Goal: Task Accomplishment & Management: Complete application form

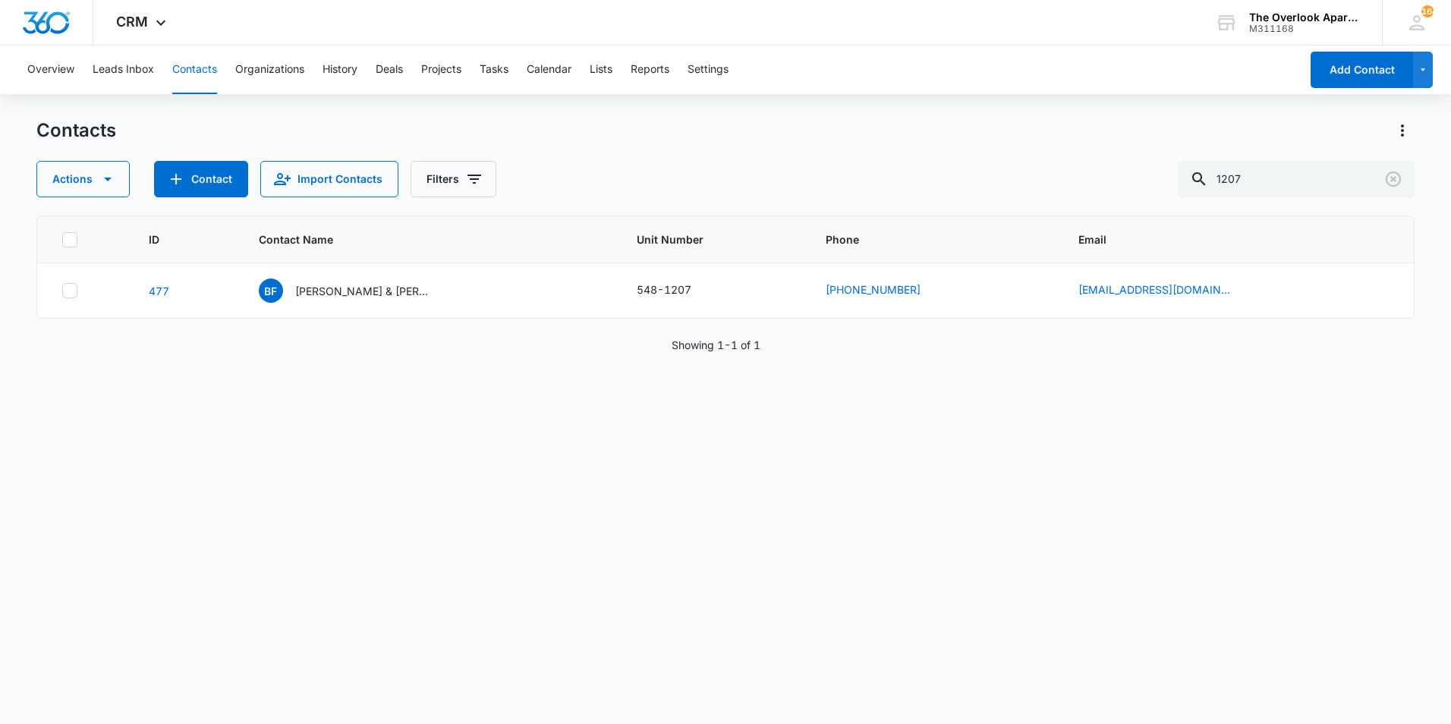
click at [180, 68] on button "Contacts" at bounding box center [194, 70] width 45 height 49
click at [1306, 187] on input "1207" at bounding box center [1296, 179] width 237 height 36
click at [1306, 186] on input "1207" at bounding box center [1296, 179] width 237 height 36
type input "[PERSON_NAME]"
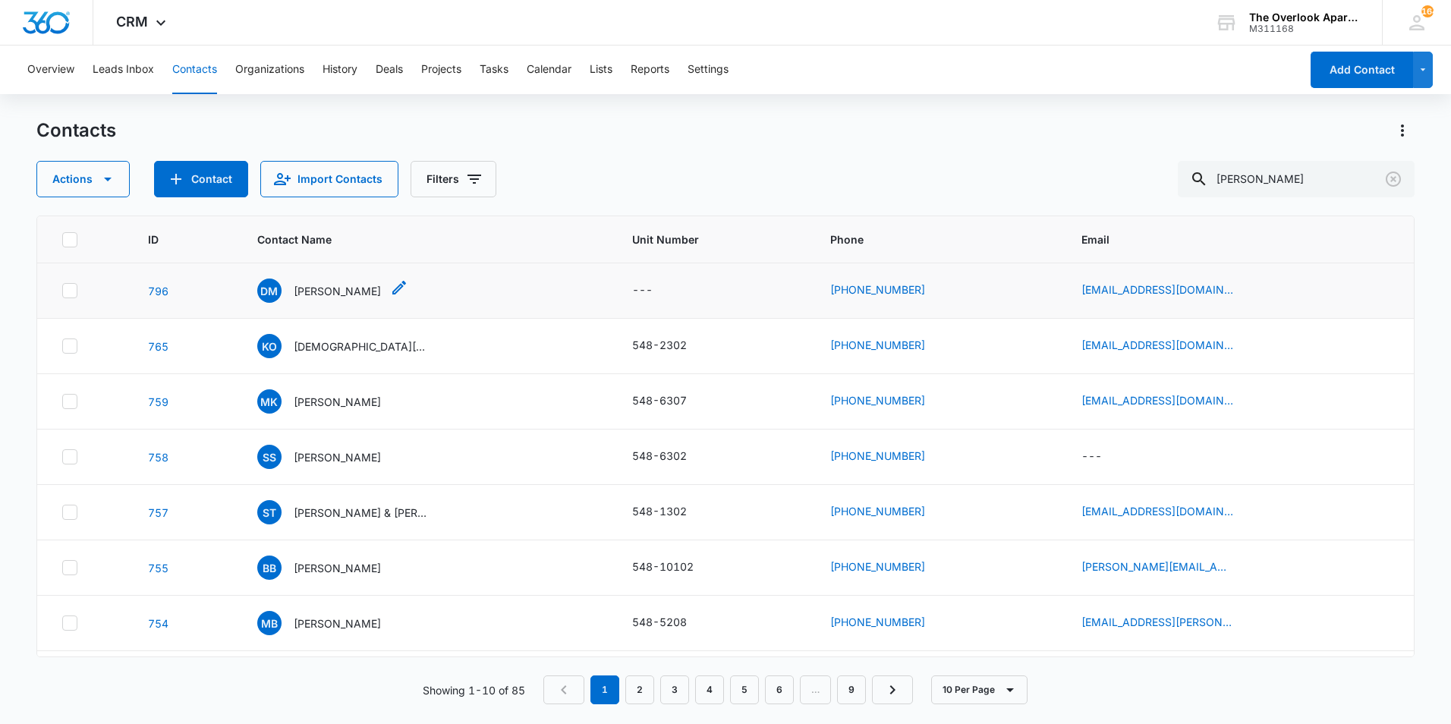
click at [338, 287] on p "[PERSON_NAME]" at bounding box center [337, 291] width 87 height 16
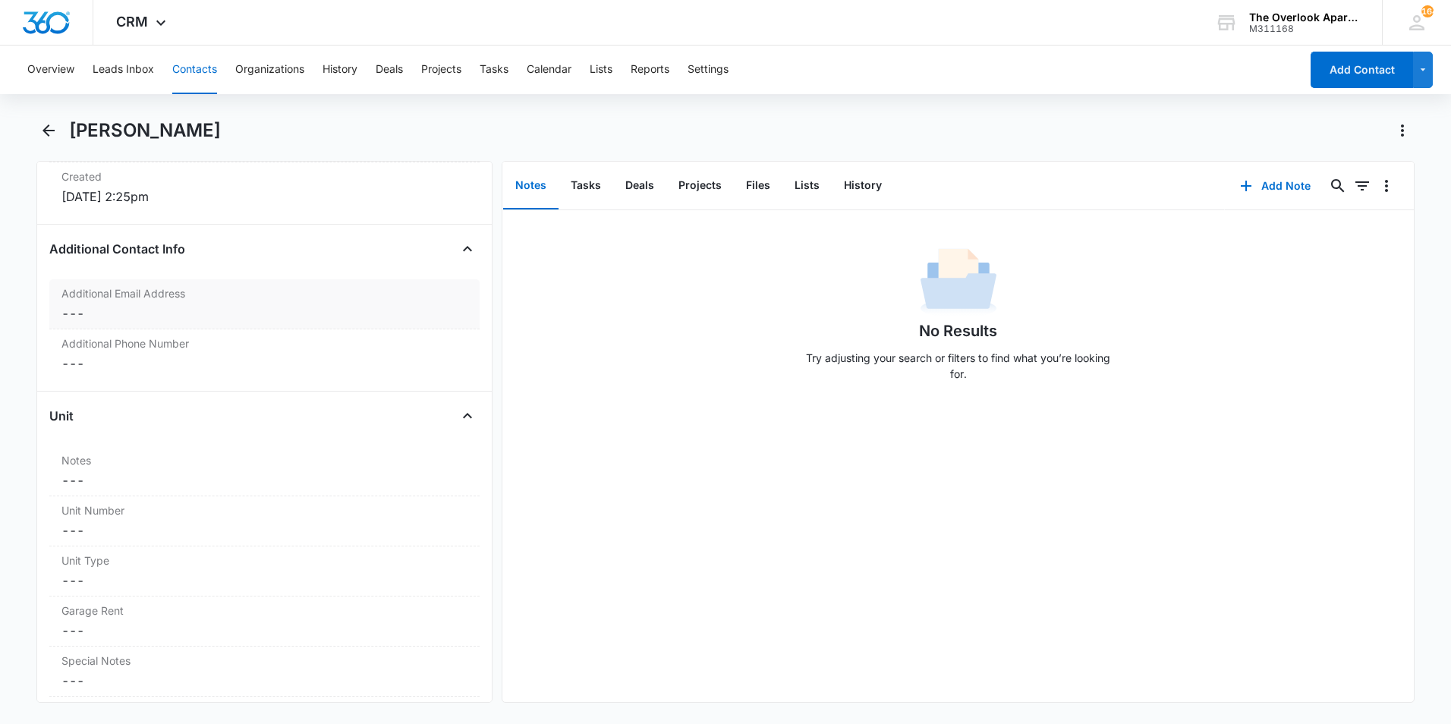
scroll to position [1063, 0]
click at [92, 507] on label "Unit Number" at bounding box center [264, 504] width 406 height 16
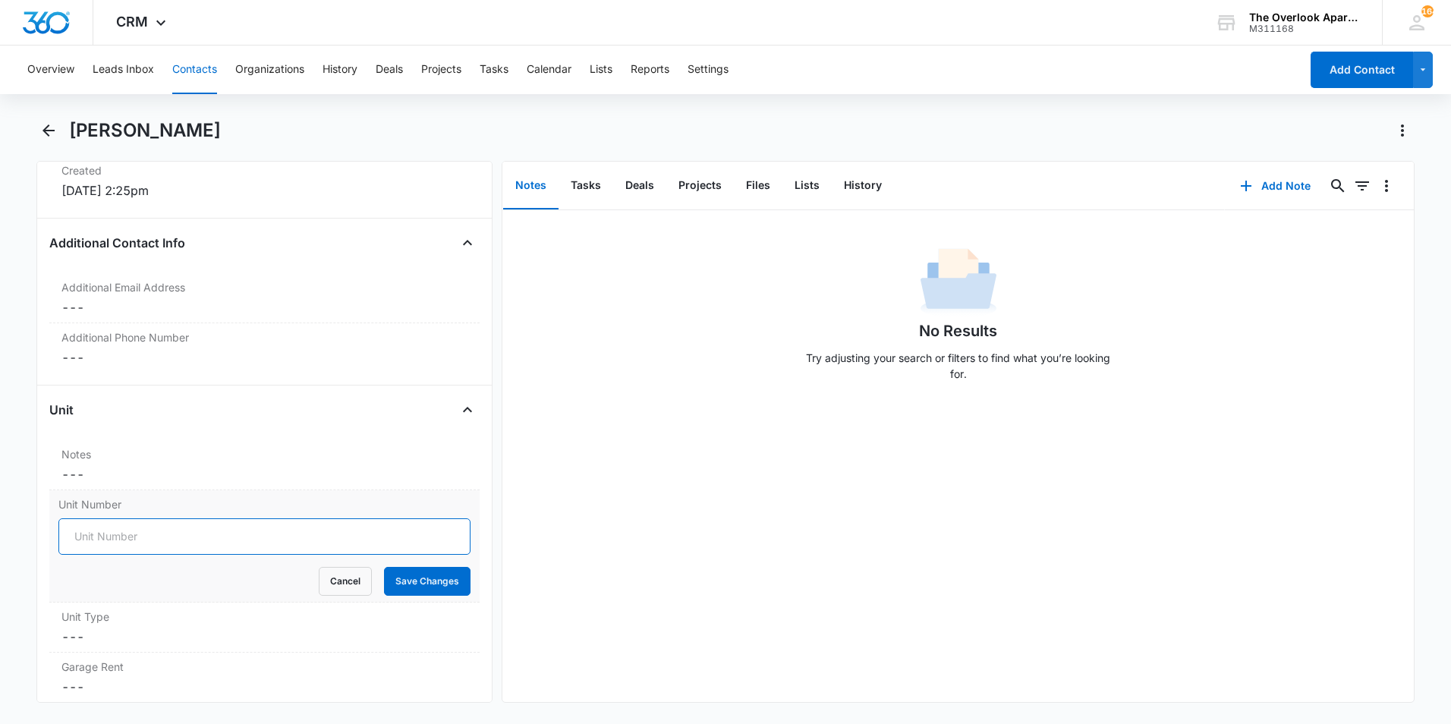
click at [168, 543] on input "Unit Number" at bounding box center [264, 536] width 412 height 36
type input "548-8307"
click at [441, 580] on button "Save Changes" at bounding box center [427, 581] width 87 height 29
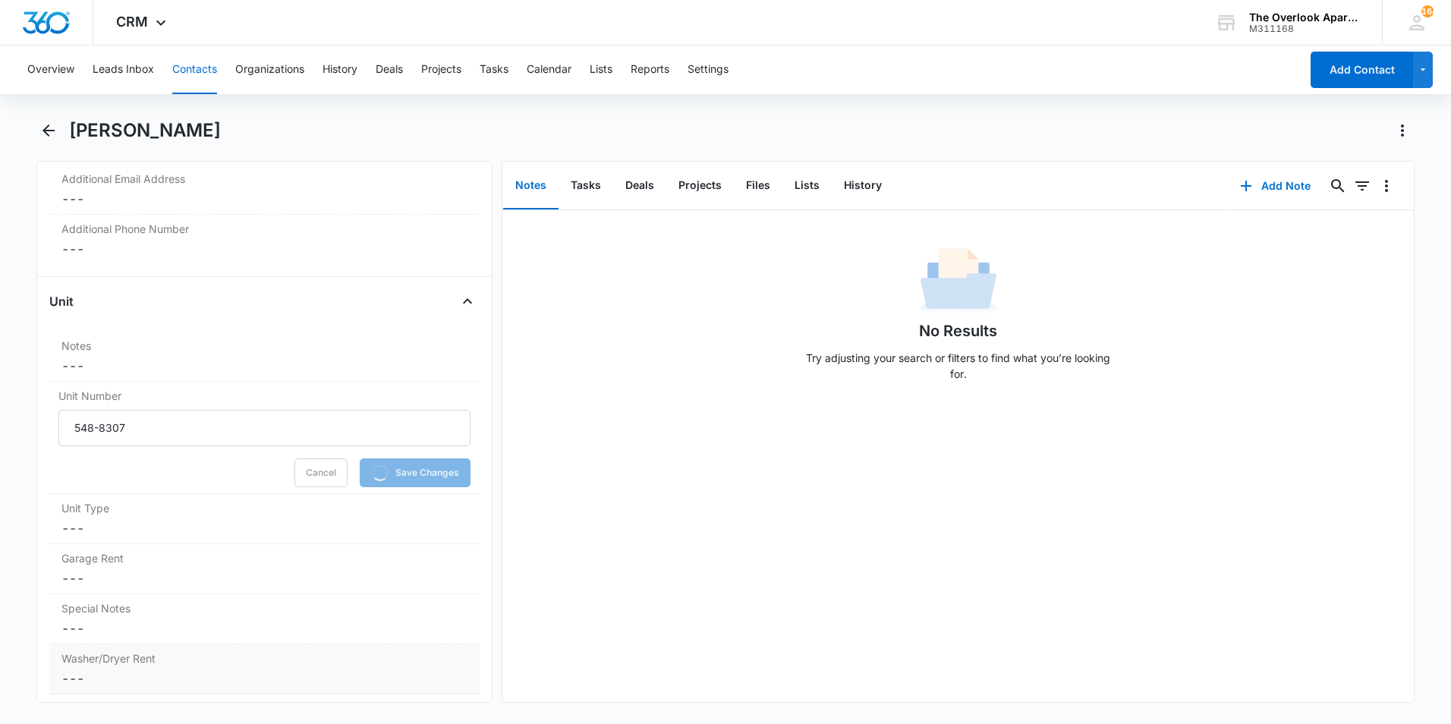
scroll to position [1290, 0]
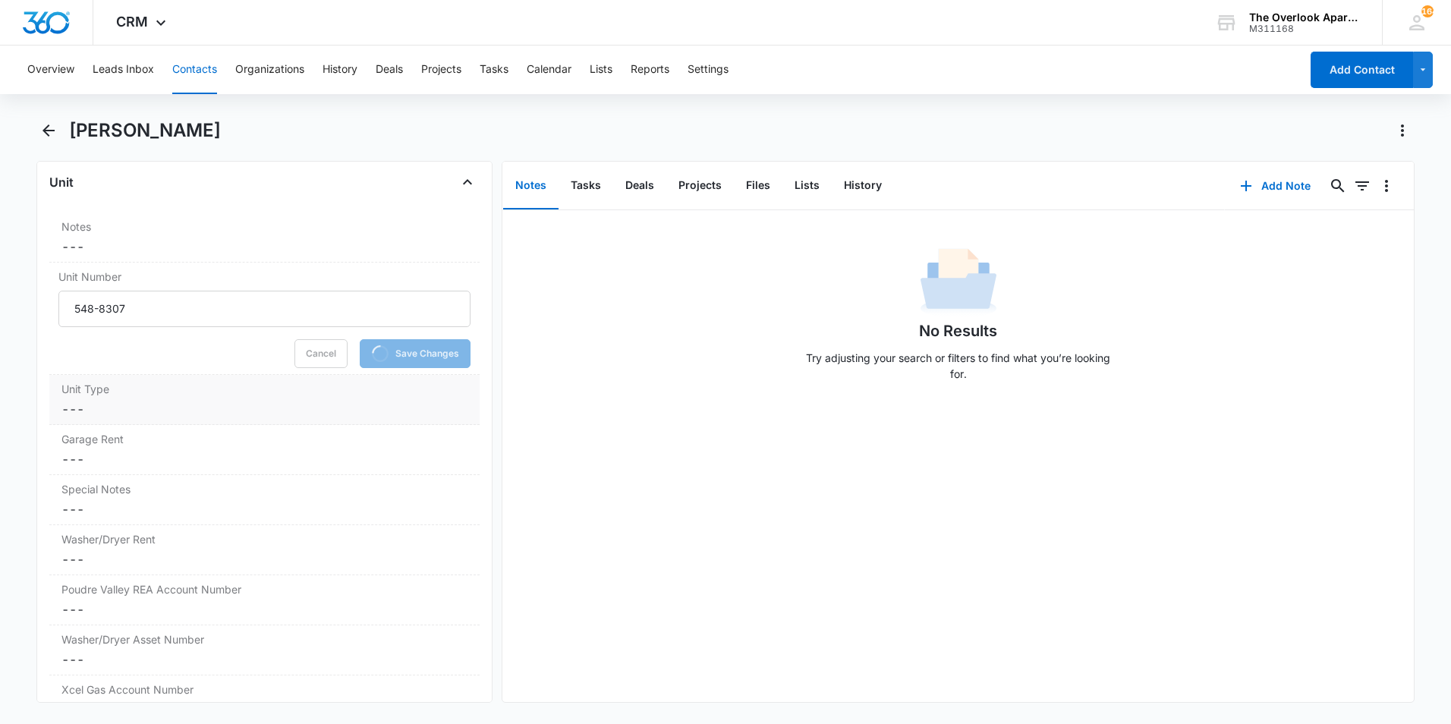
click at [134, 405] on dd "Cancel Save Changes ---" at bounding box center [264, 409] width 406 height 18
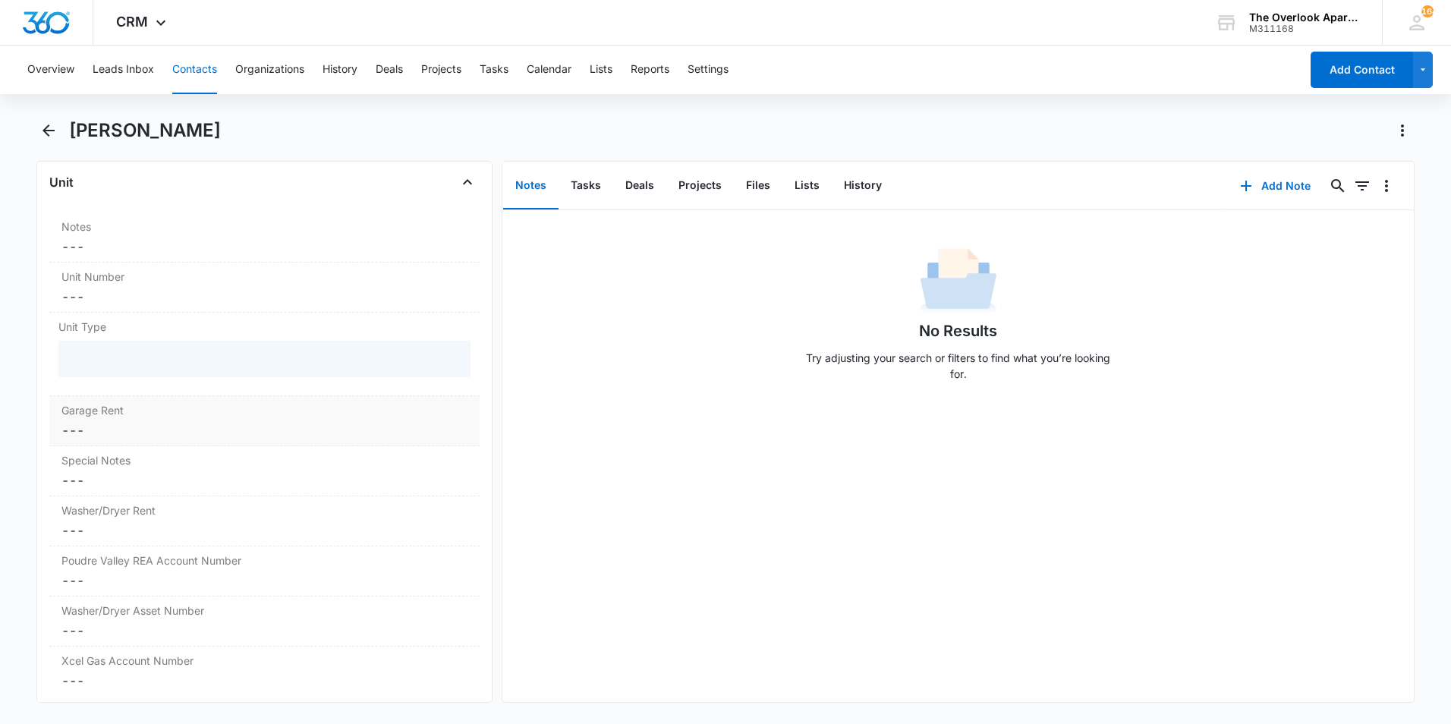
click at [140, 417] on label "Garage Rent" at bounding box center [264, 410] width 406 height 16
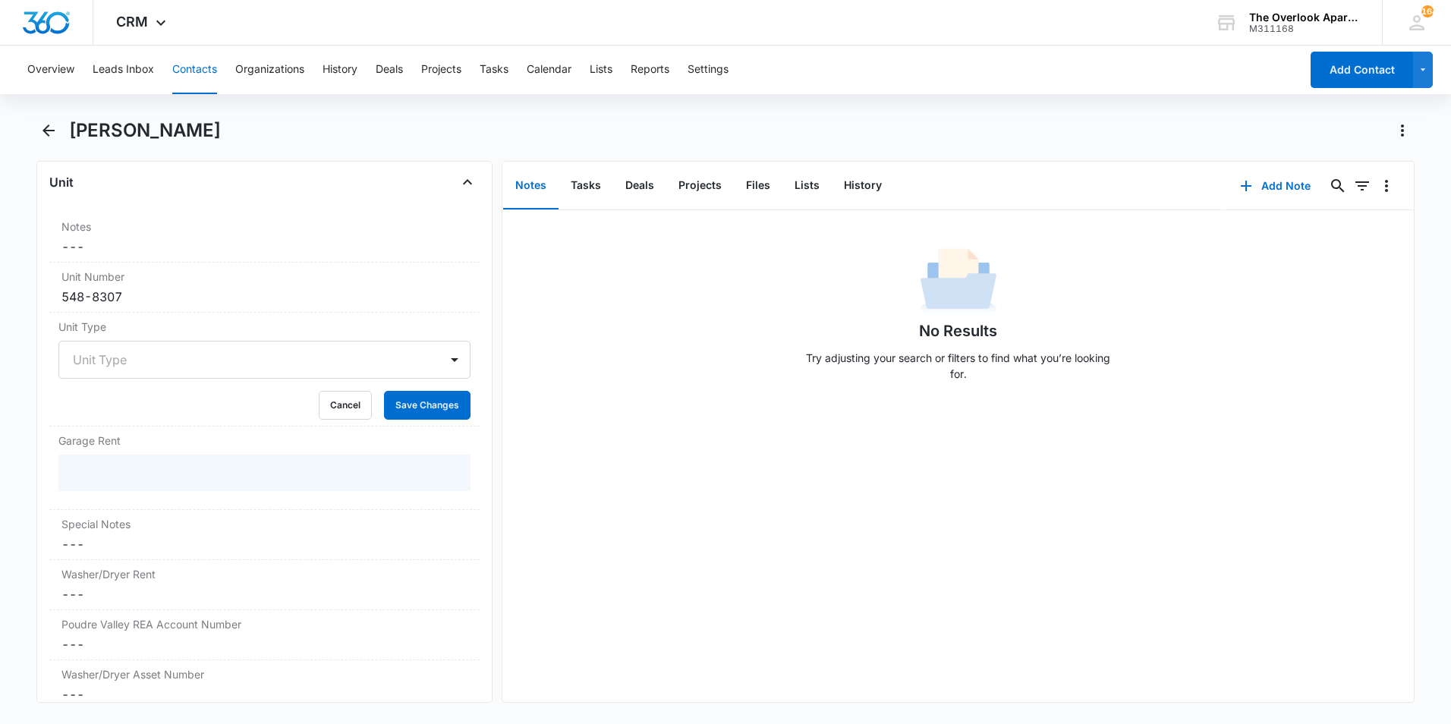
click at [121, 351] on div at bounding box center [246, 359] width 347 height 21
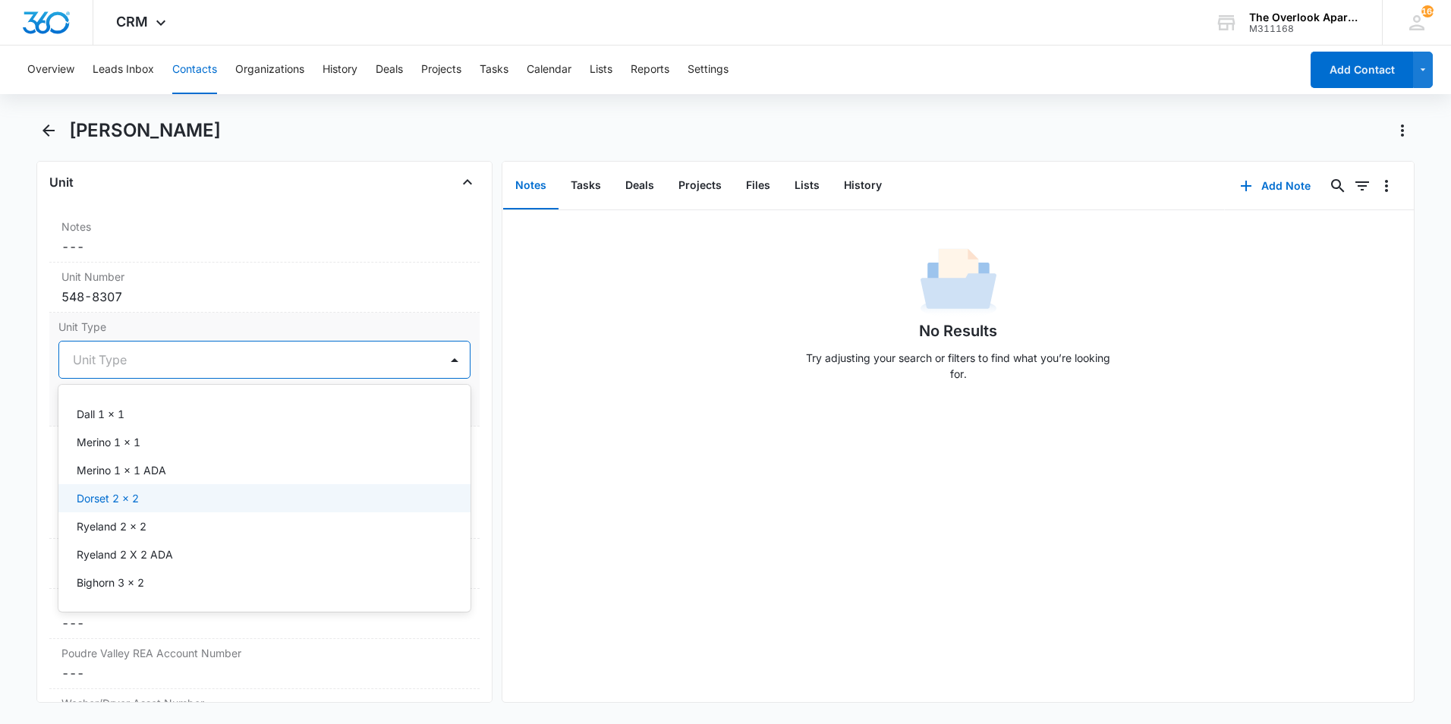
click at [142, 491] on div "Dorset 2 x 2" at bounding box center [263, 498] width 373 height 16
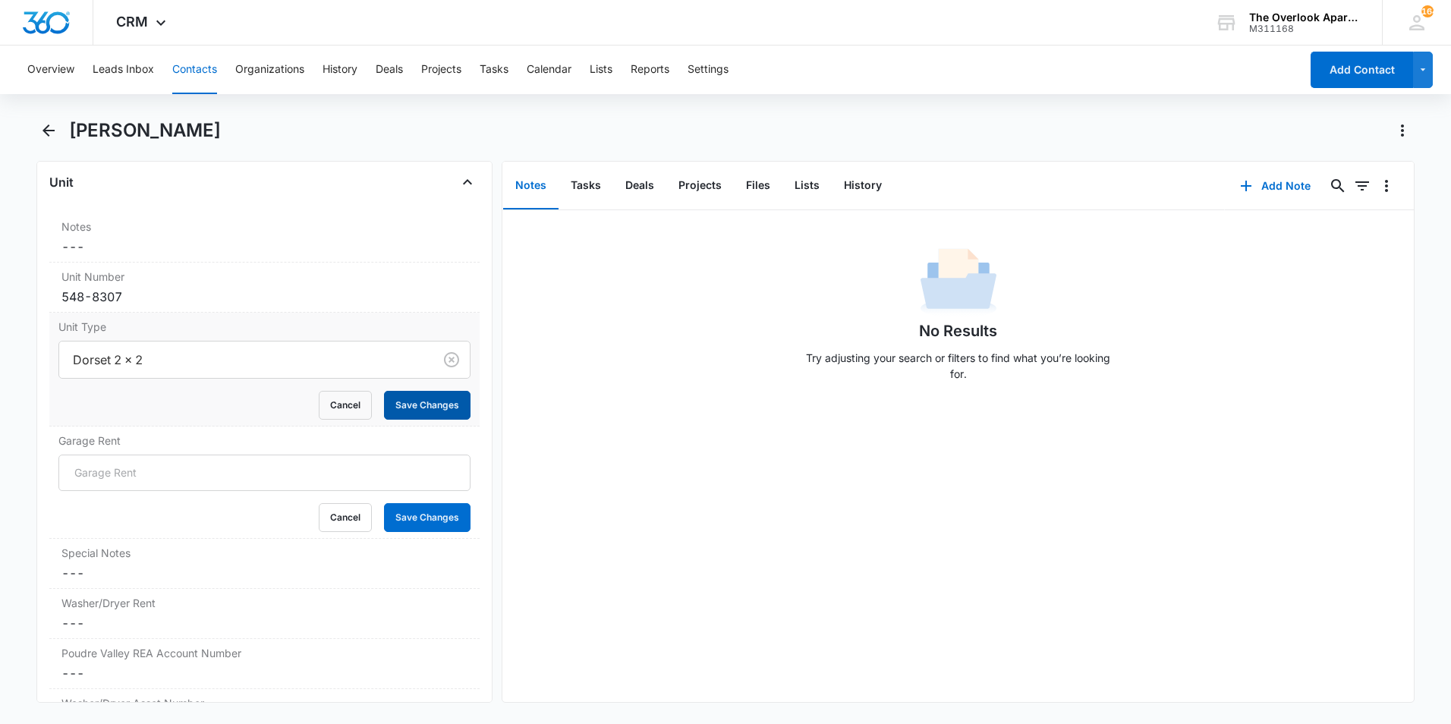
click at [398, 398] on button "Save Changes" at bounding box center [427, 405] width 87 height 29
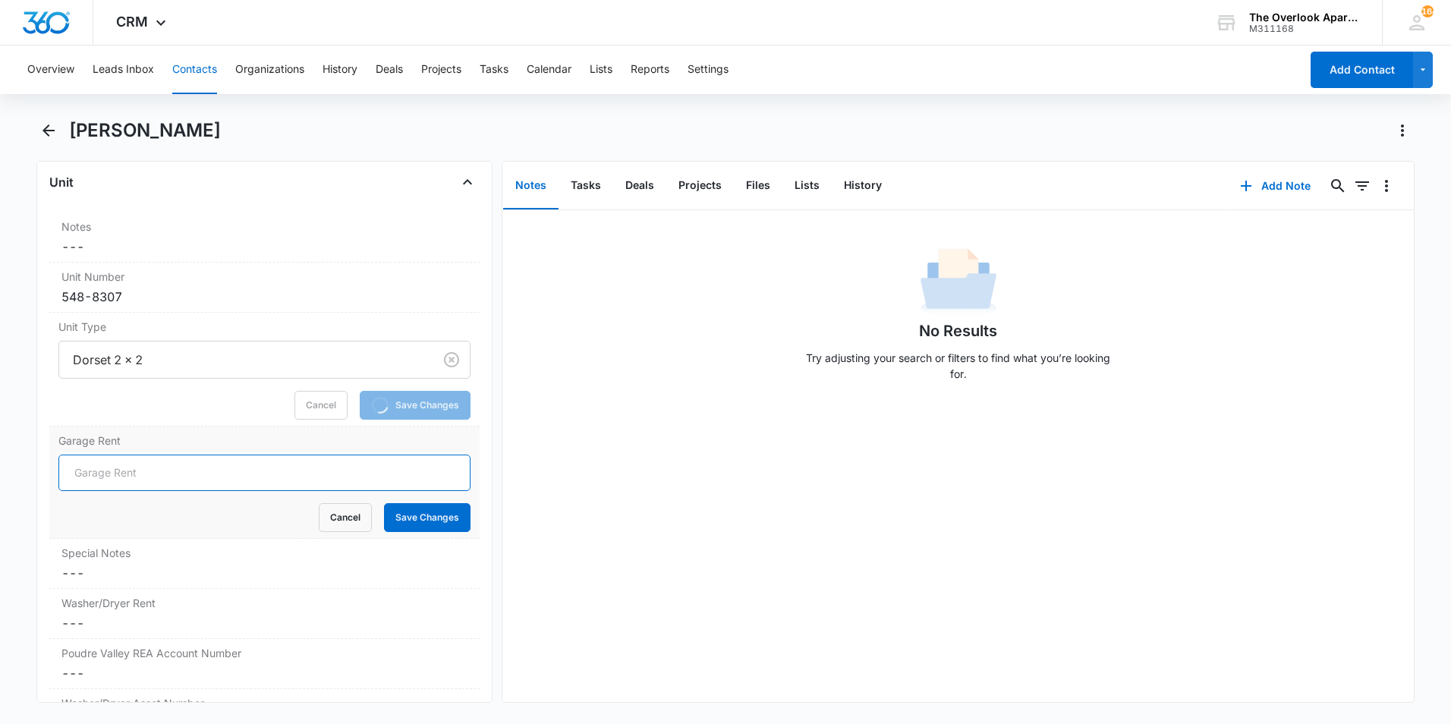
click at [253, 483] on input "Garage Rent" at bounding box center [264, 473] width 412 height 36
type input "N/A"
click at [408, 524] on button "Save Changes" at bounding box center [427, 517] width 87 height 29
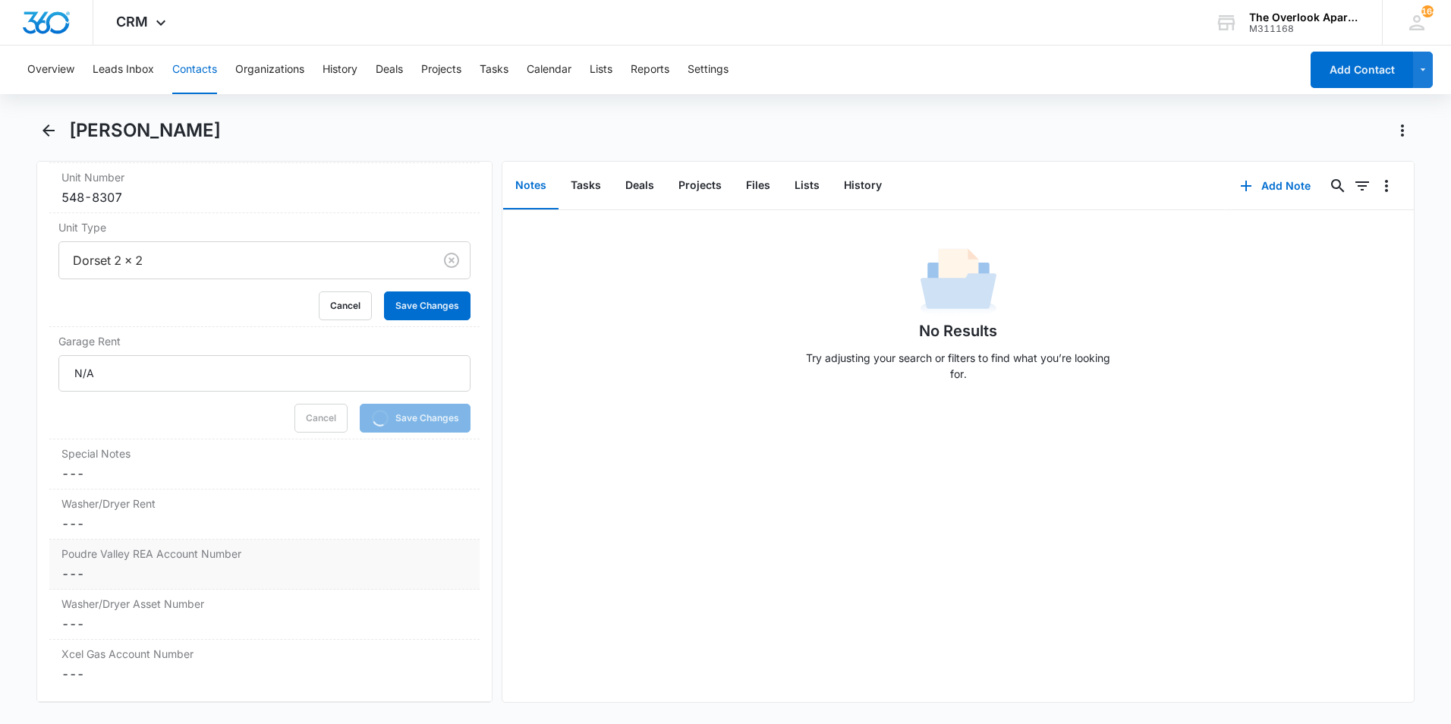
scroll to position [1442, 0]
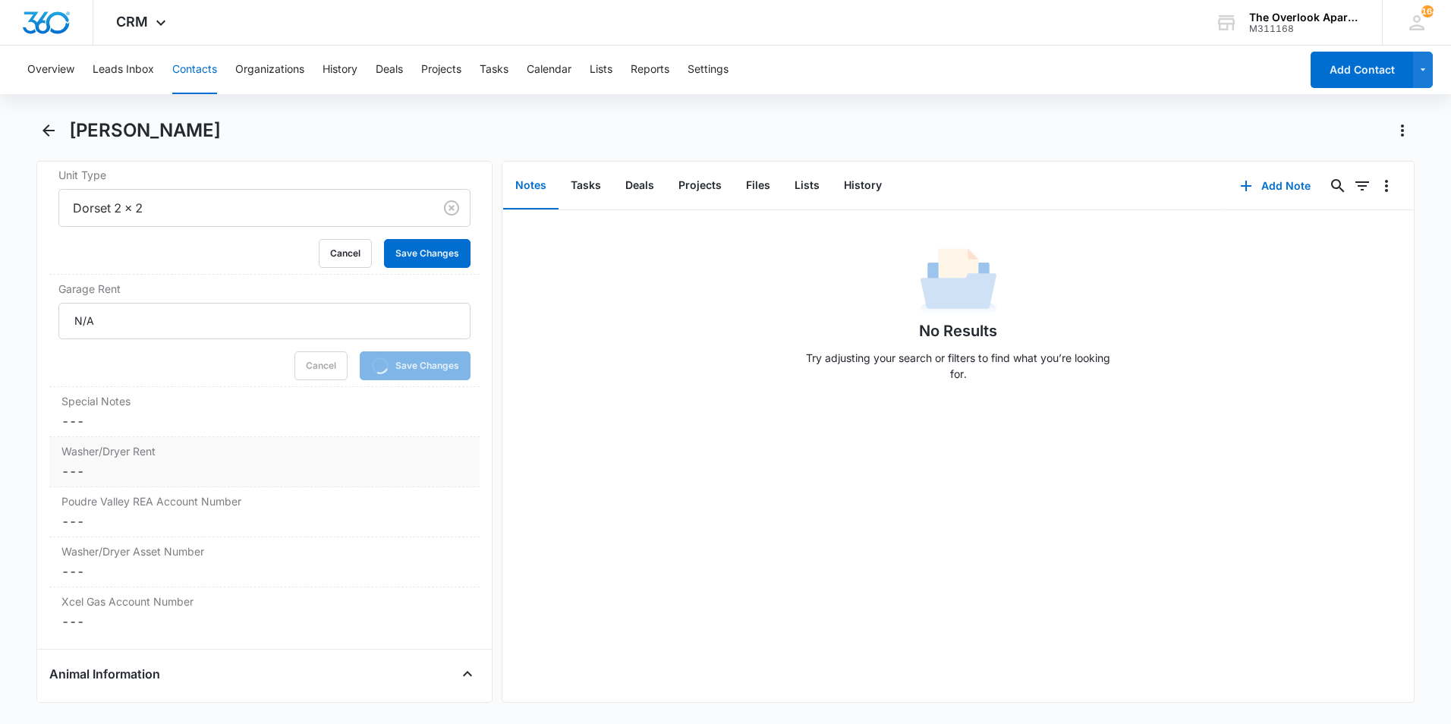
click at [128, 458] on label "Washer/Dryer Rent" at bounding box center [264, 451] width 406 height 16
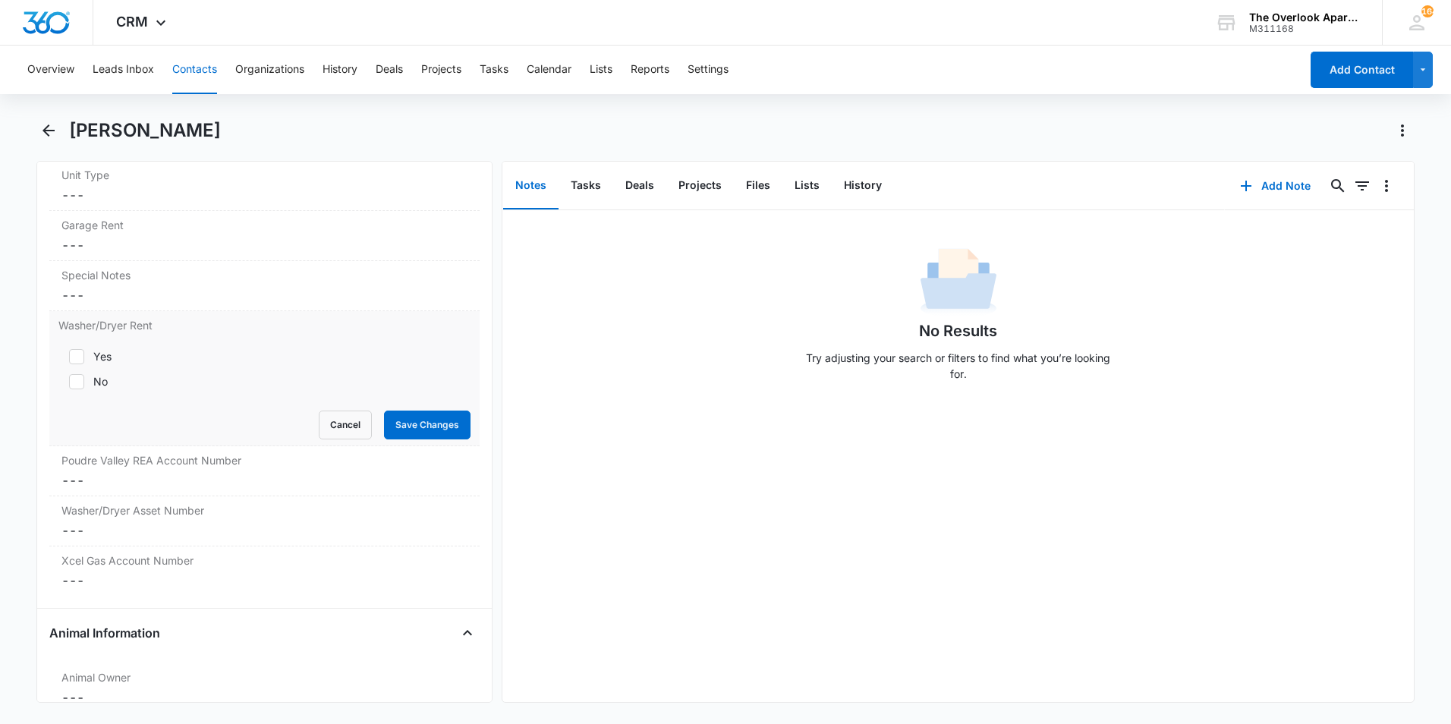
click at [87, 361] on label "Yes" at bounding box center [264, 356] width 412 height 16
click at [69, 361] on input "Yes" at bounding box center [63, 356] width 11 height 11
checkbox input "true"
click at [407, 434] on button "Save Changes" at bounding box center [427, 425] width 87 height 29
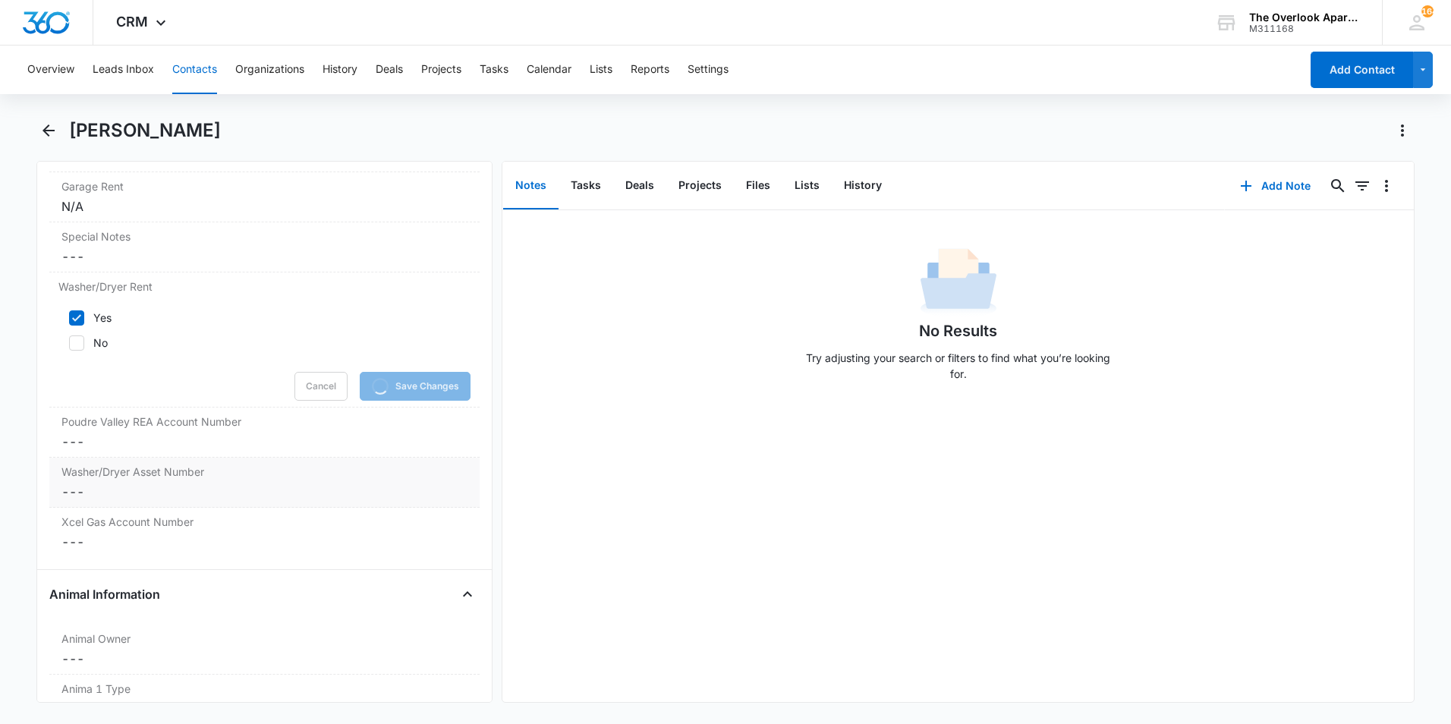
scroll to position [1518, 0]
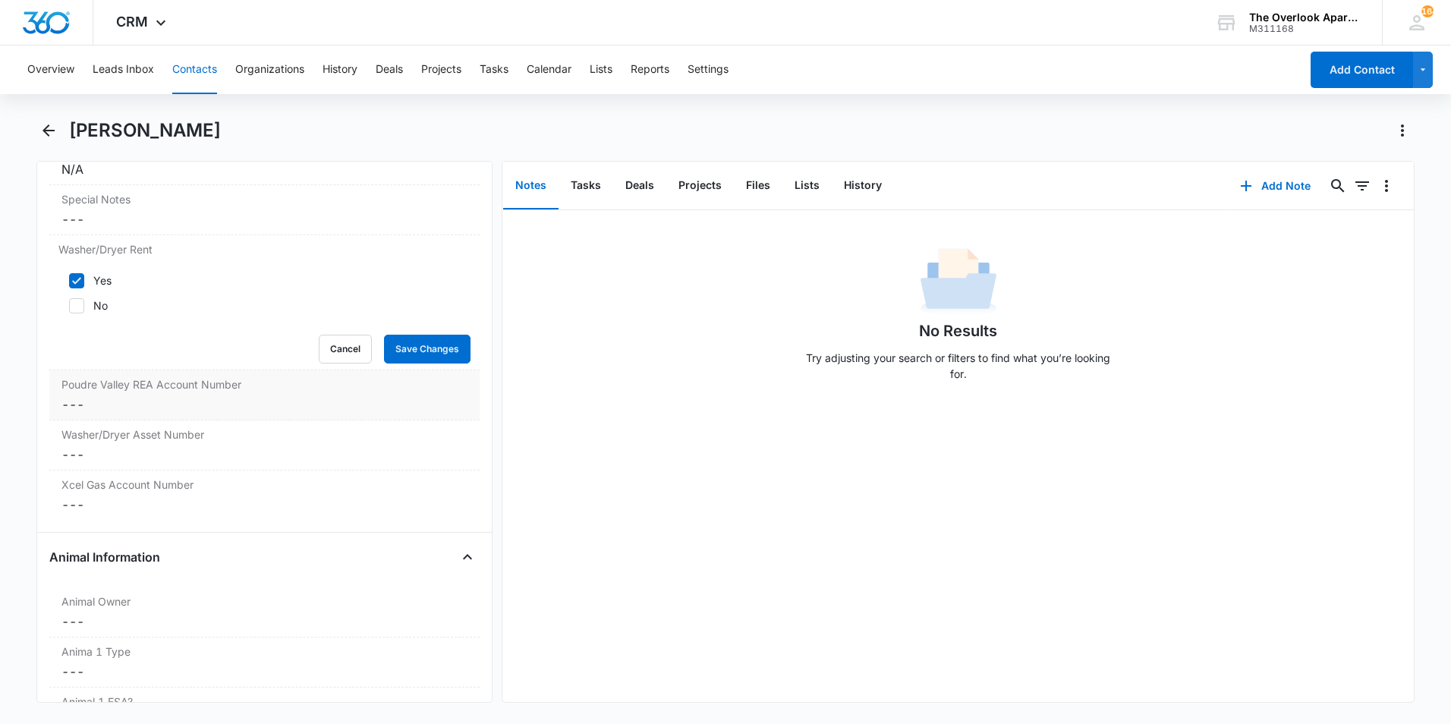
click at [206, 405] on dd "Cancel Save Changes ---" at bounding box center [264, 404] width 406 height 18
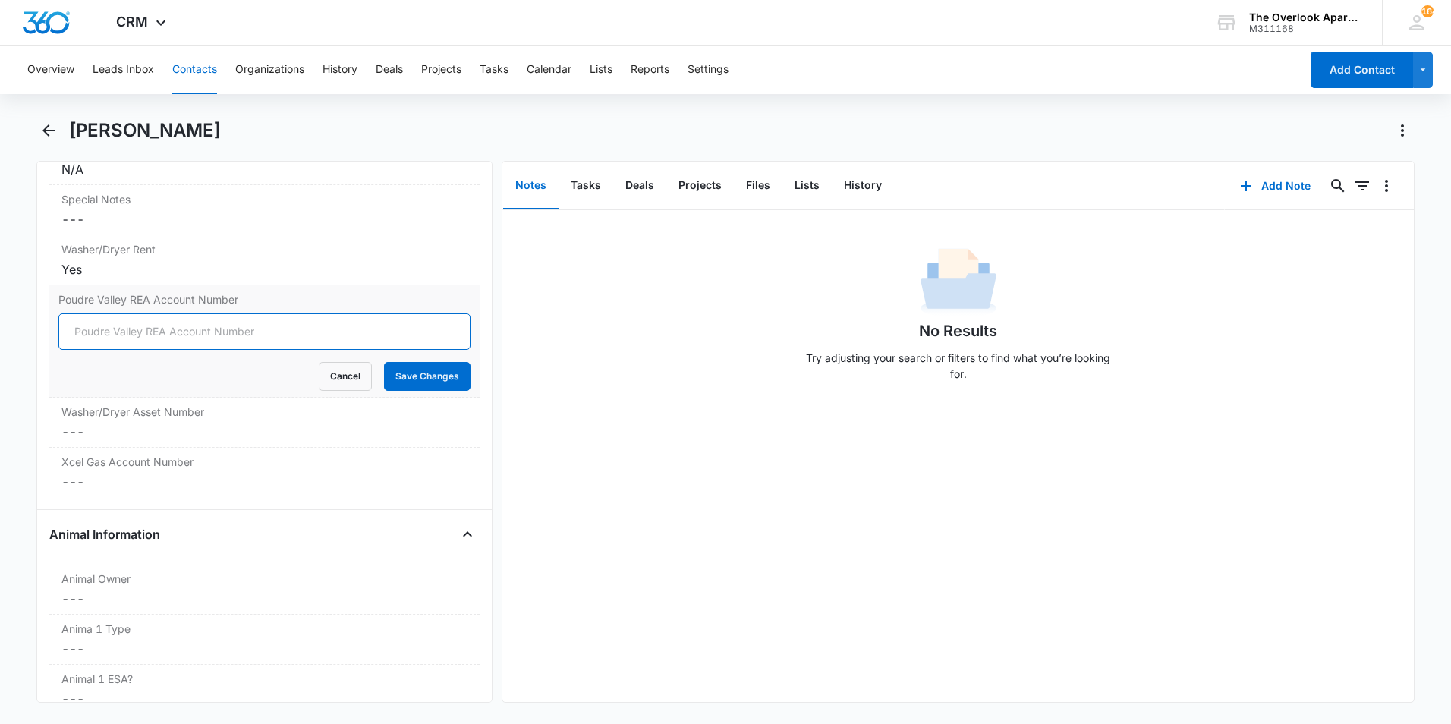
click at [165, 330] on input "Poudre Valley REA Account Number" at bounding box center [264, 331] width 412 height 36
type input "85376003"
click at [408, 367] on button "Save Changes" at bounding box center [427, 376] width 87 height 29
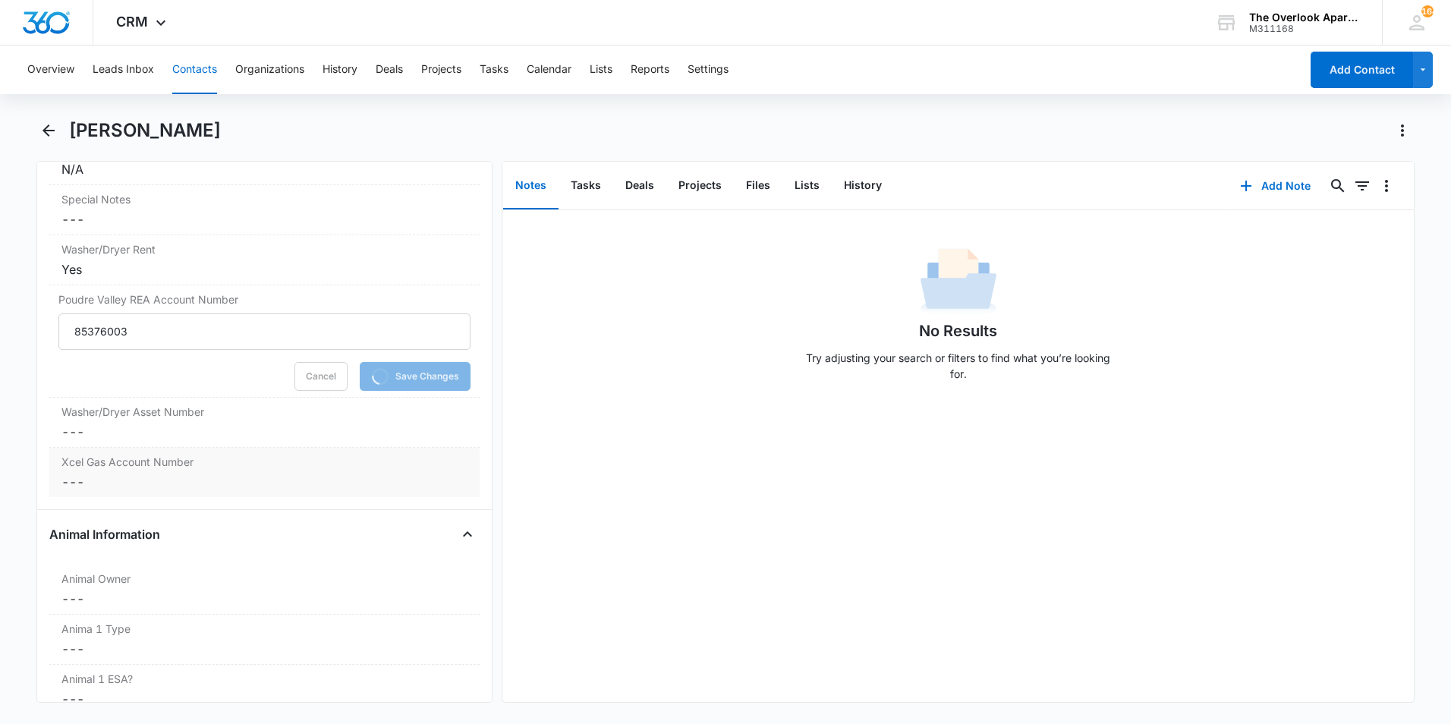
click at [111, 483] on dd "Cancel Save Changes ---" at bounding box center [264, 482] width 406 height 18
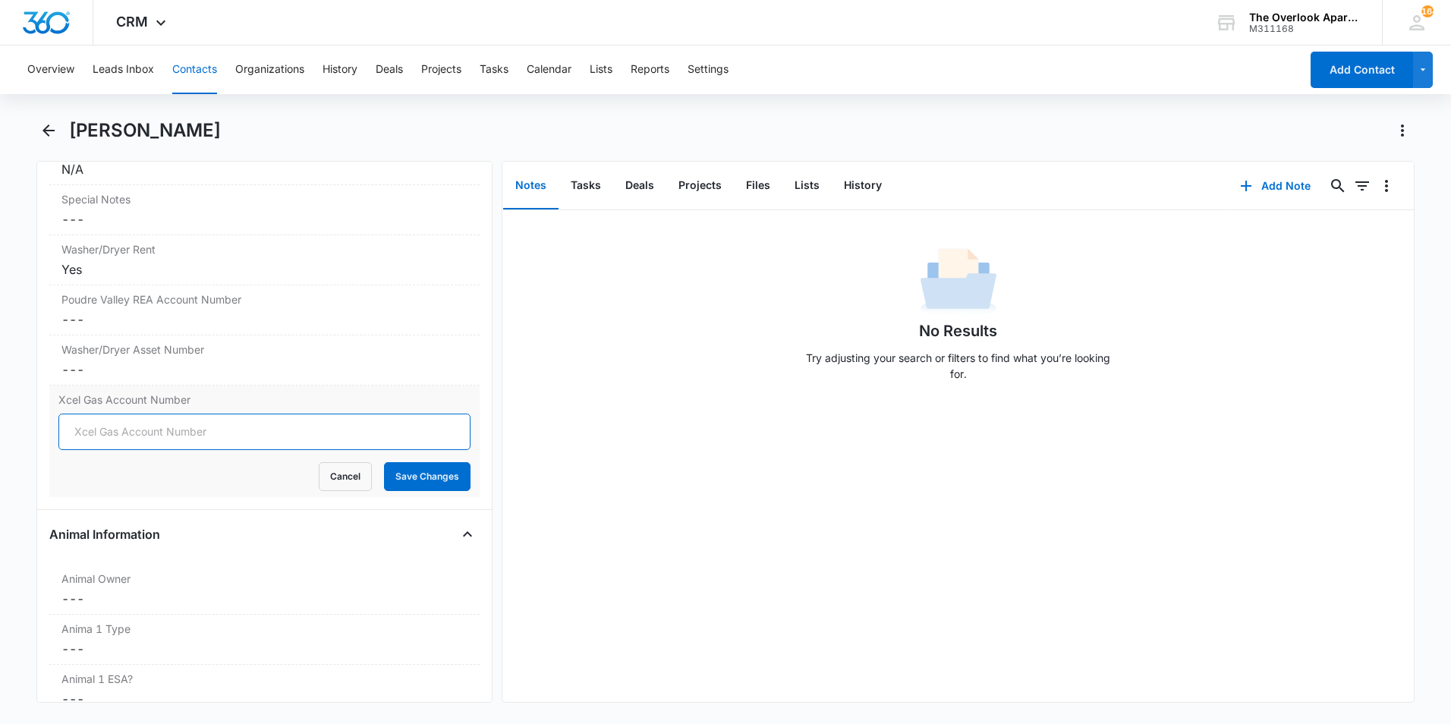
click at [114, 429] on input "Xcel Gas Account Number" at bounding box center [264, 432] width 412 height 36
type input "5300146080641"
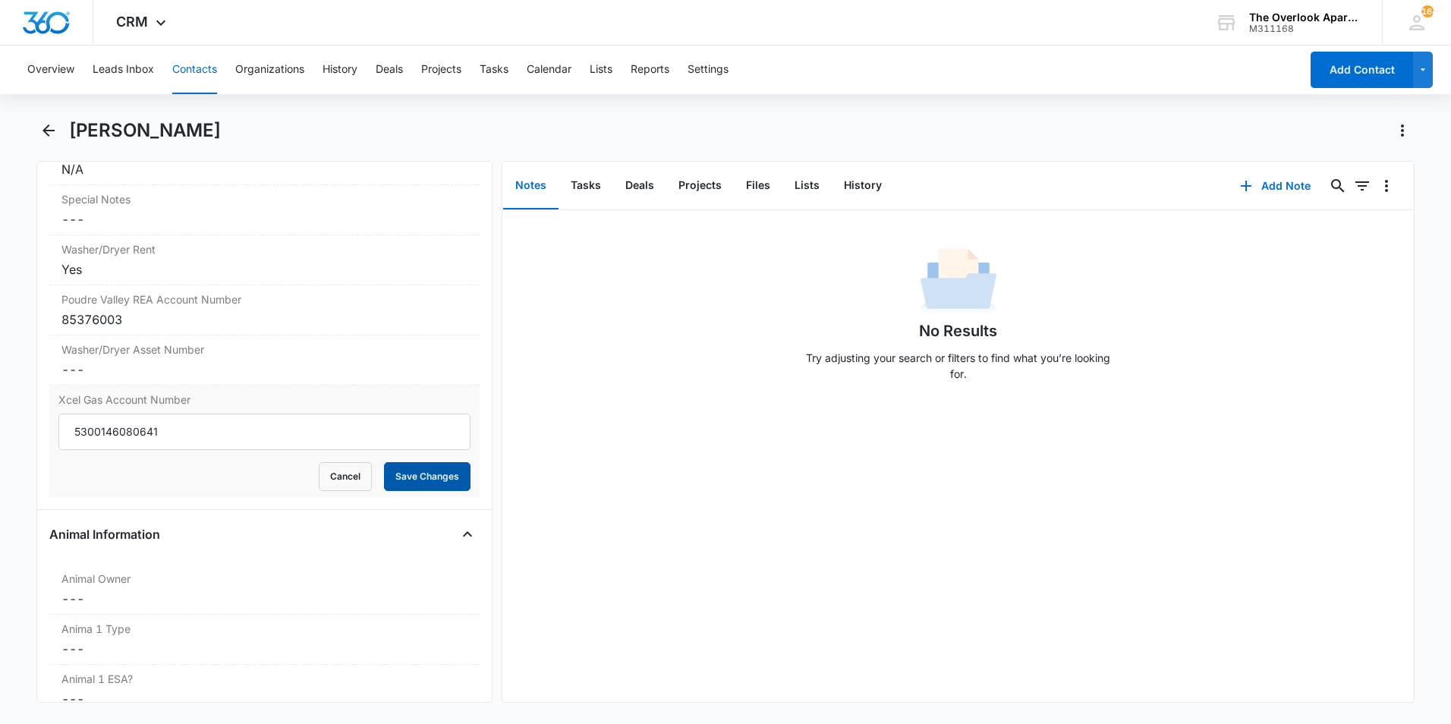
click at [411, 490] on button "Save Changes" at bounding box center [427, 476] width 87 height 29
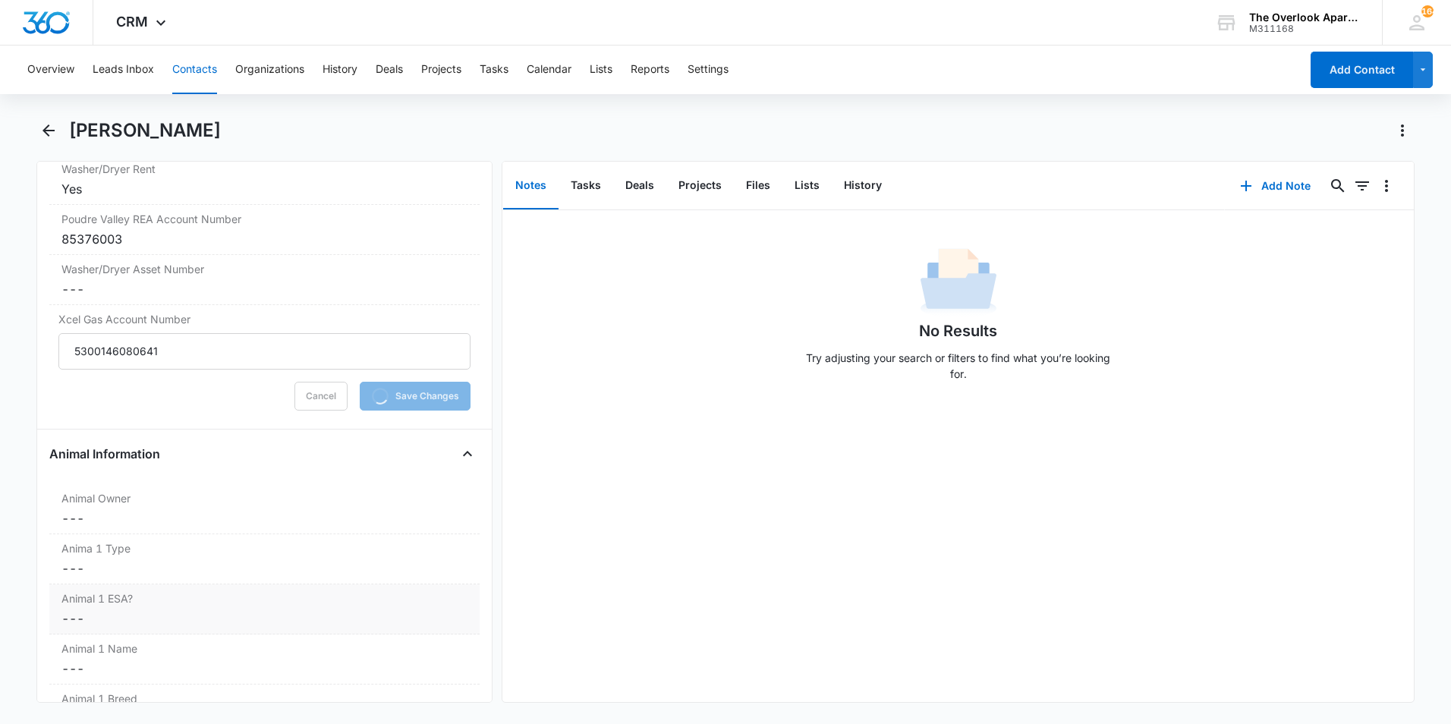
scroll to position [1746, 0]
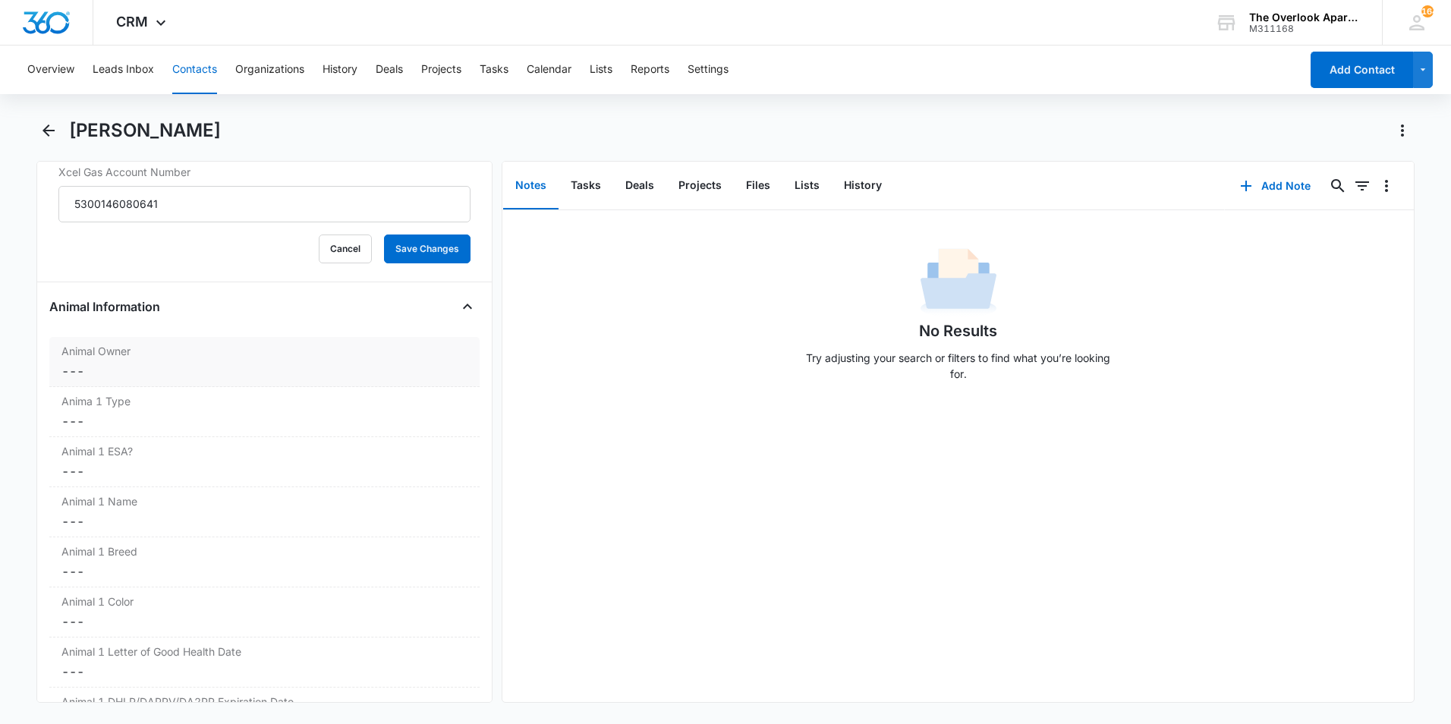
click at [122, 371] on dd "Cancel Save Changes ---" at bounding box center [264, 371] width 406 height 18
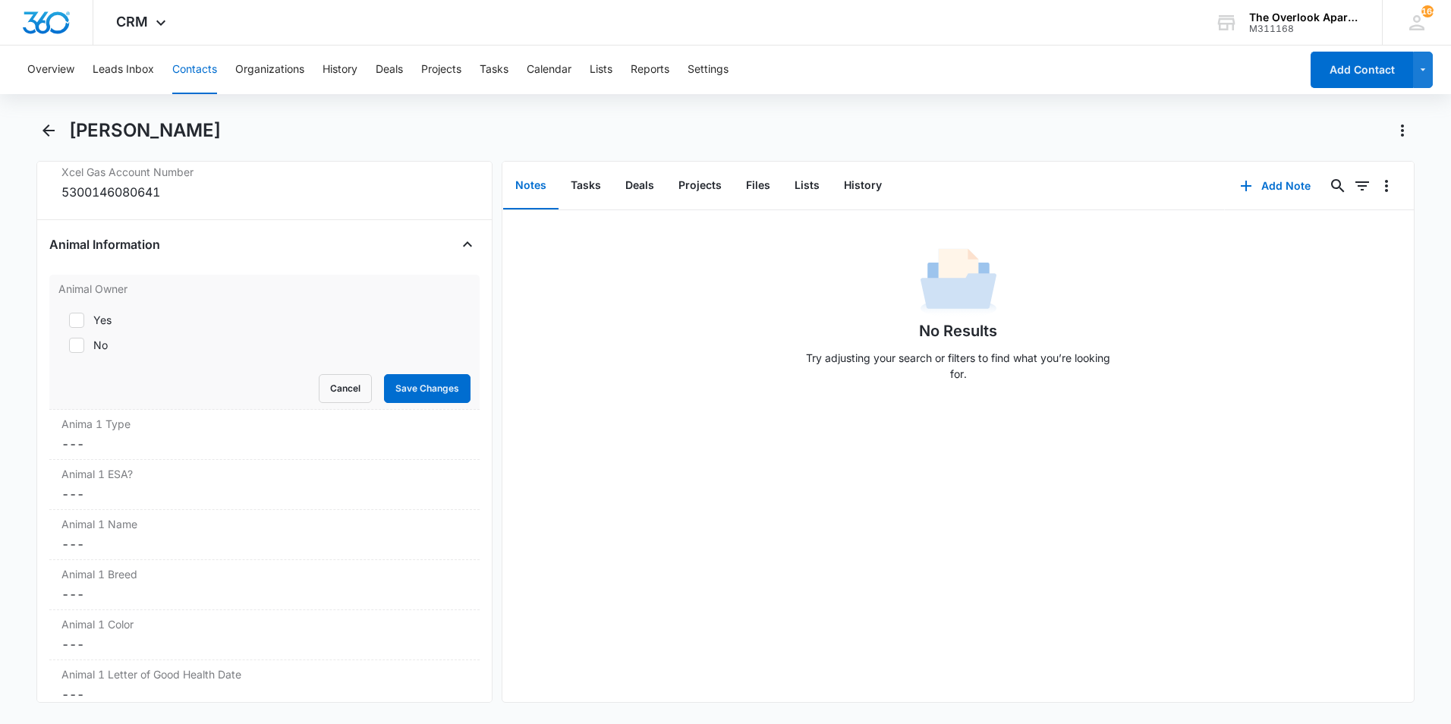
click at [82, 350] on icon at bounding box center [77, 345] width 14 height 14
click at [69, 350] on input "No" at bounding box center [63, 345] width 11 height 11
checkbox input "true"
click at [103, 325] on div "Yes" at bounding box center [102, 320] width 18 height 16
click at [69, 325] on input "Yes" at bounding box center [63, 320] width 11 height 11
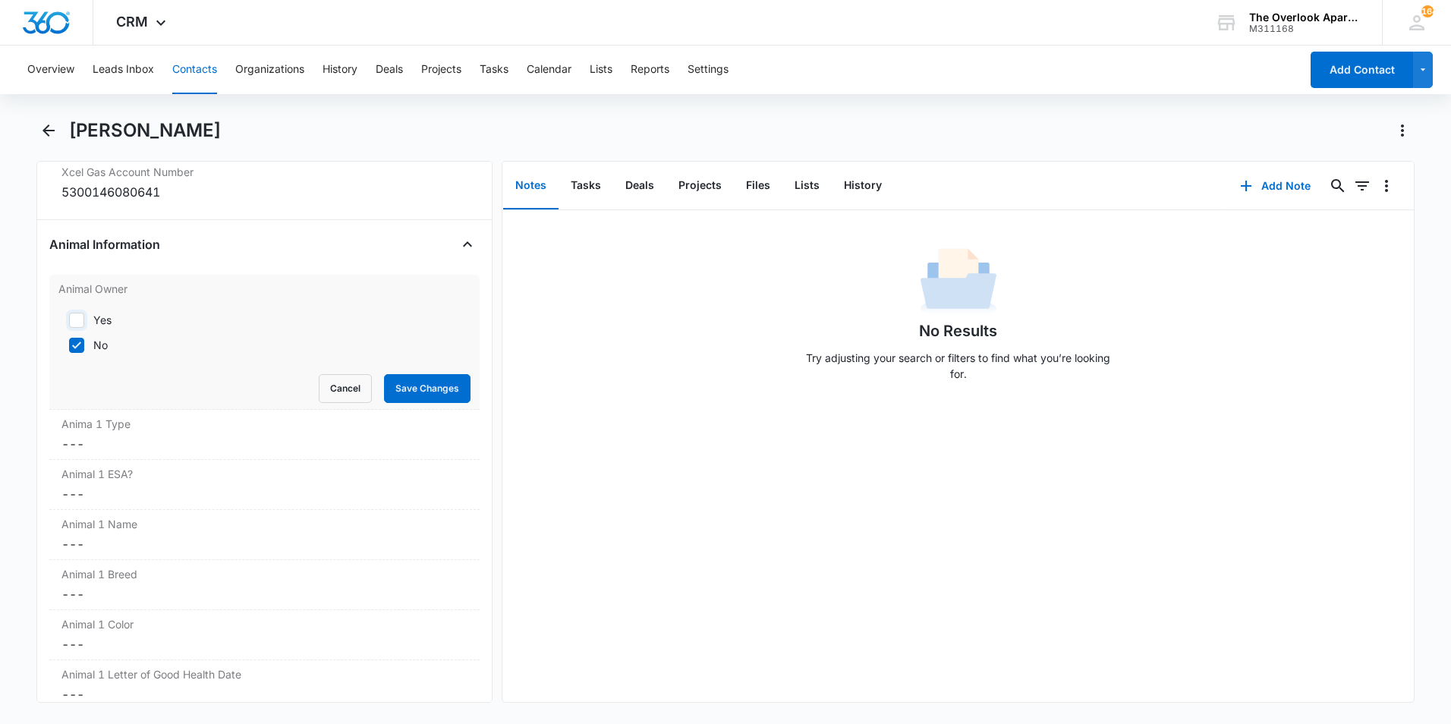
checkbox input "true"
click at [82, 341] on icon at bounding box center [77, 345] width 14 height 14
click at [69, 341] on input "No" at bounding box center [63, 345] width 11 height 11
checkbox input "false"
click at [426, 392] on button "Save Changes" at bounding box center [427, 388] width 87 height 29
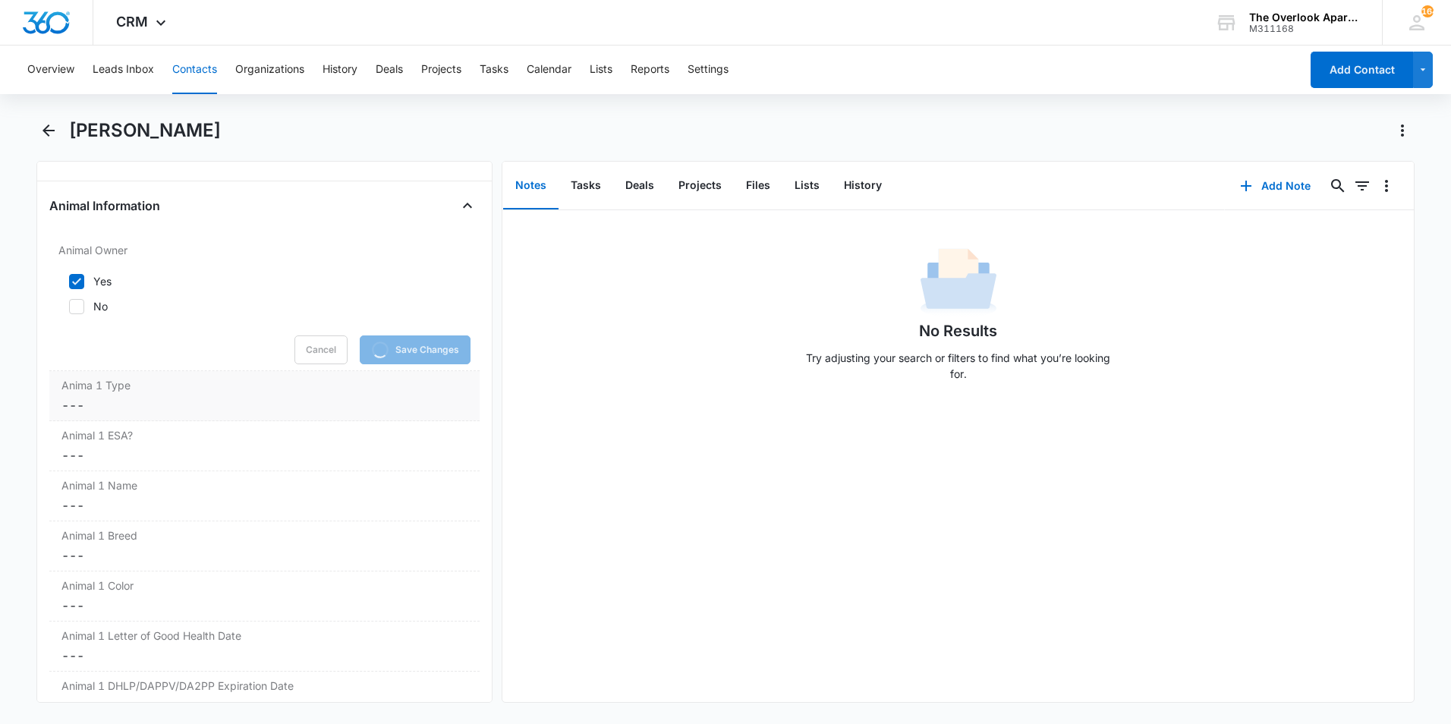
scroll to position [1821, 0]
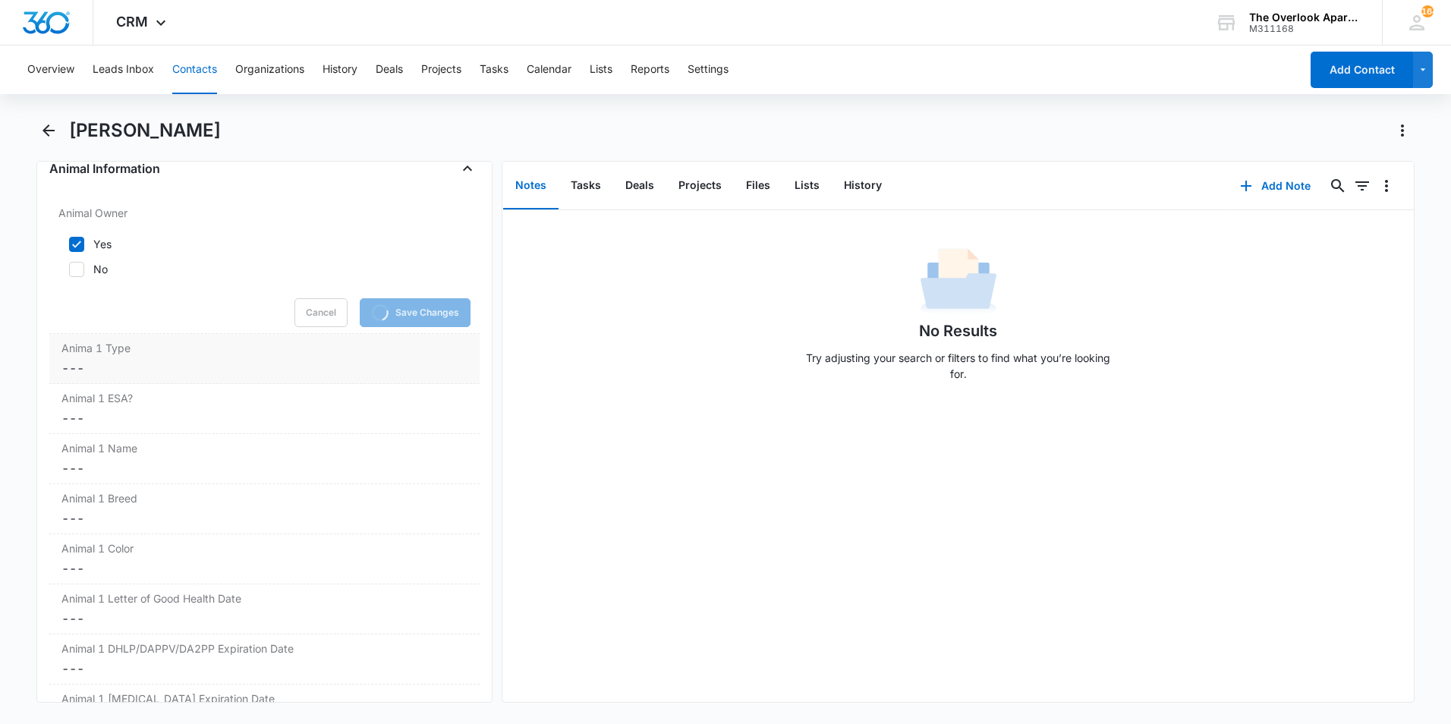
click at [126, 349] on label "Anima 1 Type" at bounding box center [264, 348] width 406 height 16
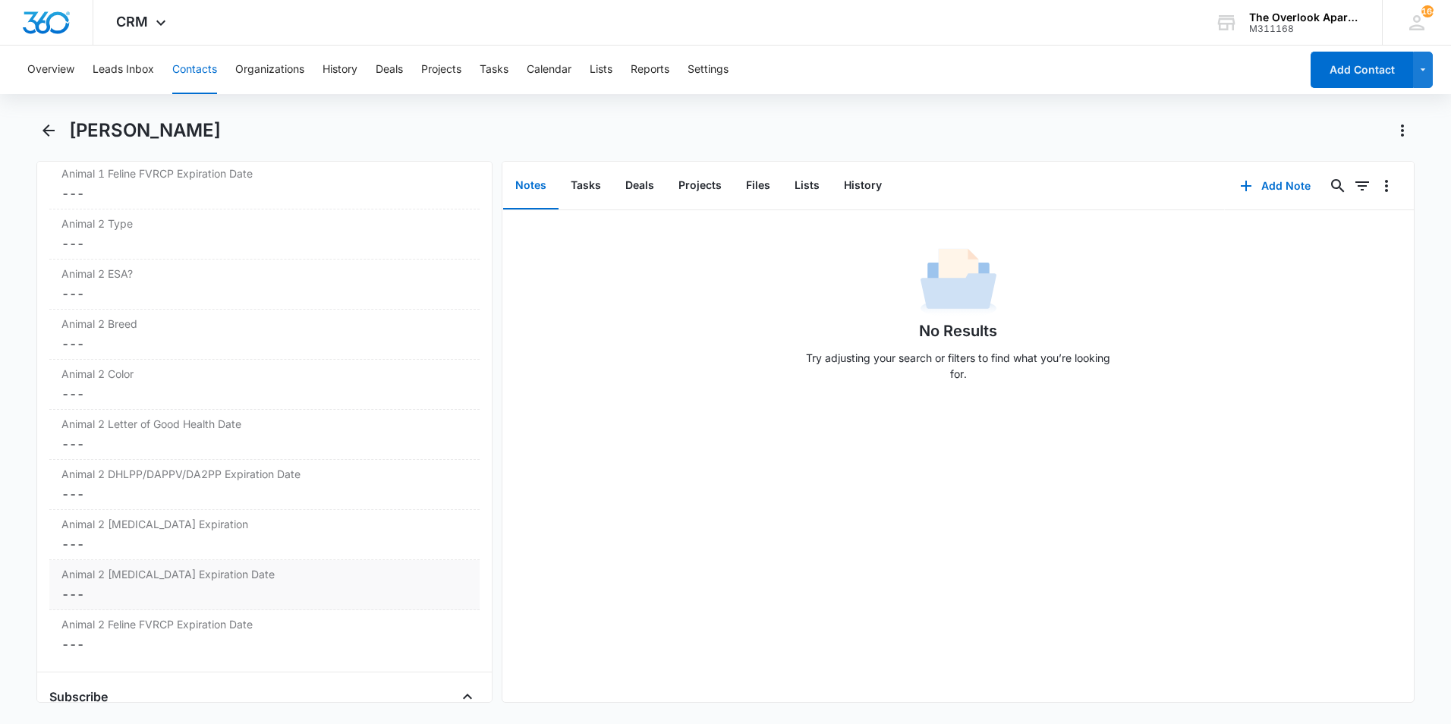
scroll to position [2591, 0]
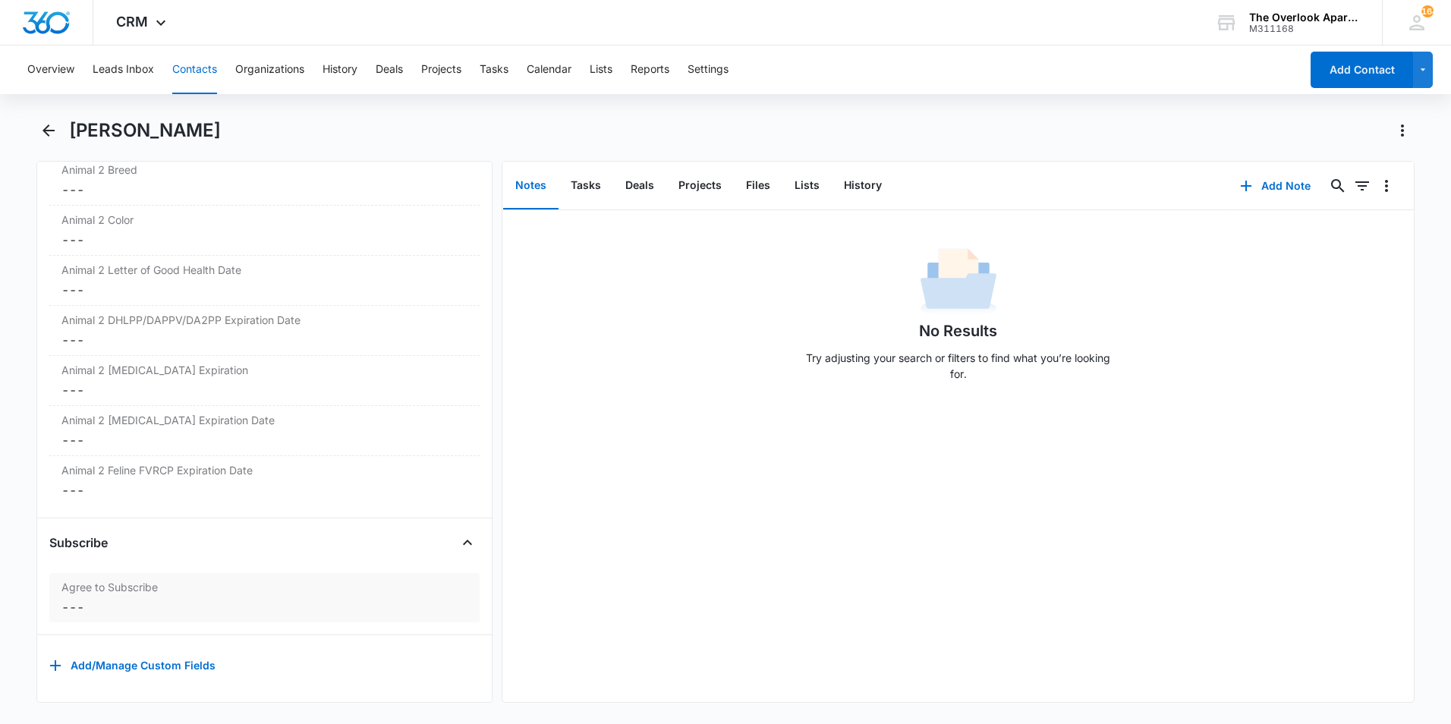
click at [88, 579] on label "Agree to Subscribe" at bounding box center [264, 587] width 406 height 16
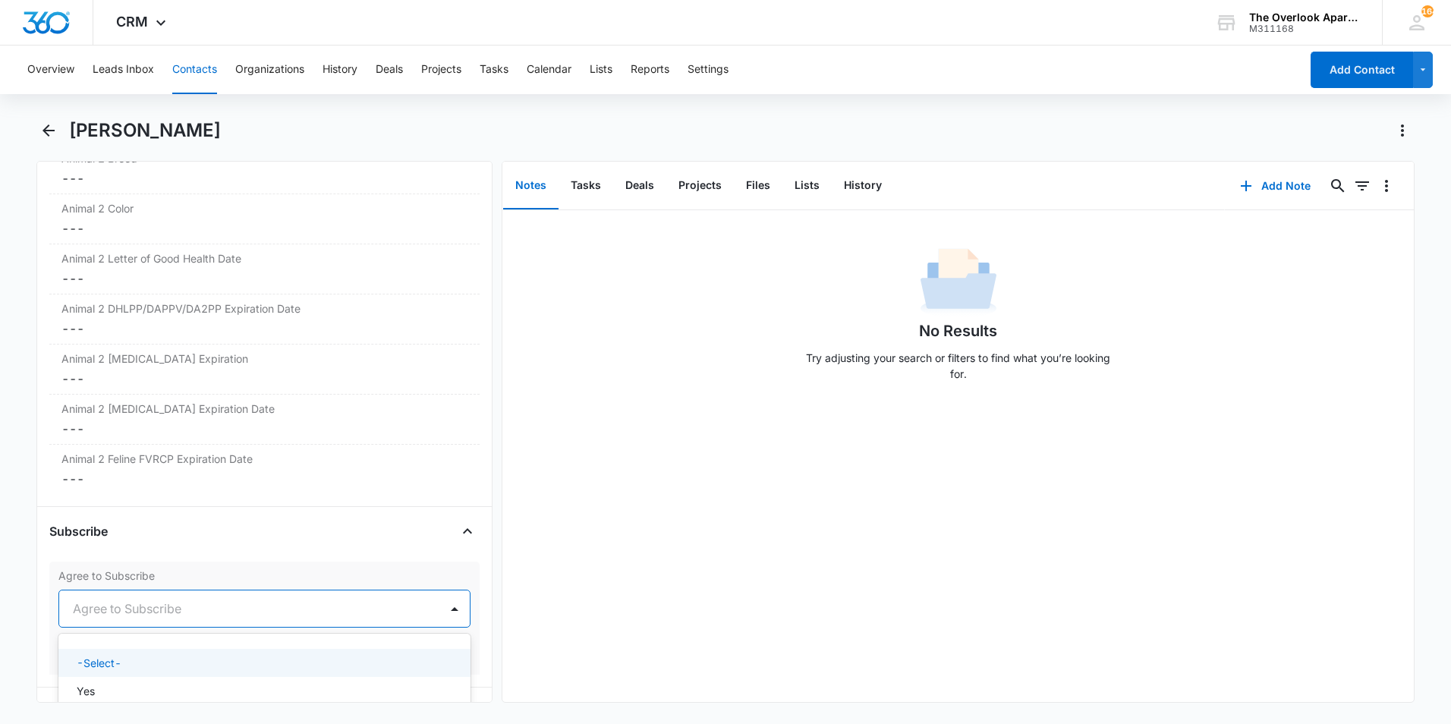
click at [101, 610] on div at bounding box center [246, 608] width 347 height 21
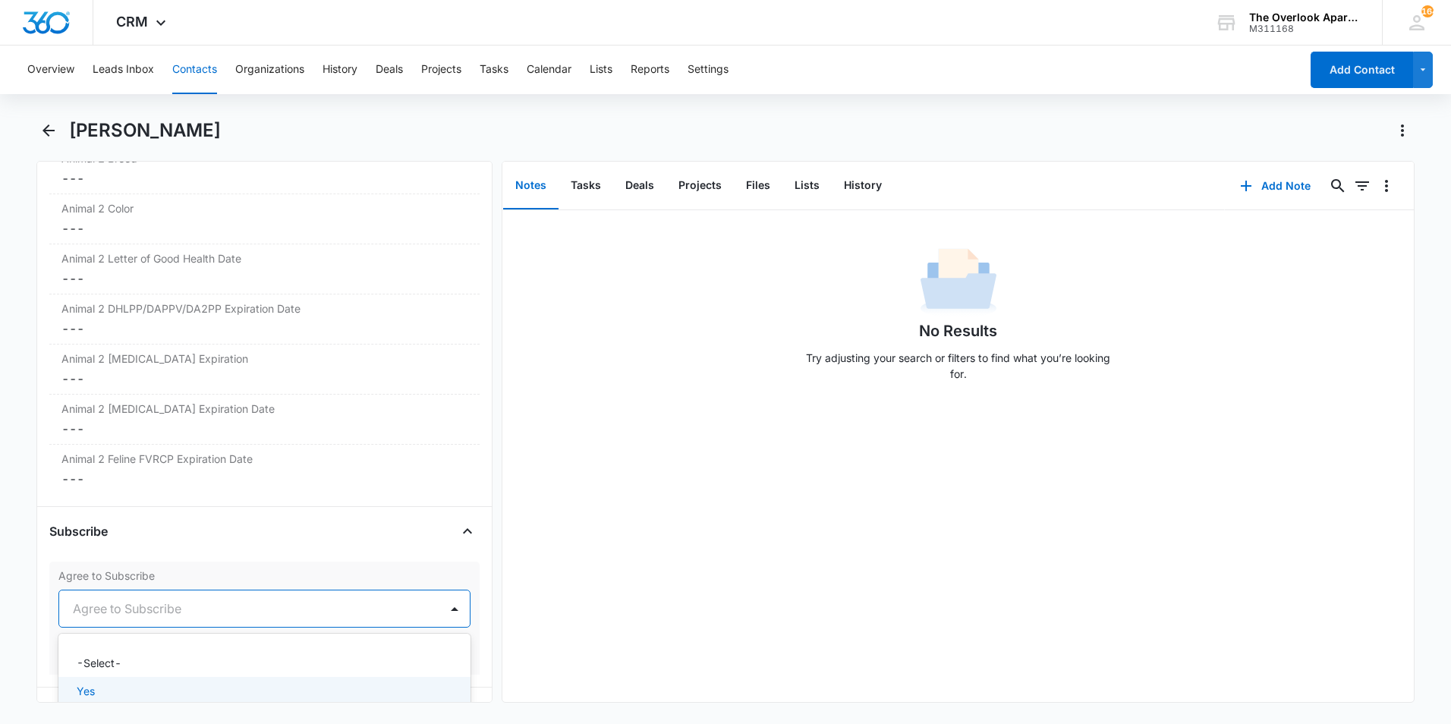
click at [110, 680] on div "Yes" at bounding box center [264, 691] width 412 height 28
drag, startPoint x: 420, startPoint y: 657, endPoint x: 414, endPoint y: 663, distance: 8.7
click at [420, 656] on button "Save Changes" at bounding box center [427, 654] width 87 height 29
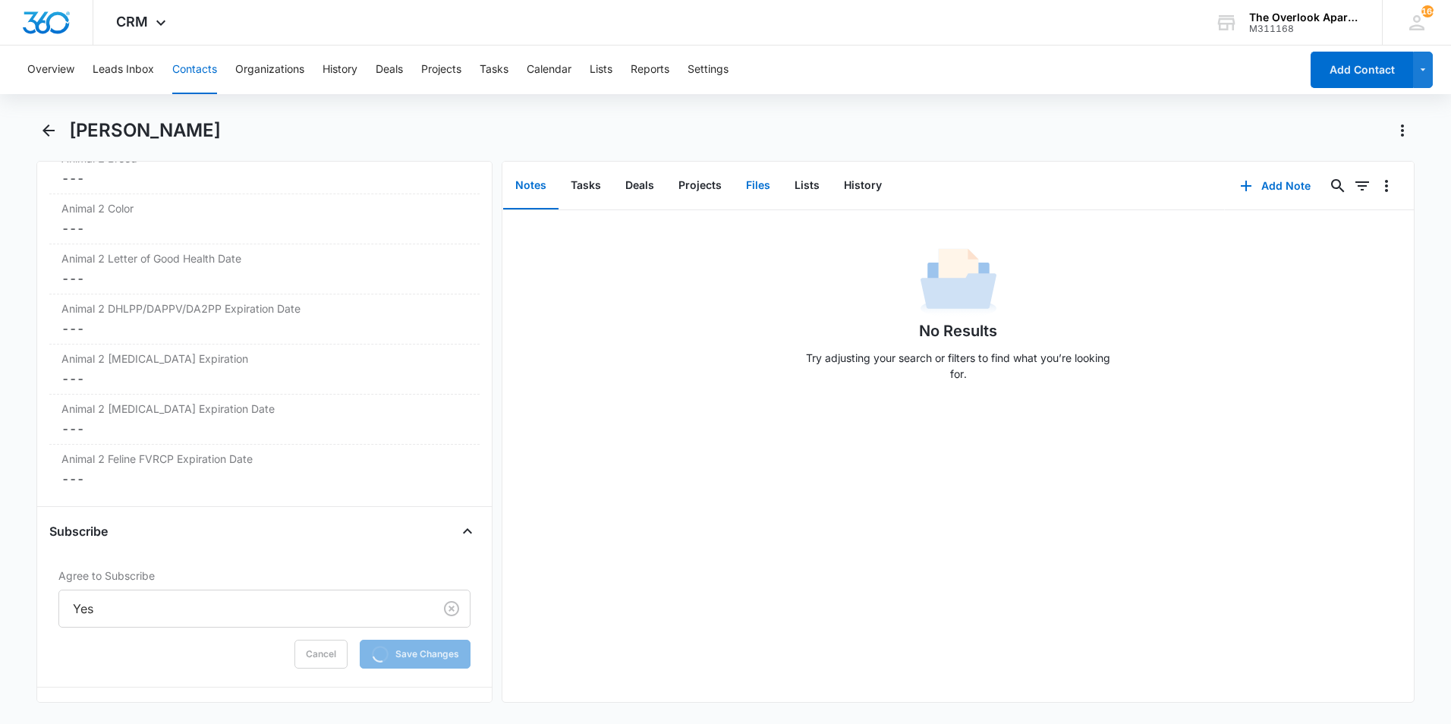
click at [760, 196] on button "Files" at bounding box center [758, 185] width 49 height 47
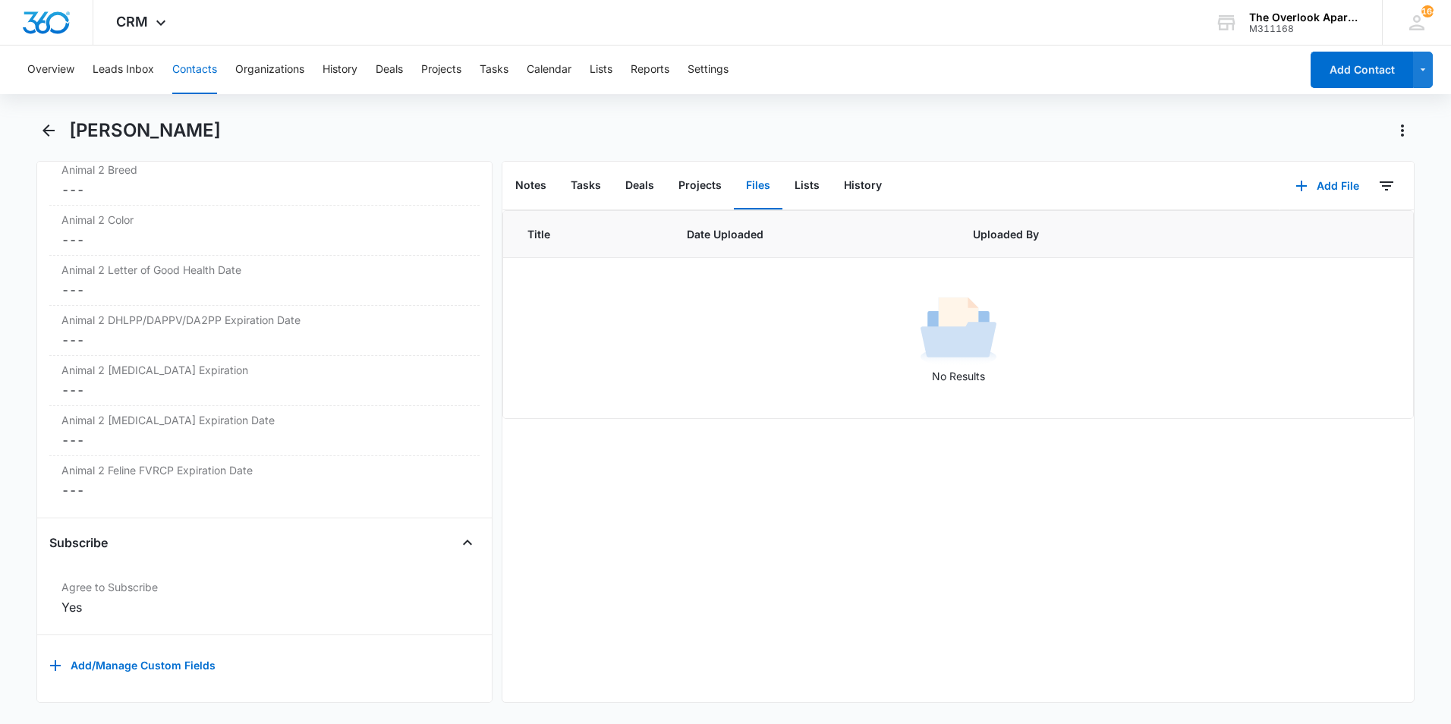
click at [754, 184] on button "Files" at bounding box center [758, 185] width 49 height 47
click at [1333, 184] on button "Add File" at bounding box center [1327, 186] width 94 height 36
click at [1277, 236] on div "Upload Files" at bounding box center [1307, 234] width 61 height 11
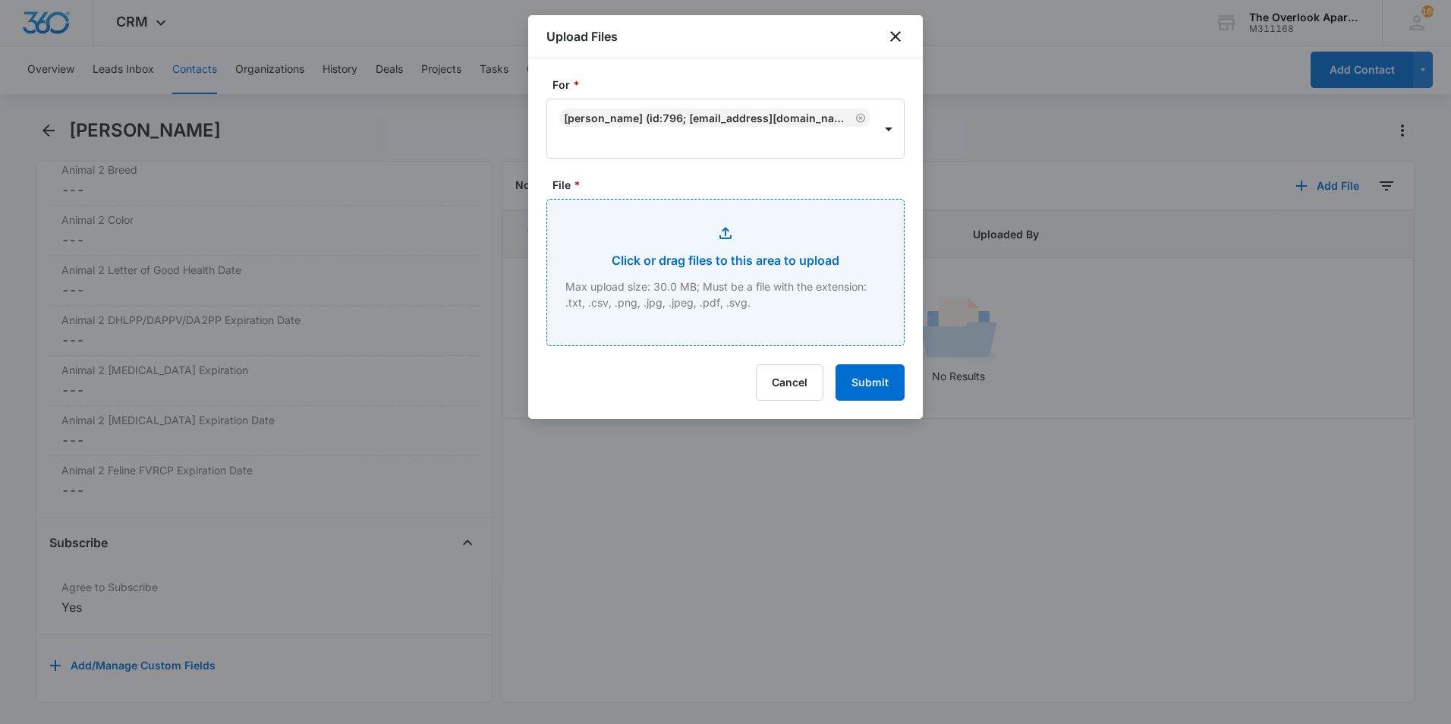
click at [665, 295] on input "File *" at bounding box center [725, 273] width 357 height 146
type input "C:\fakepath\548-8307 Additional addendumns.pdf"
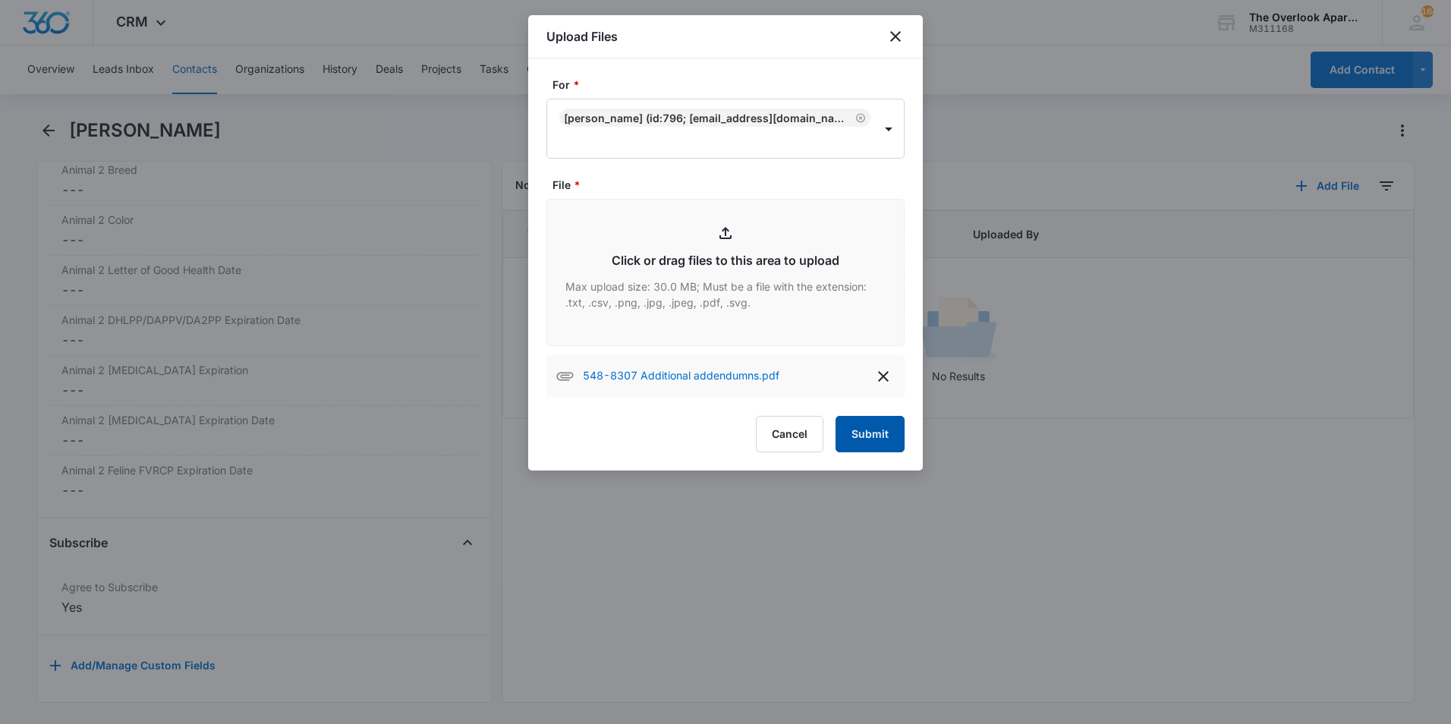
drag, startPoint x: 878, startPoint y: 431, endPoint x: 916, endPoint y: 408, distance: 44.6
click at [876, 431] on button "Submit" at bounding box center [870, 434] width 69 height 36
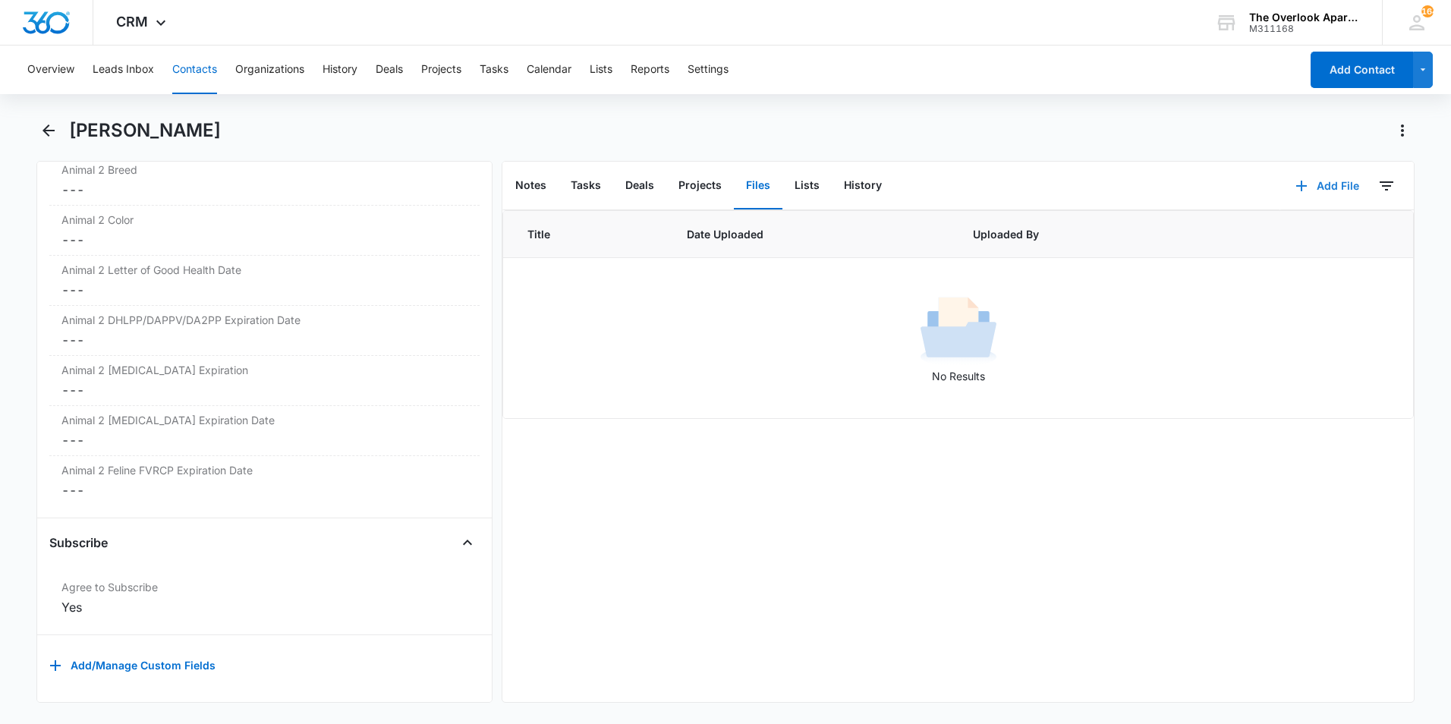
click at [1311, 191] on button "Add File" at bounding box center [1327, 186] width 94 height 36
click at [1280, 229] on div "Upload Files" at bounding box center [1307, 234] width 61 height 11
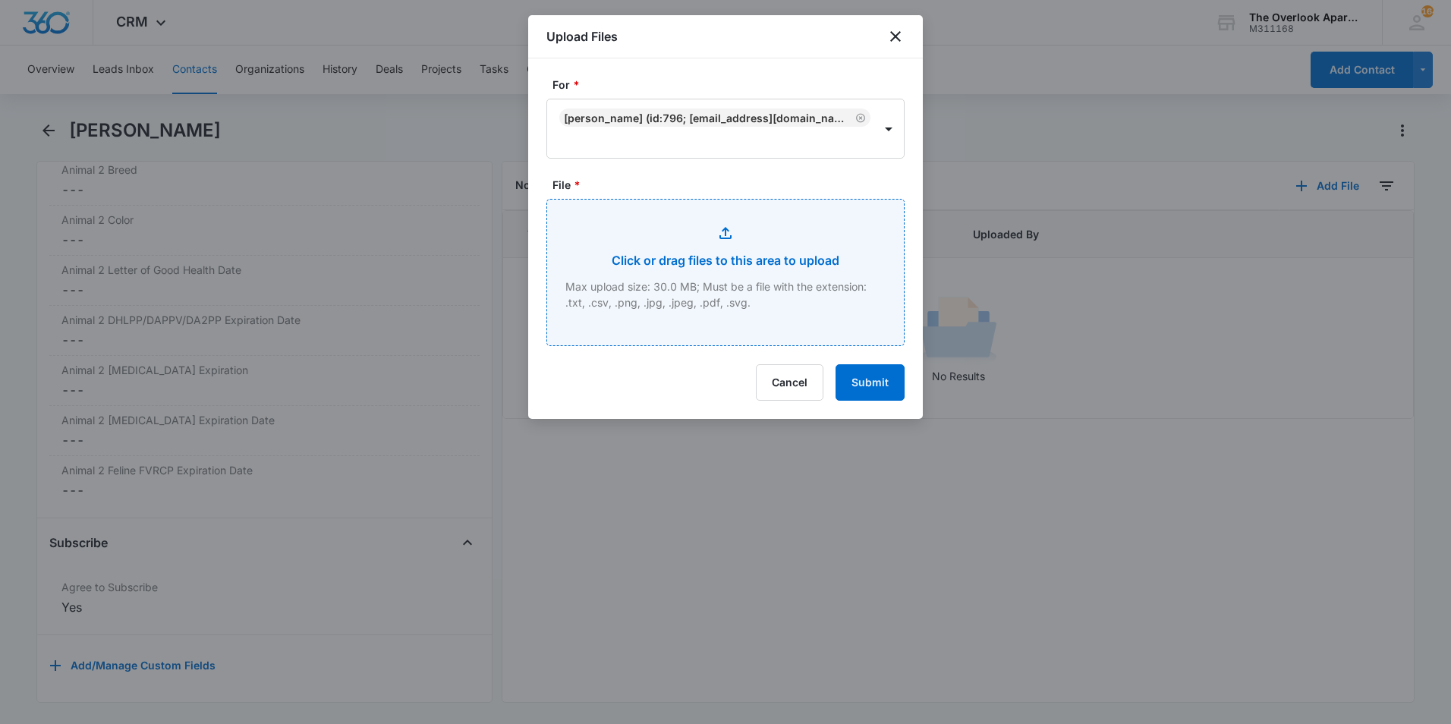
click at [800, 282] on input "File *" at bounding box center [725, 273] width 357 height 146
type input "C:\fakepath\548-8307 app.pdf"
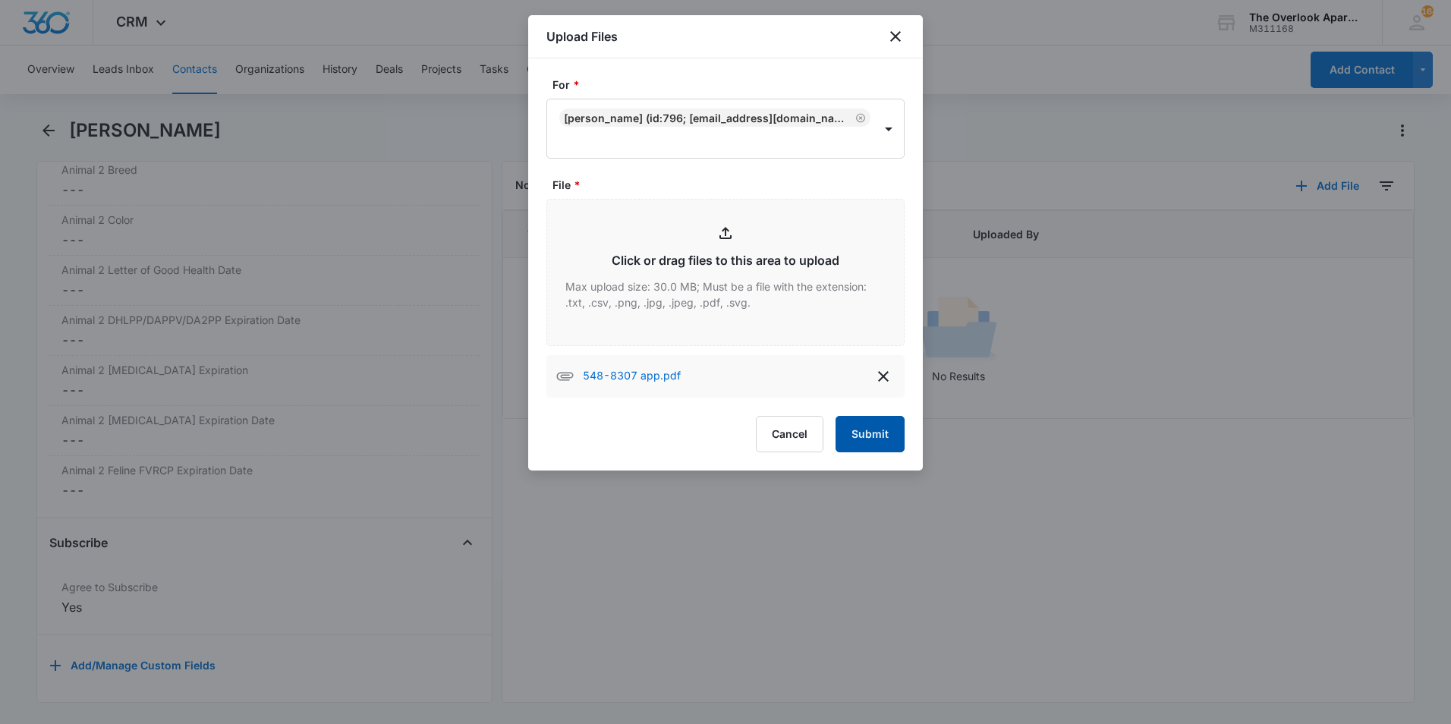
click at [871, 439] on button "Submit" at bounding box center [870, 434] width 69 height 36
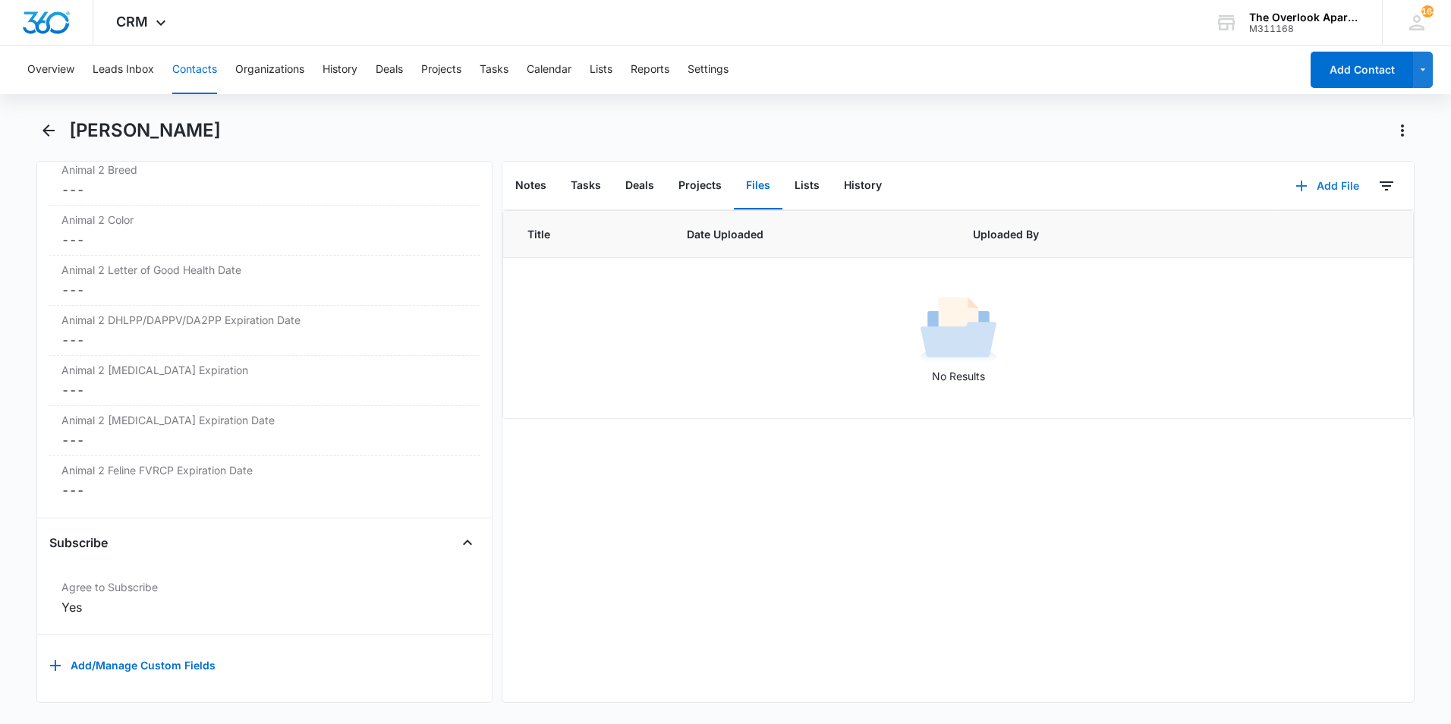
click at [1315, 190] on button "Add File" at bounding box center [1327, 186] width 94 height 36
click at [1274, 227] on button "Upload Files" at bounding box center [1315, 234] width 115 height 23
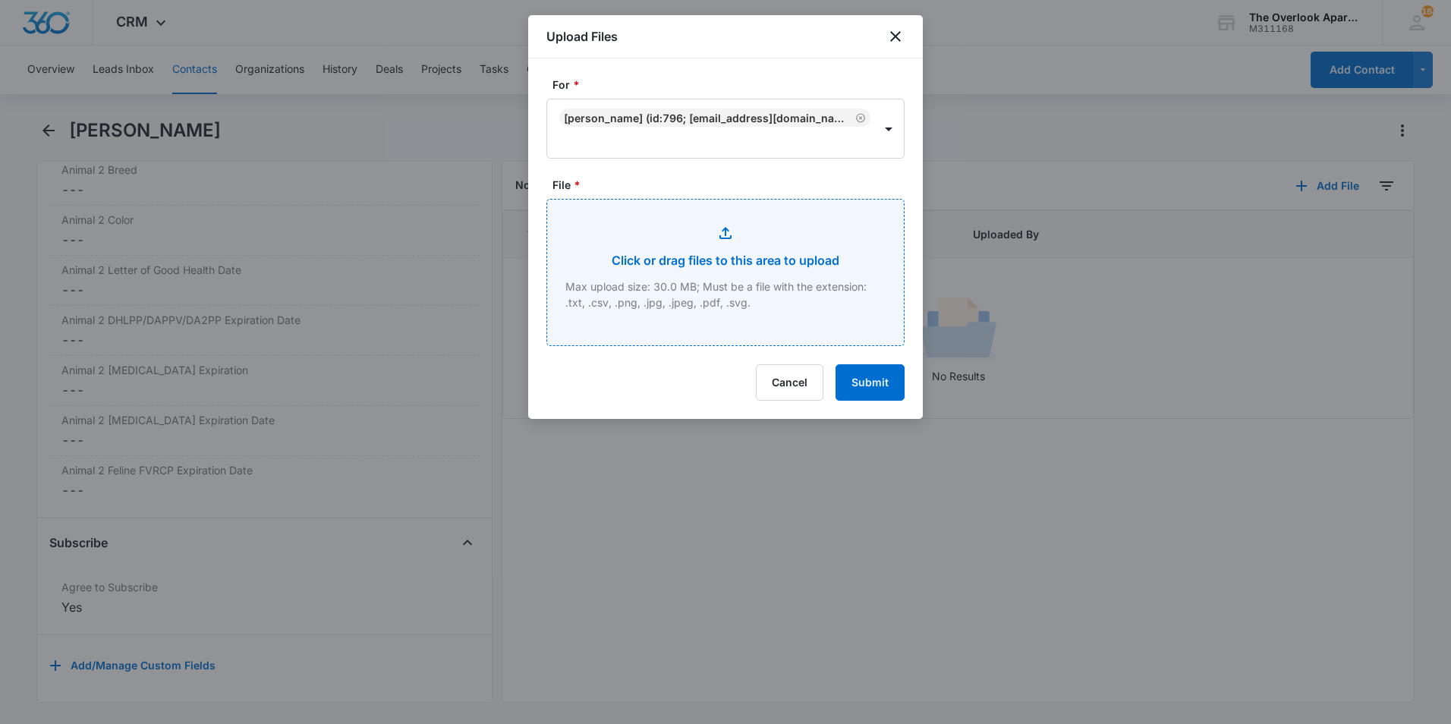
click at [745, 288] on input "File *" at bounding box center [725, 273] width 357 height 146
type input "C:\fakepath\548-8307 lease.pdf"
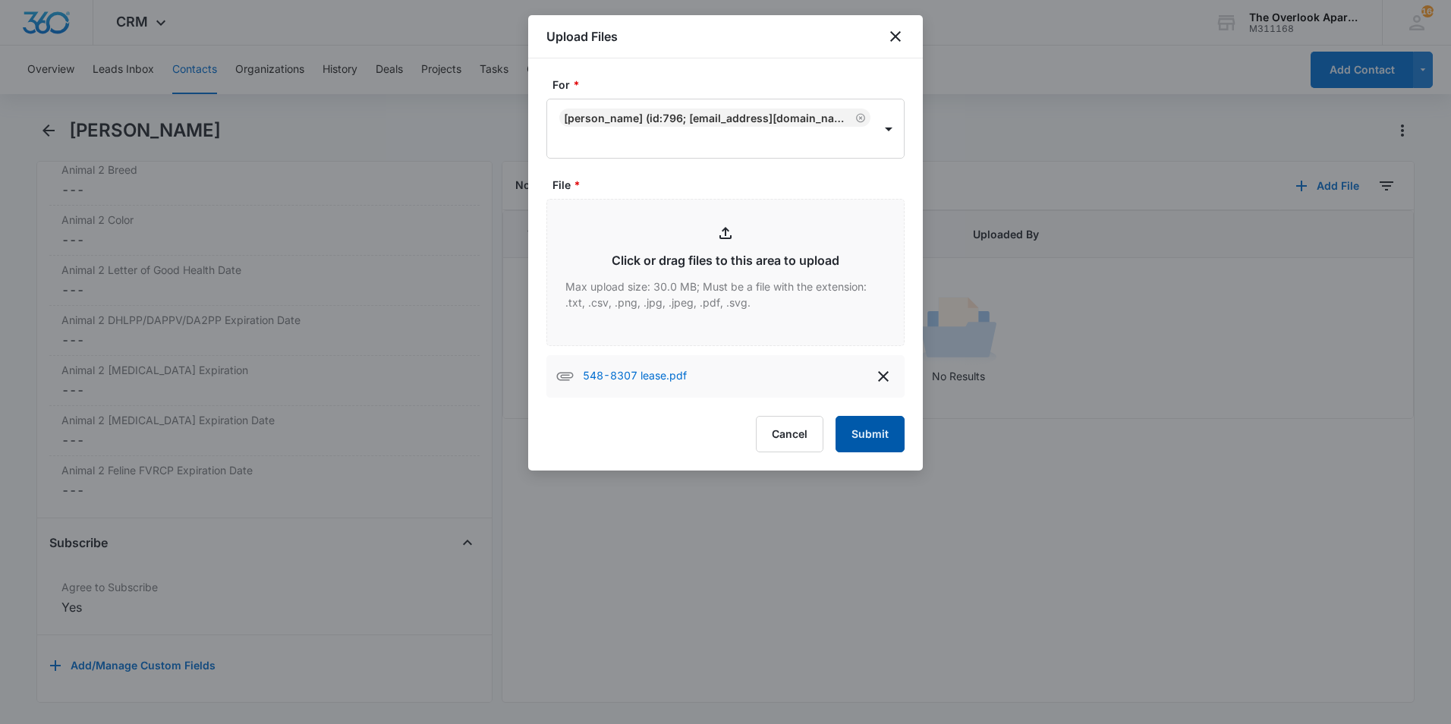
click at [886, 439] on button "Submit" at bounding box center [870, 434] width 69 height 36
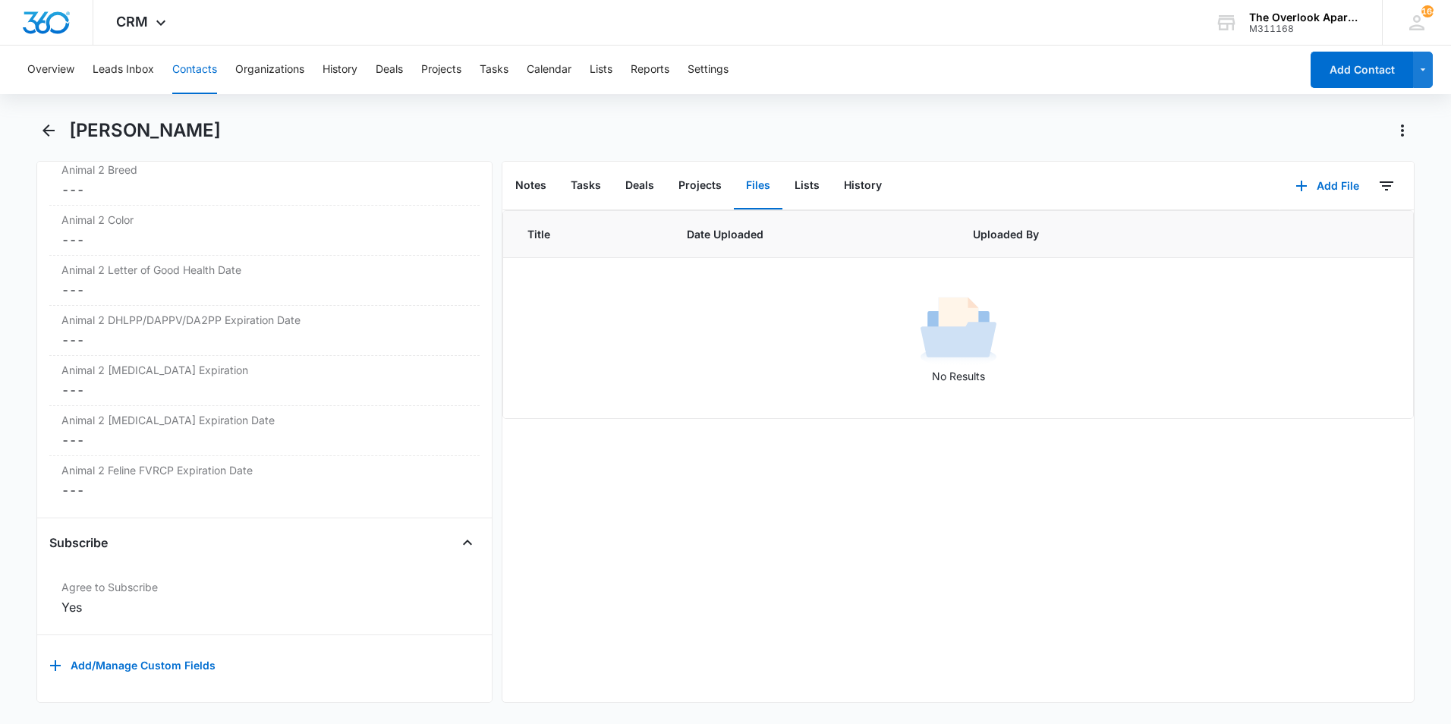
click at [1116, 433] on div "Title Date Uploaded Uploaded By No Results" at bounding box center [958, 456] width 912 height 492
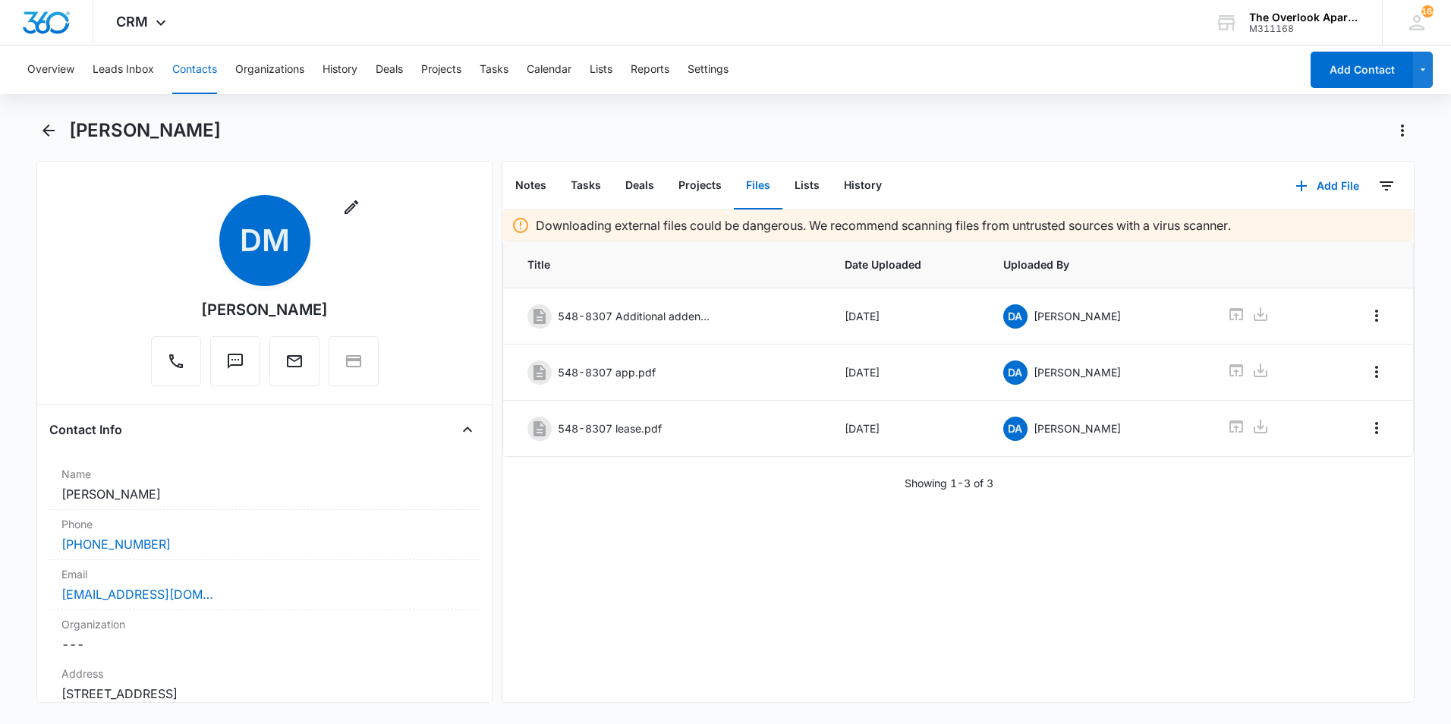
click at [197, 79] on button "Contacts" at bounding box center [194, 70] width 45 height 49
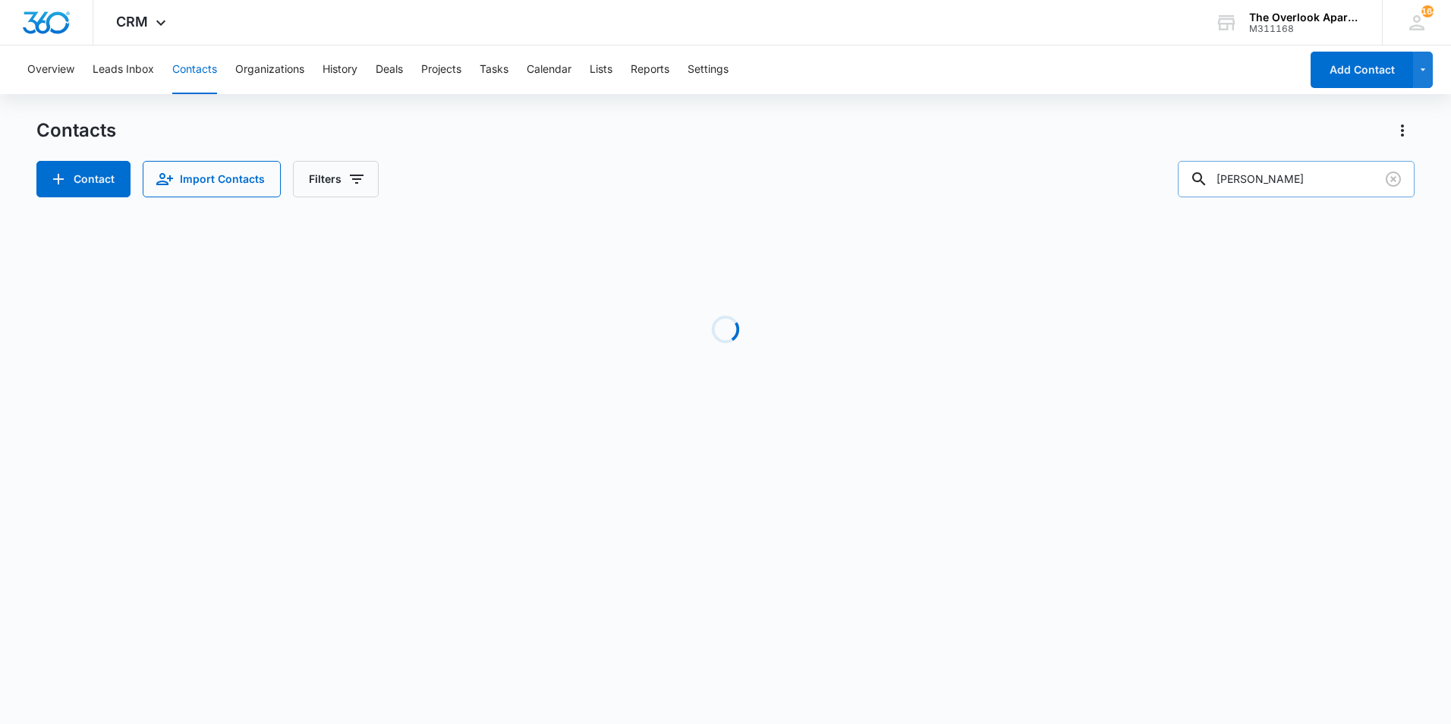
click at [1315, 190] on input "[PERSON_NAME]" at bounding box center [1296, 179] width 237 height 36
type input "[PERSON_NAME]"
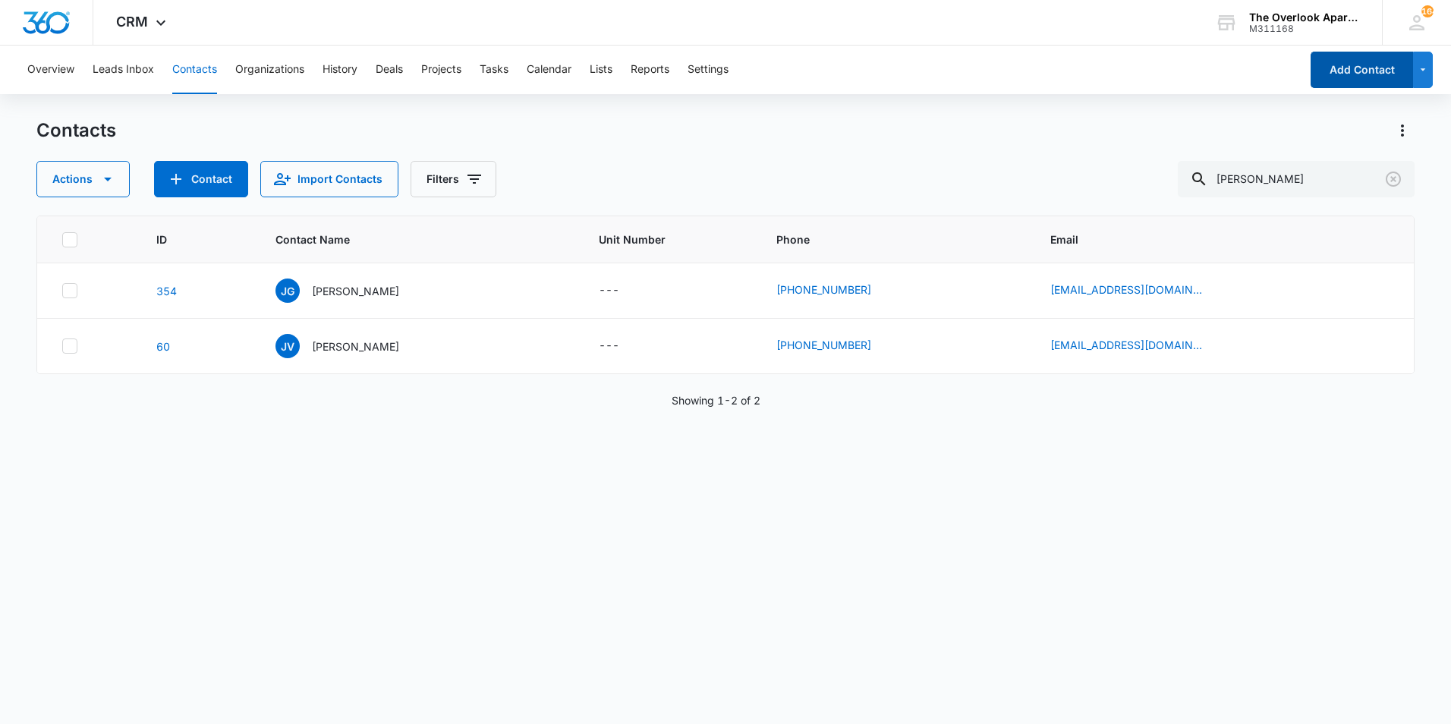
click at [1395, 65] on button "Add Contact" at bounding box center [1362, 70] width 102 height 36
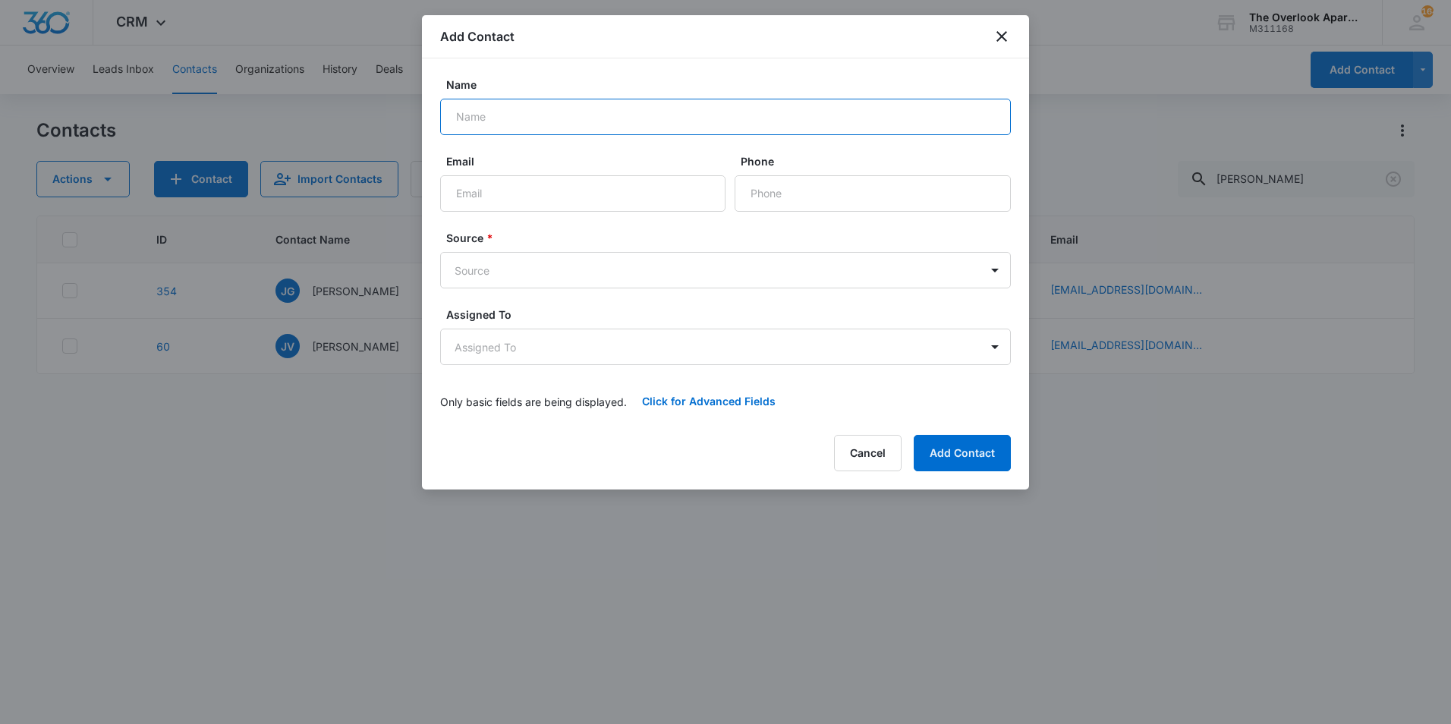
click at [652, 128] on input "Name" at bounding box center [725, 117] width 571 height 36
type input "[PERSON_NAME], [PERSON_NAME] & [PERSON_NAME]"
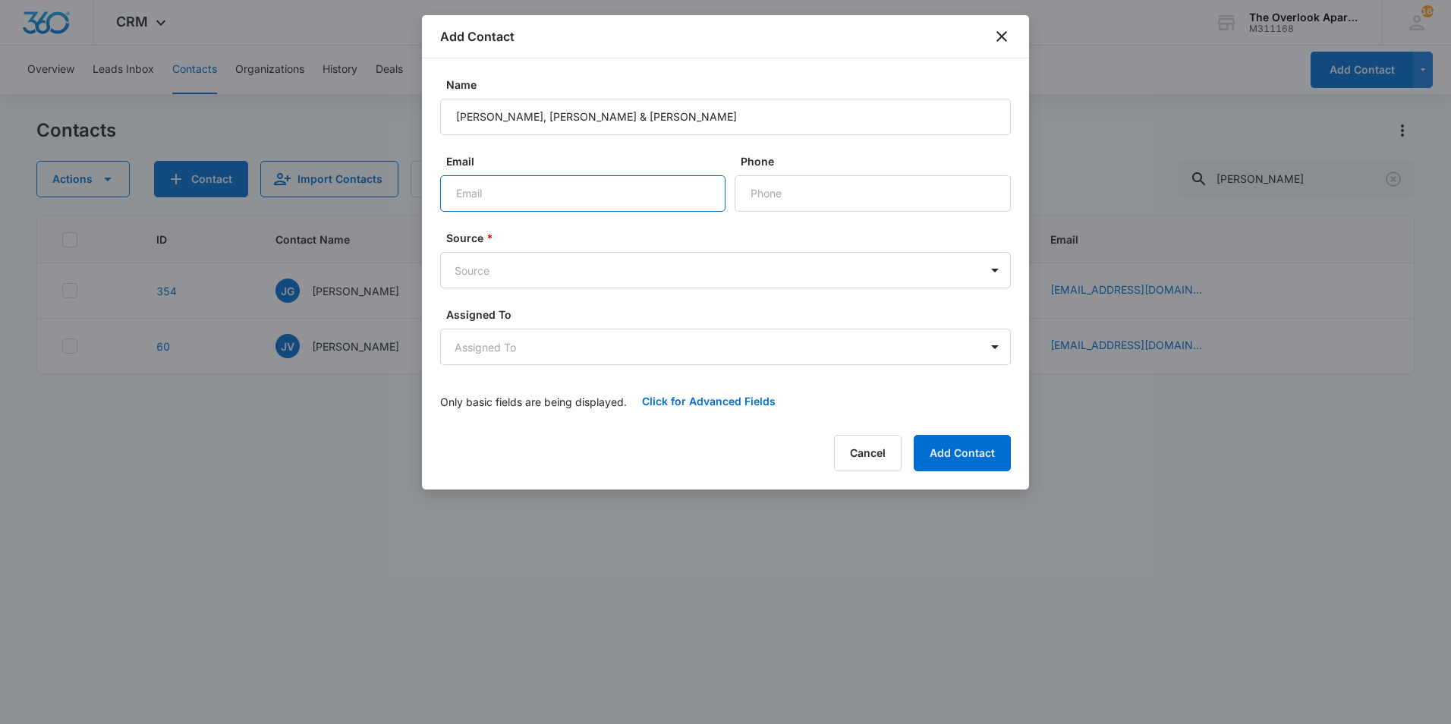
click at [598, 203] on input "Email" at bounding box center [582, 193] width 285 height 36
type input "[EMAIL_ADDRESS][DOMAIN_NAME]"
click at [881, 195] on input "Phone" at bounding box center [873, 193] width 276 height 36
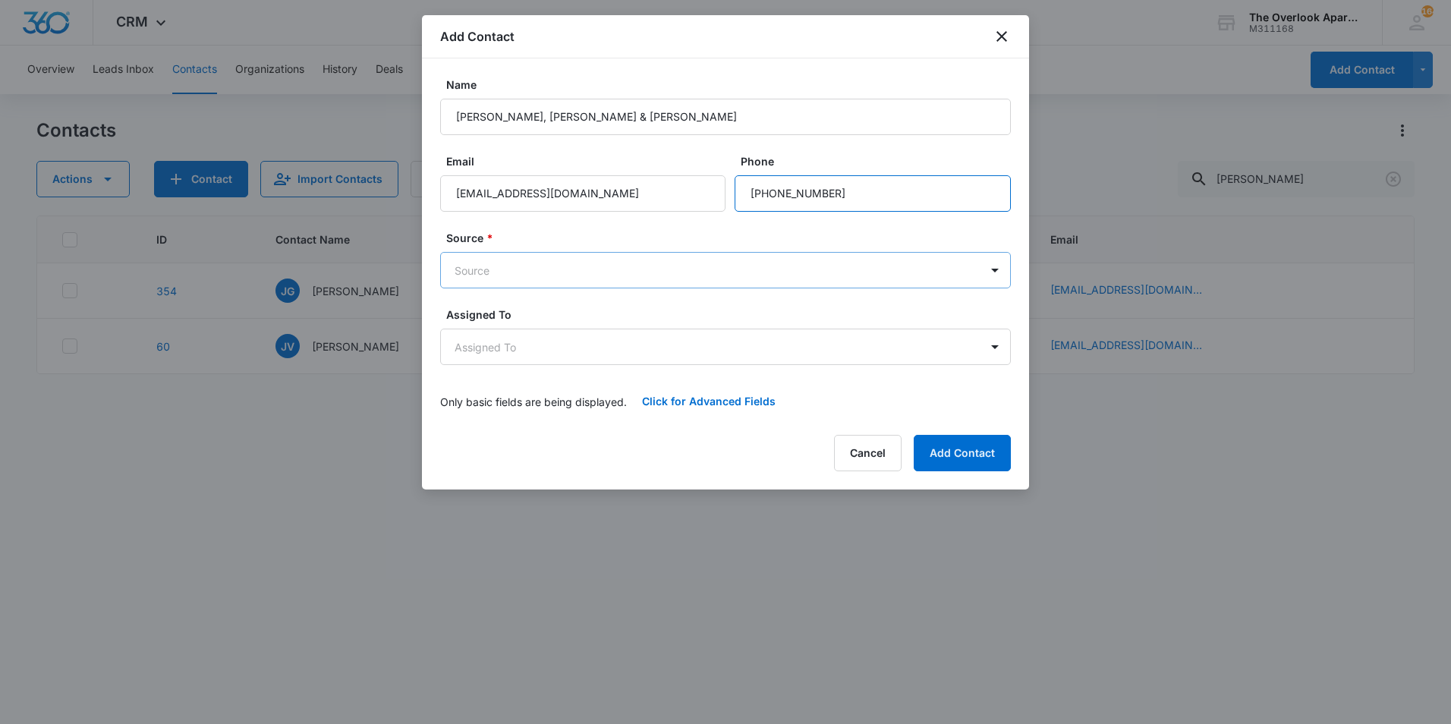
type input "[PHONE_NUMBER]"
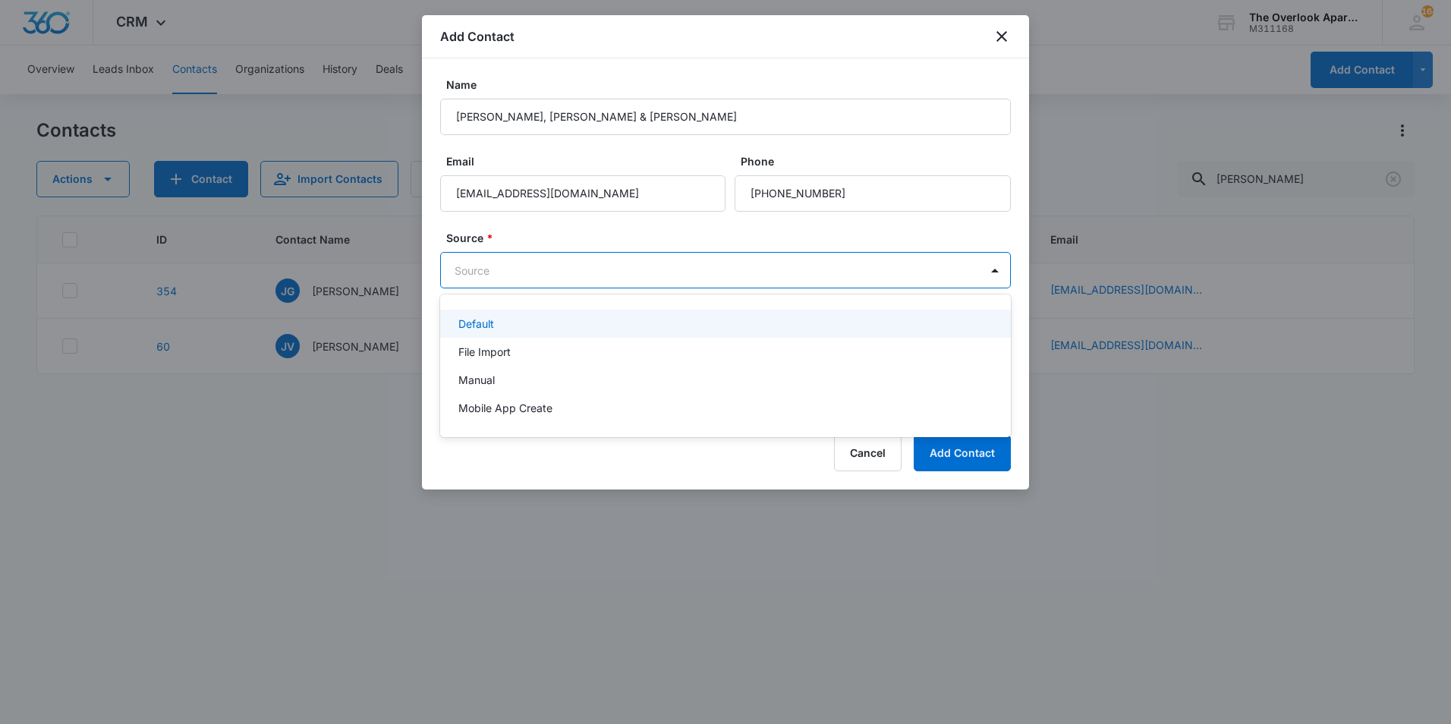
click at [509, 278] on body "CRM Apps Reputation Websites Forms CRM Email Social Content Ads Intelligence Fi…" at bounding box center [725, 362] width 1451 height 724
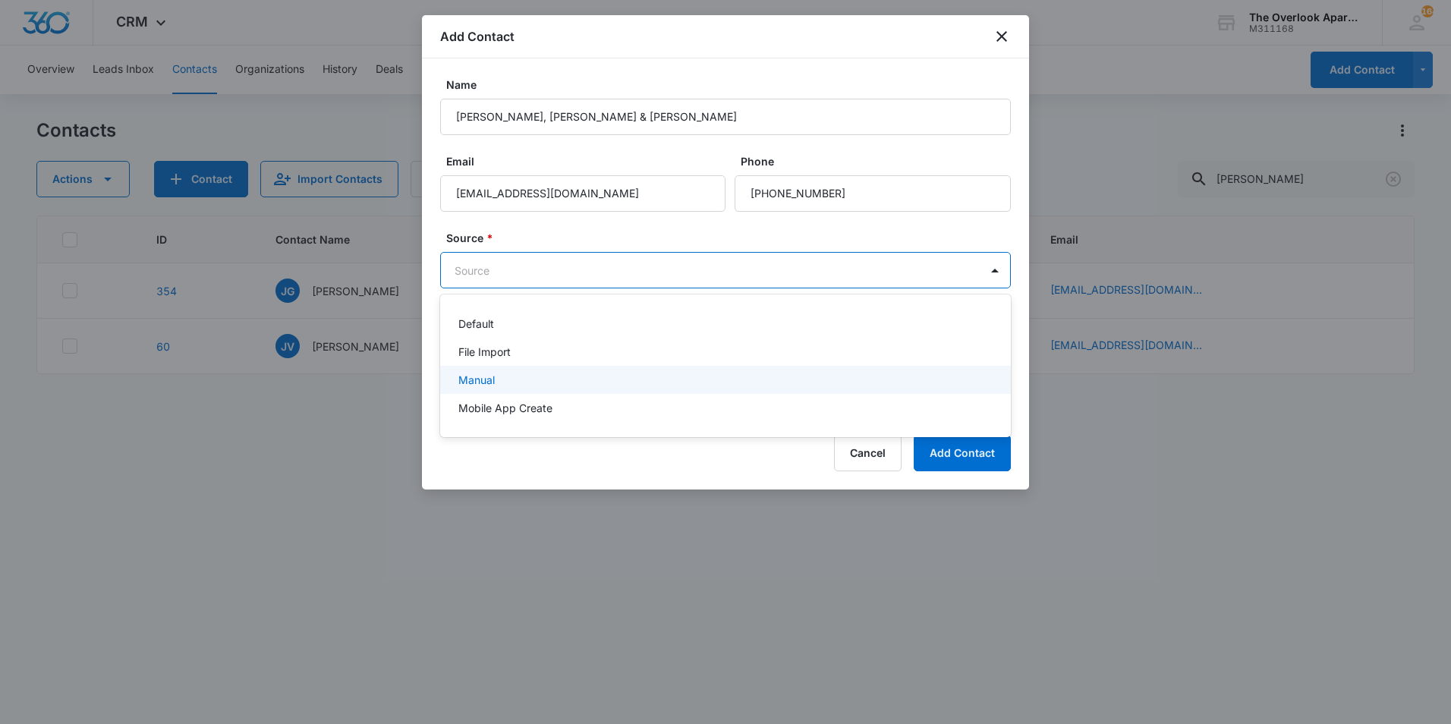
click at [507, 373] on div "Manual" at bounding box center [723, 380] width 531 height 16
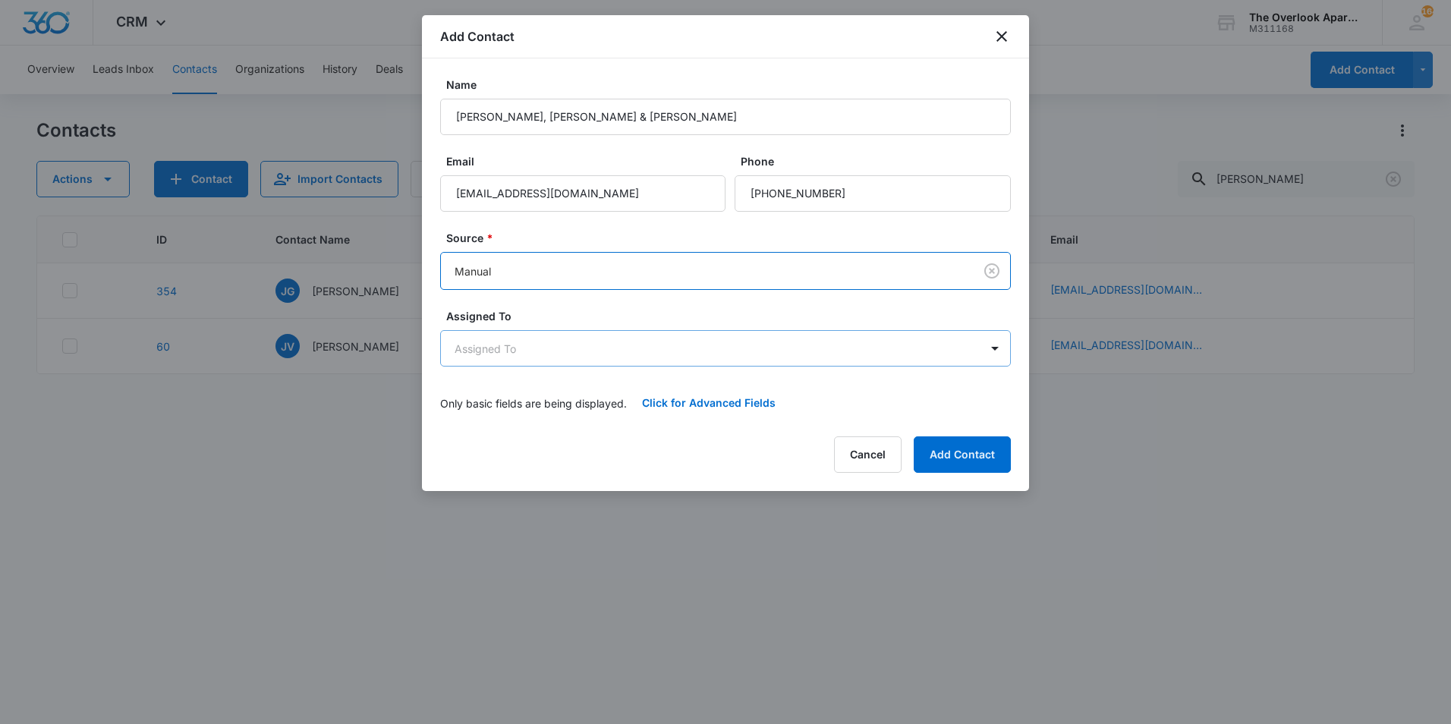
click at [523, 341] on body "CRM Apps Reputation Websites Forms CRM Email Social Content Ads Intelligence Fi…" at bounding box center [725, 362] width 1451 height 724
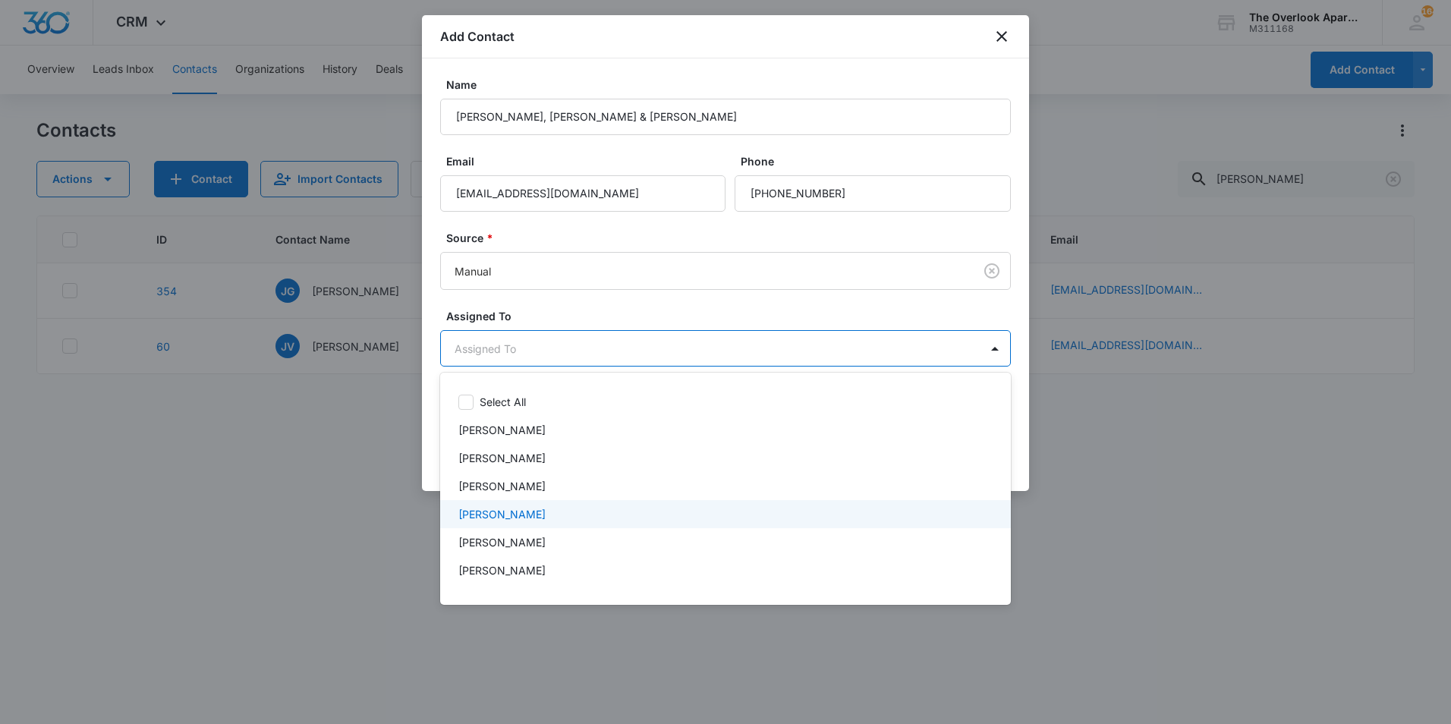
click at [527, 508] on p "[PERSON_NAME]" at bounding box center [501, 514] width 87 height 16
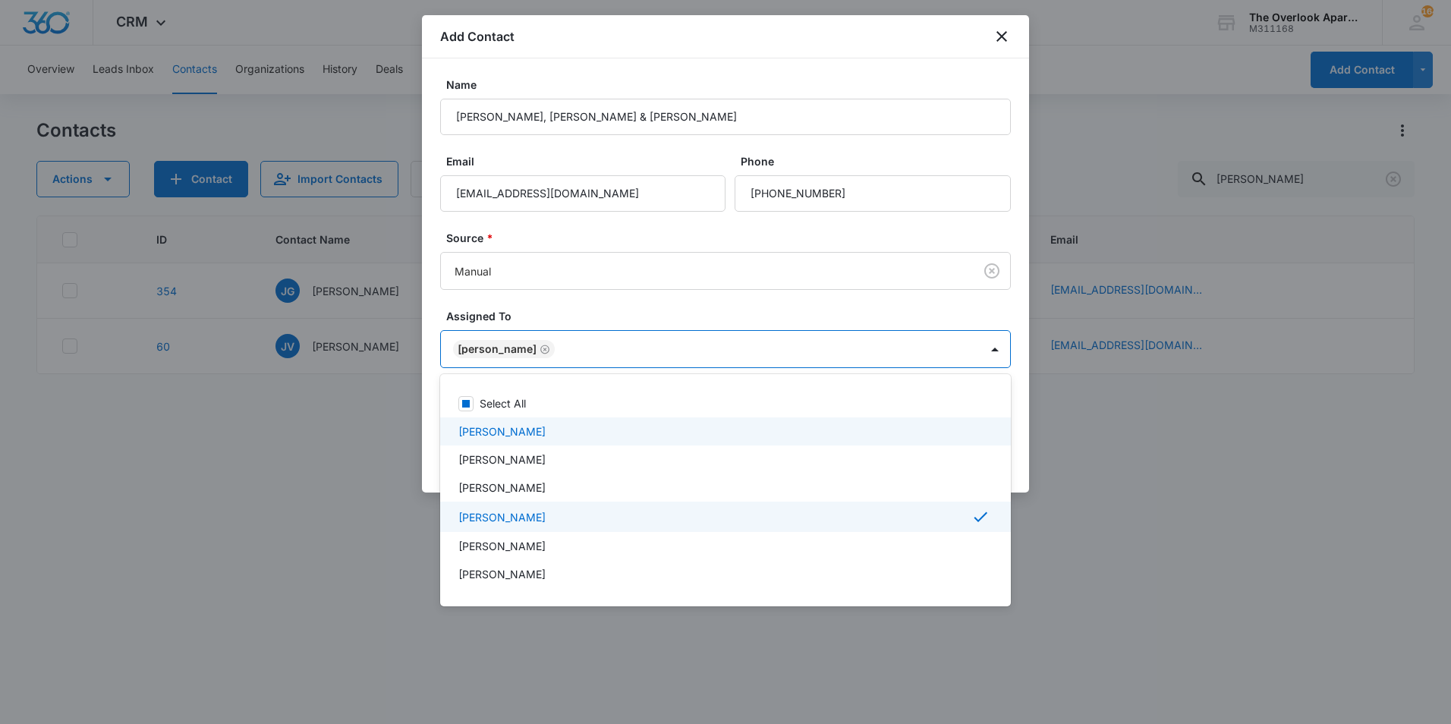
click at [1121, 448] on div at bounding box center [725, 362] width 1451 height 724
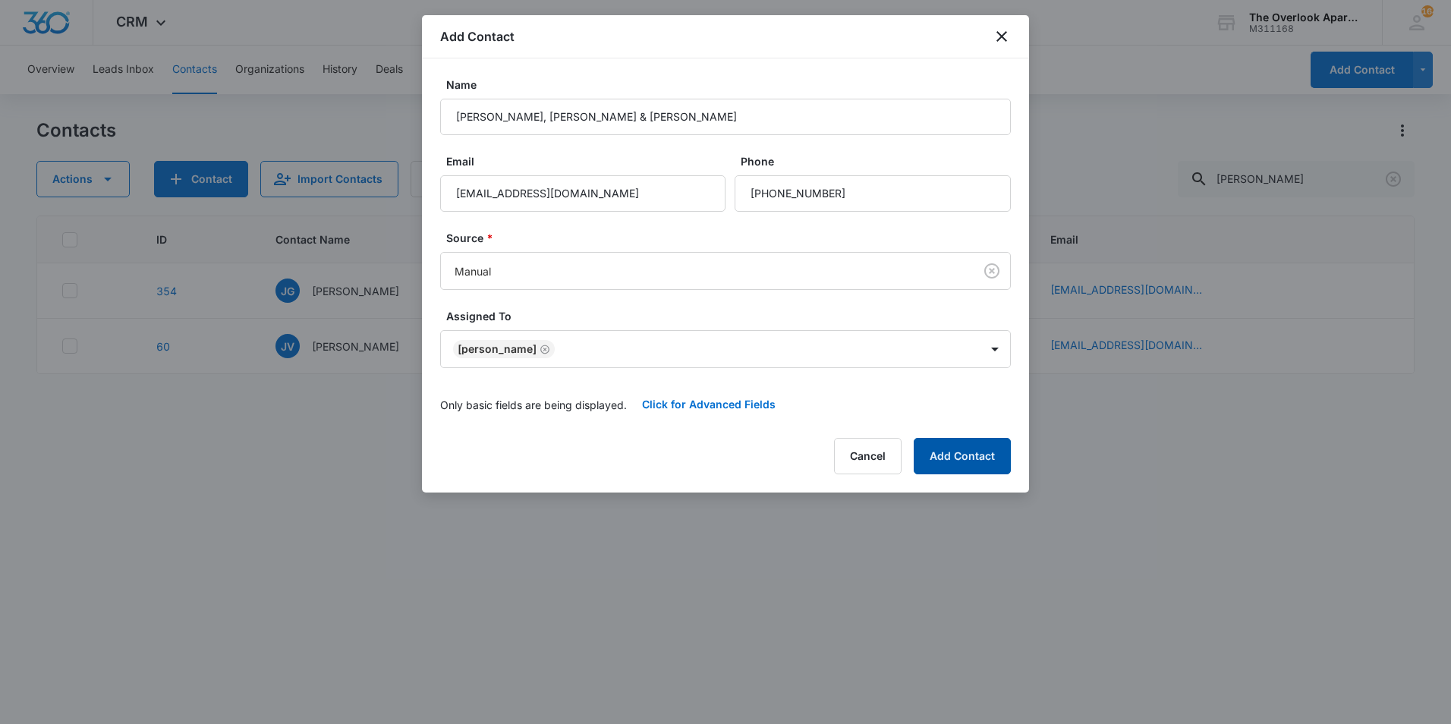
click at [947, 452] on button "Add Contact" at bounding box center [962, 456] width 97 height 36
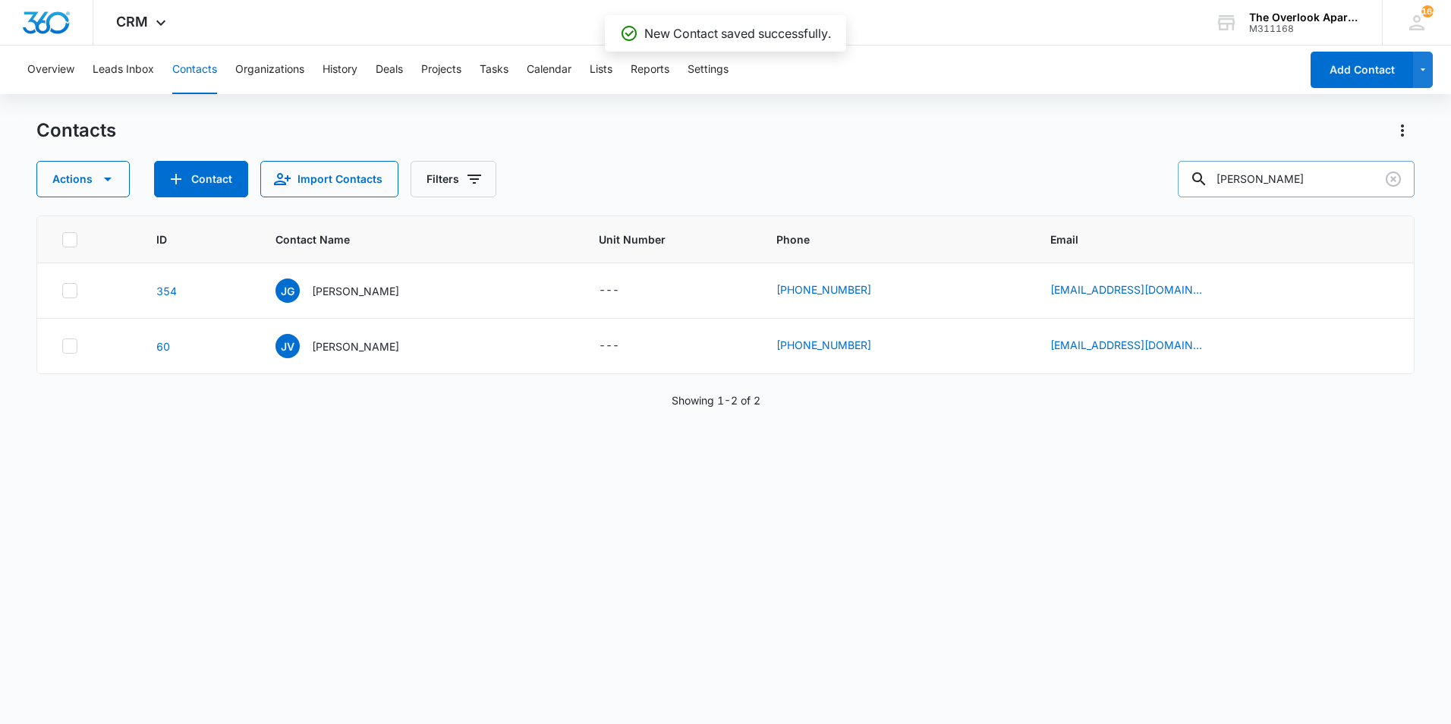
click at [1286, 178] on input "[PERSON_NAME]" at bounding box center [1296, 179] width 237 height 36
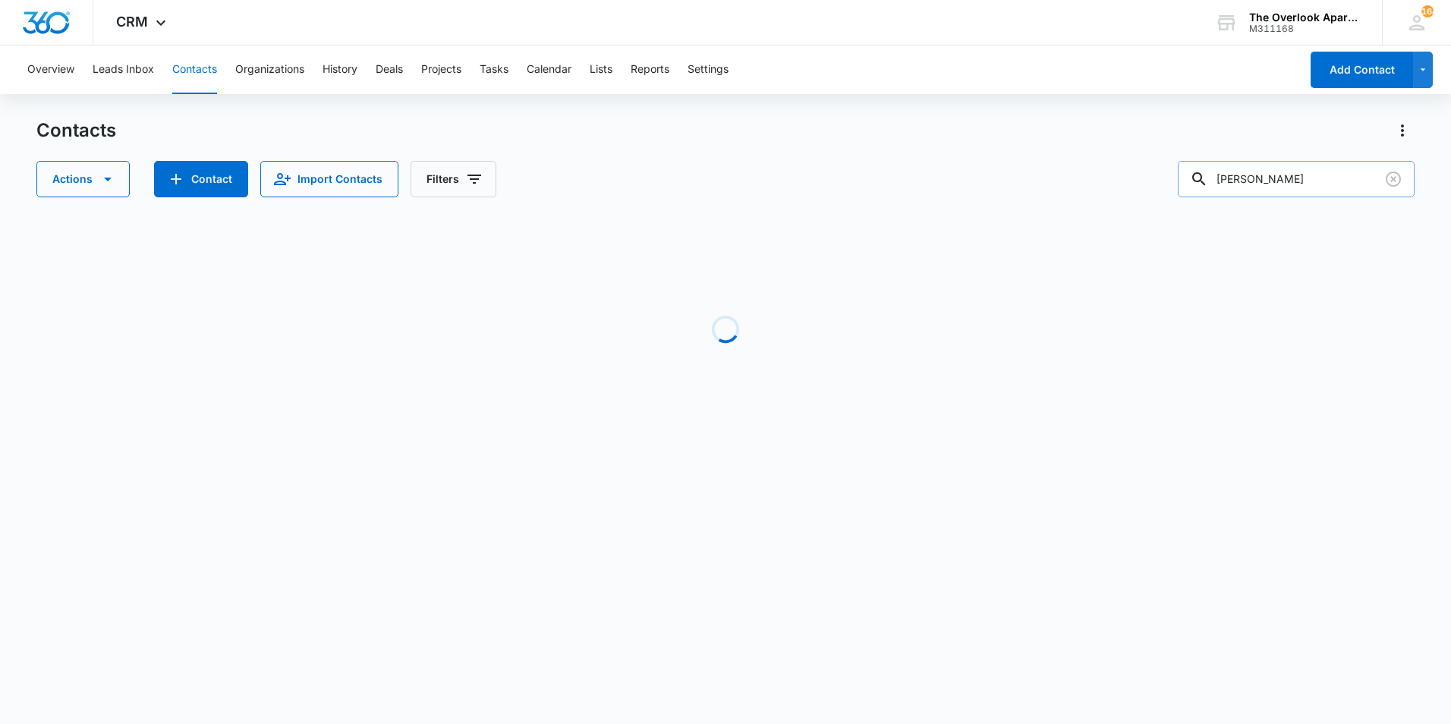
type input "[PERSON_NAME]"
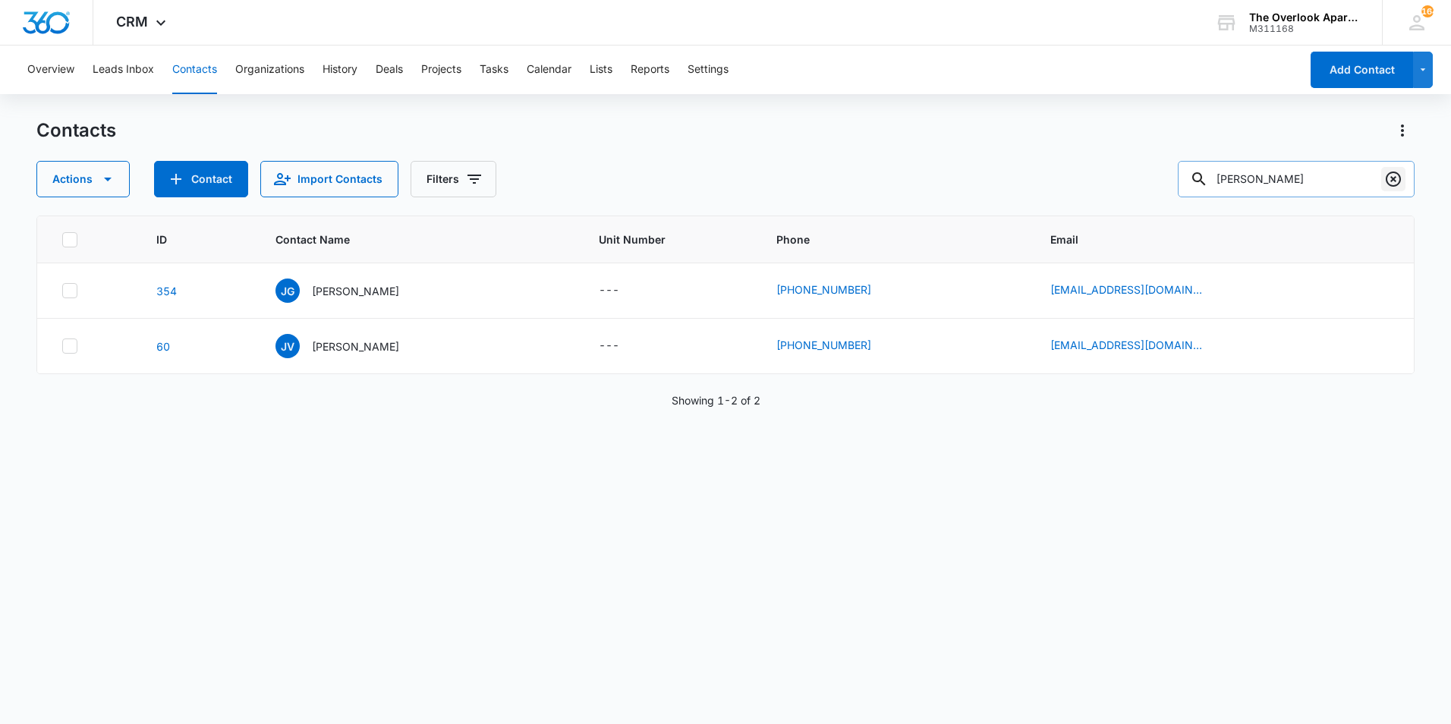
click at [1402, 168] on button "Clear" at bounding box center [1393, 179] width 24 height 24
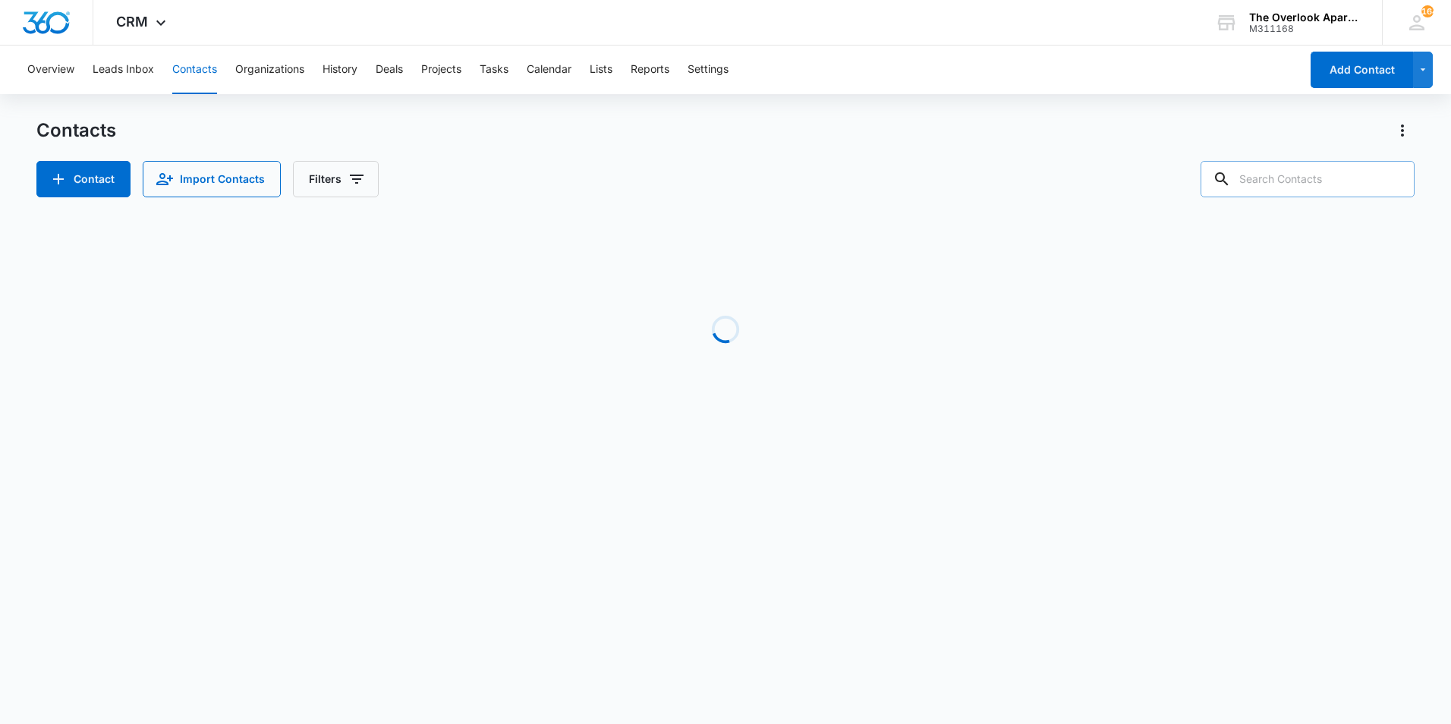
click at [1317, 172] on input "text" at bounding box center [1308, 179] width 214 height 36
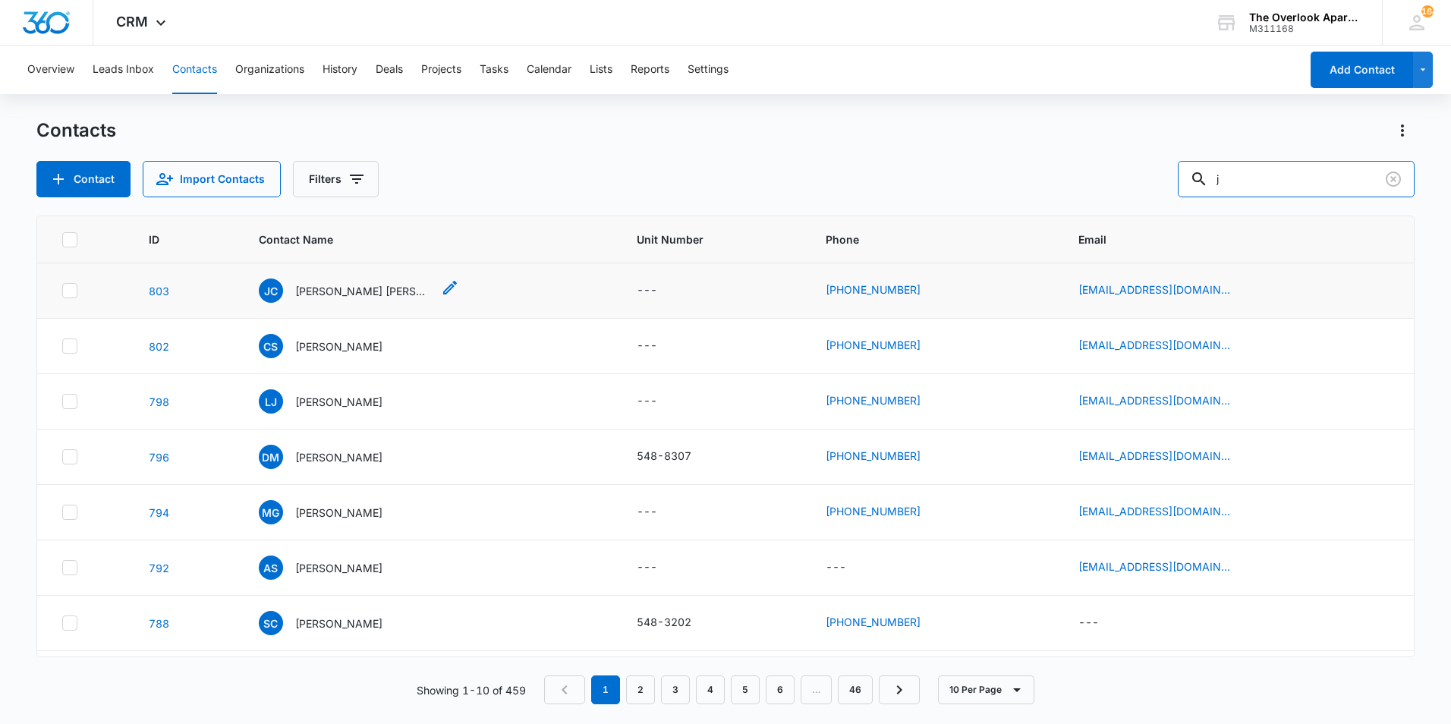
type input "j"
click at [350, 284] on p "[PERSON_NAME] [PERSON_NAME] & [PERSON_NAME]" at bounding box center [363, 291] width 137 height 16
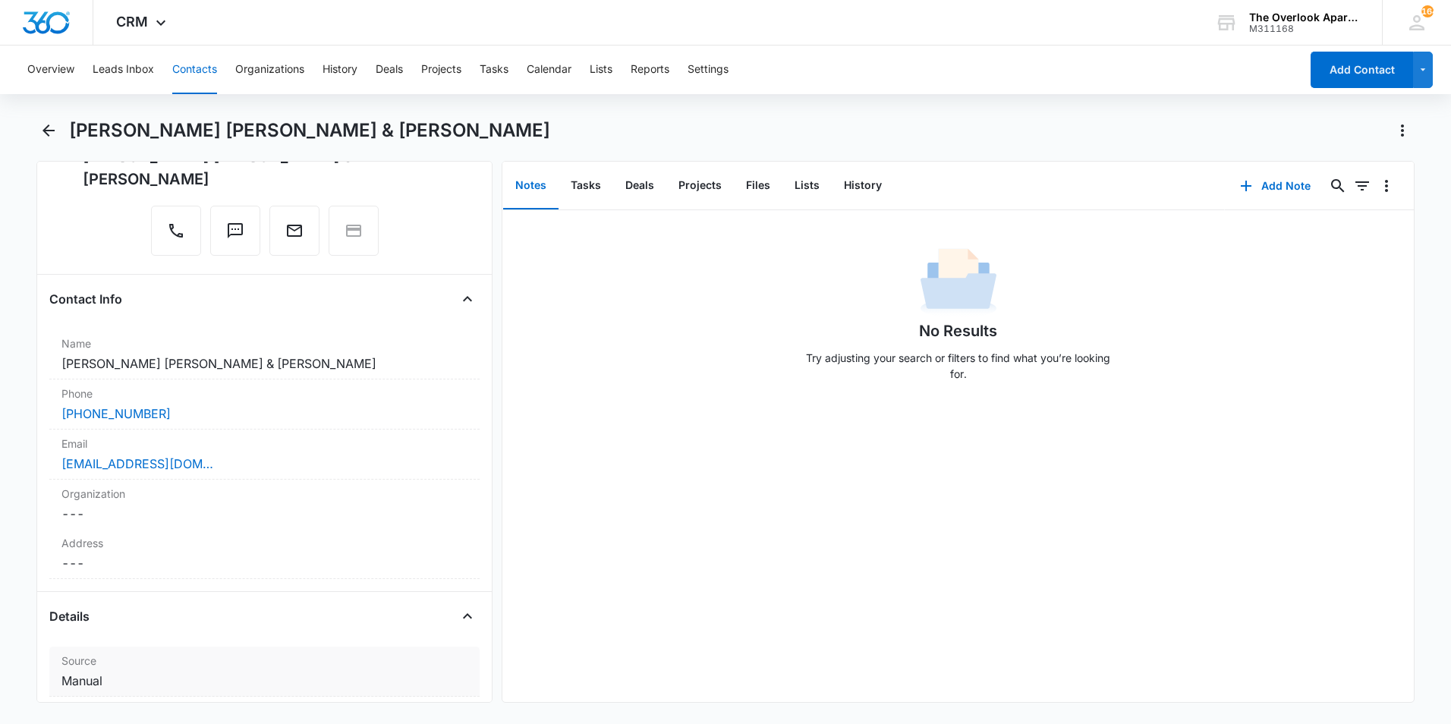
scroll to position [379, 0]
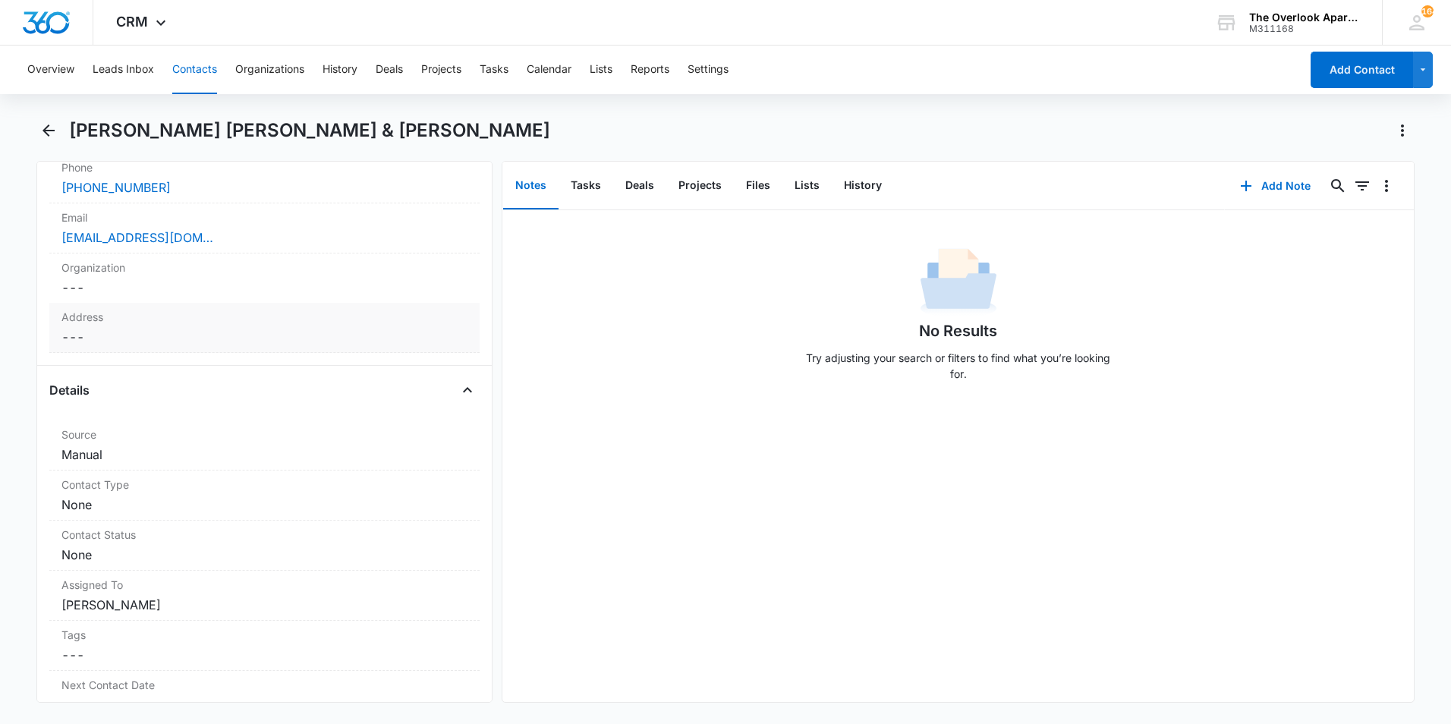
click at [134, 328] on dd "Cancel Save Changes ---" at bounding box center [264, 337] width 406 height 18
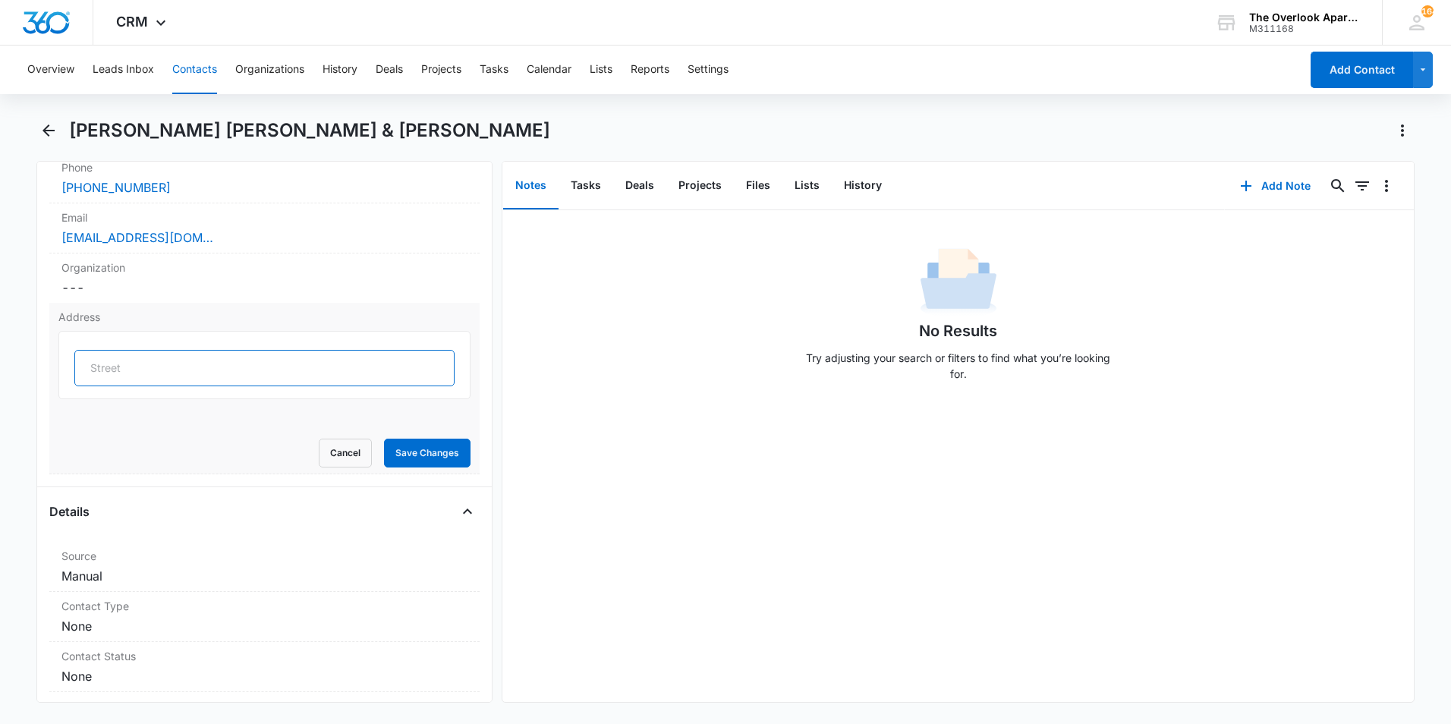
click at [128, 350] on input "text" at bounding box center [264, 368] width 380 height 36
click at [258, 350] on input "[STREET_ADDRESS]" at bounding box center [264, 368] width 380 height 36
type input "[STREET_ADDRESS]"
click at [395, 439] on button "Save Changes" at bounding box center [427, 453] width 87 height 29
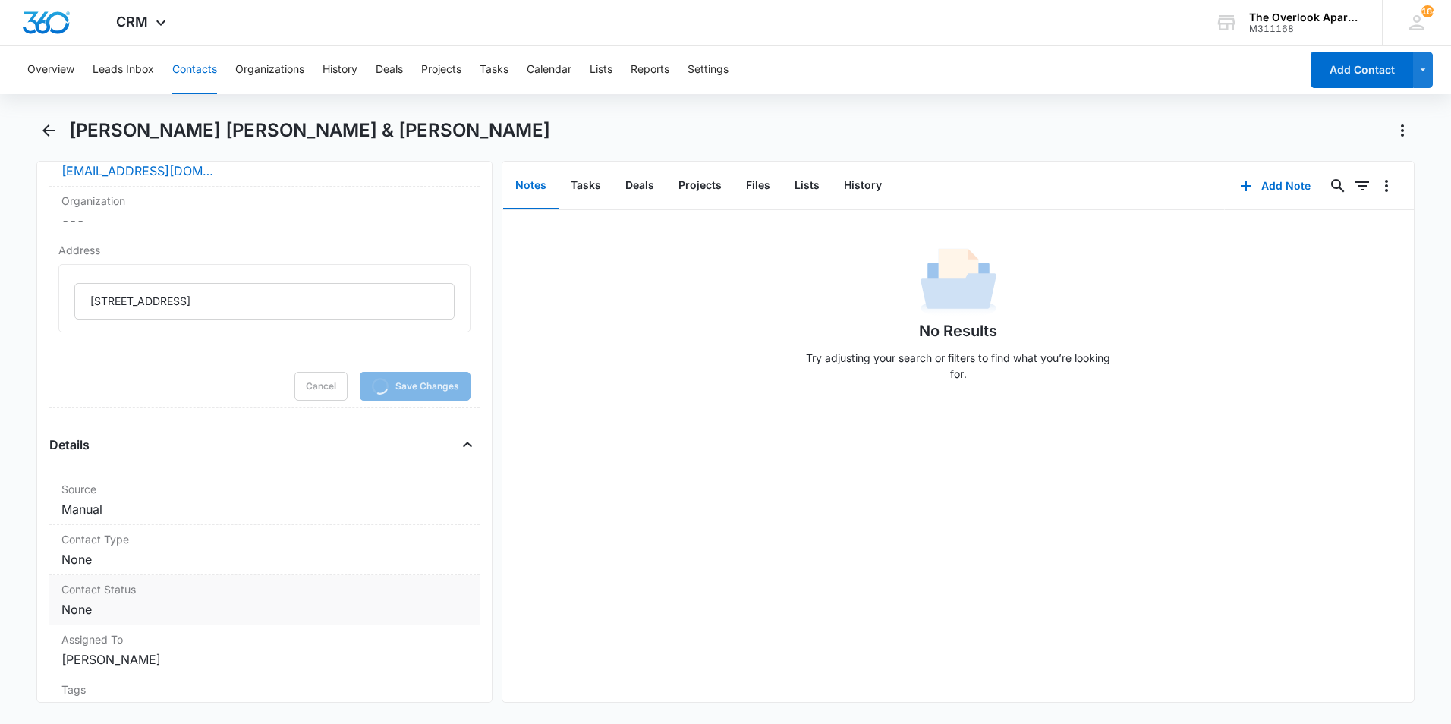
scroll to position [531, 0]
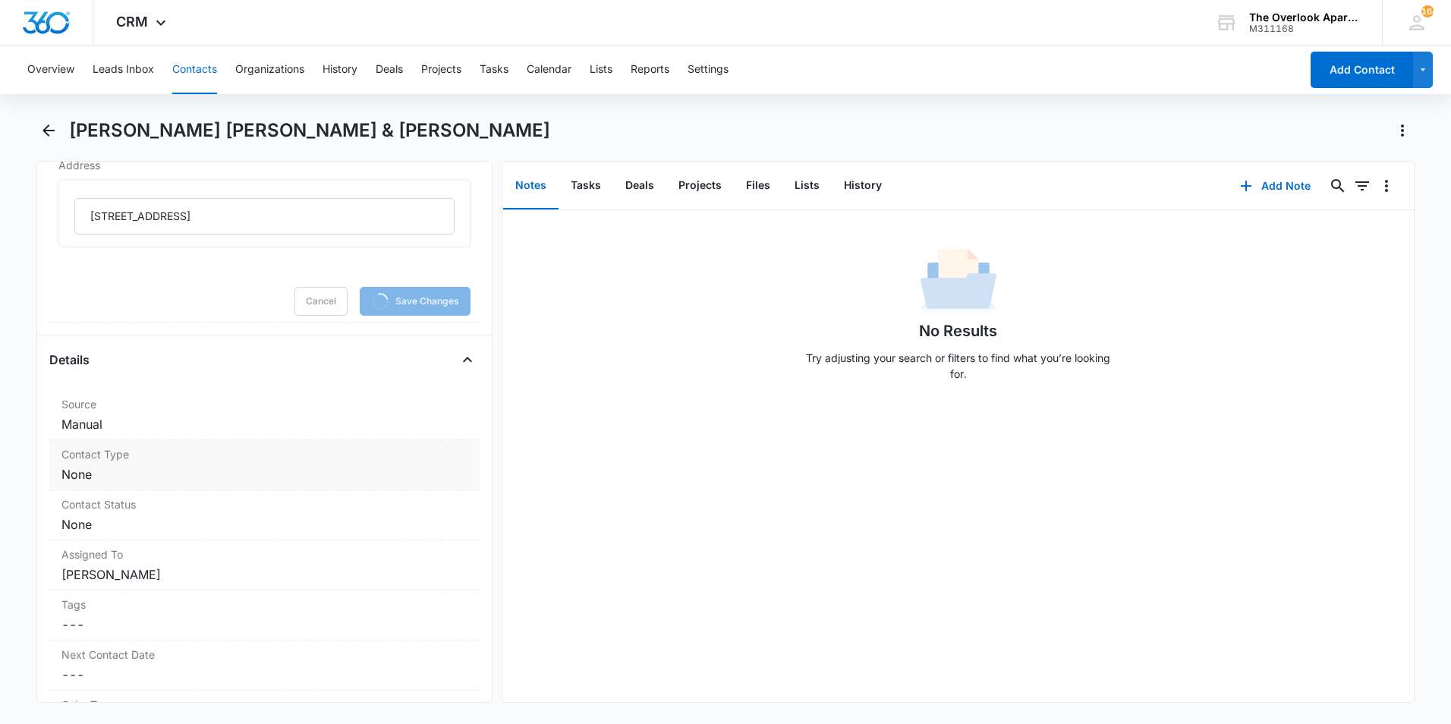
click at [95, 465] on dd "Cancel Save Changes None" at bounding box center [264, 474] width 406 height 18
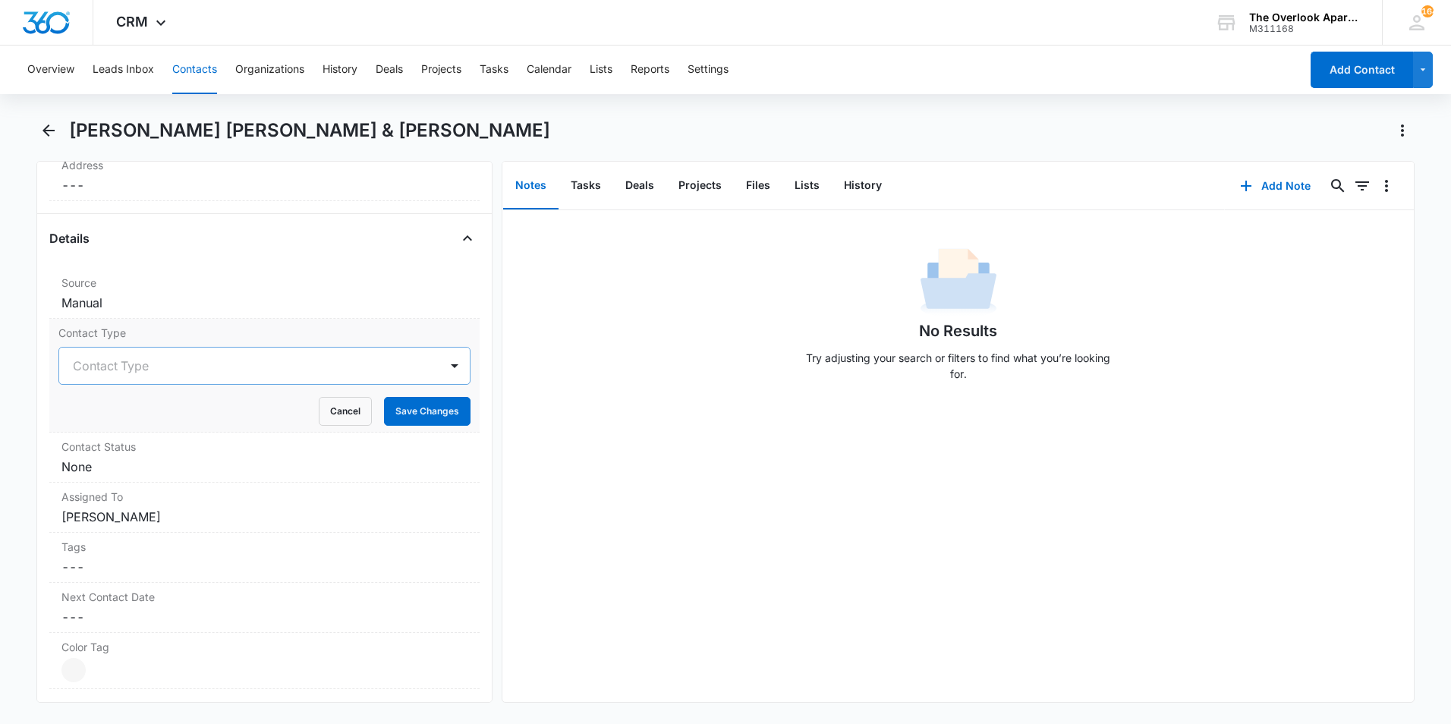
click at [105, 471] on dl "Source Cancel Save Changes Manual Contact Type Contact Type Cancel Save Changes…" at bounding box center [264, 546] width 430 height 555
drag, startPoint x: 146, startPoint y: 346, endPoint x: 138, endPoint y: 349, distance: 8.2
click at [141, 364] on div at bounding box center [246, 374] width 347 height 21
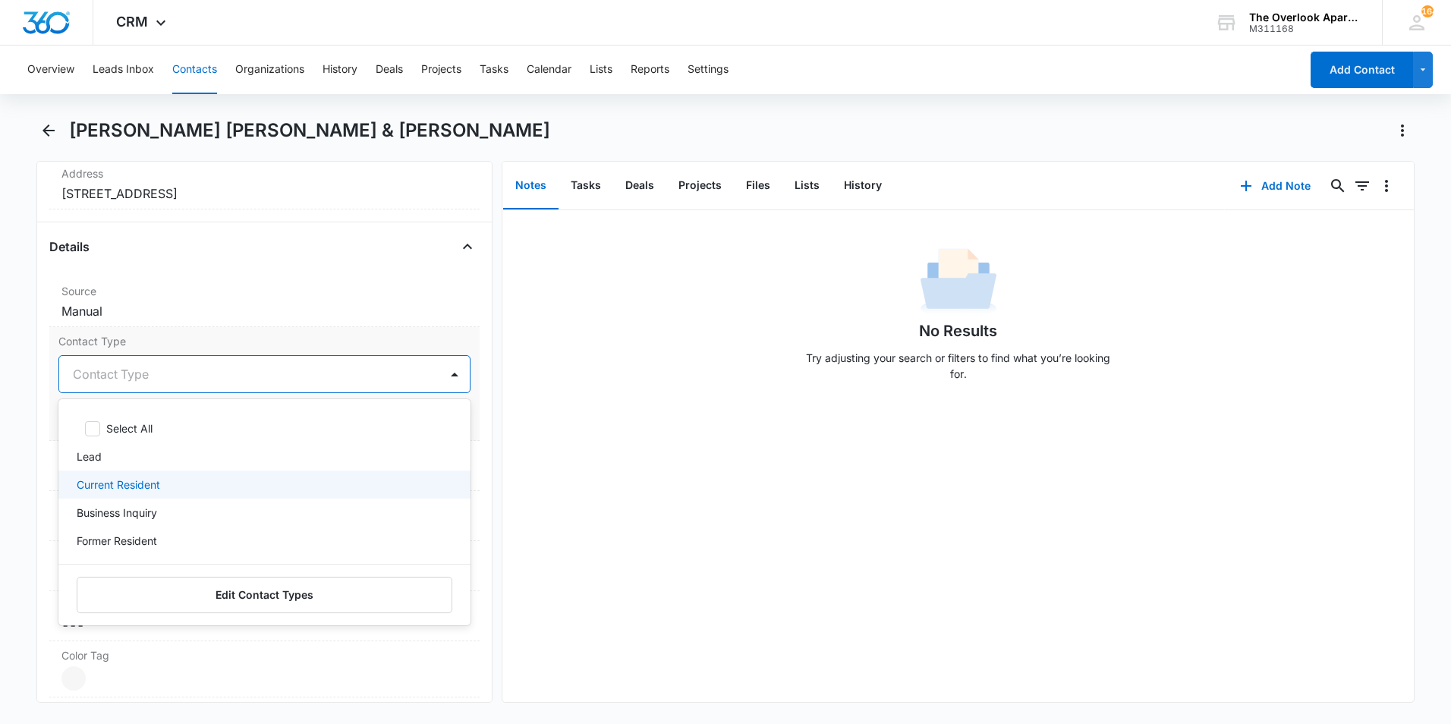
click at [167, 477] on div "Current Resident" at bounding box center [263, 485] width 373 height 16
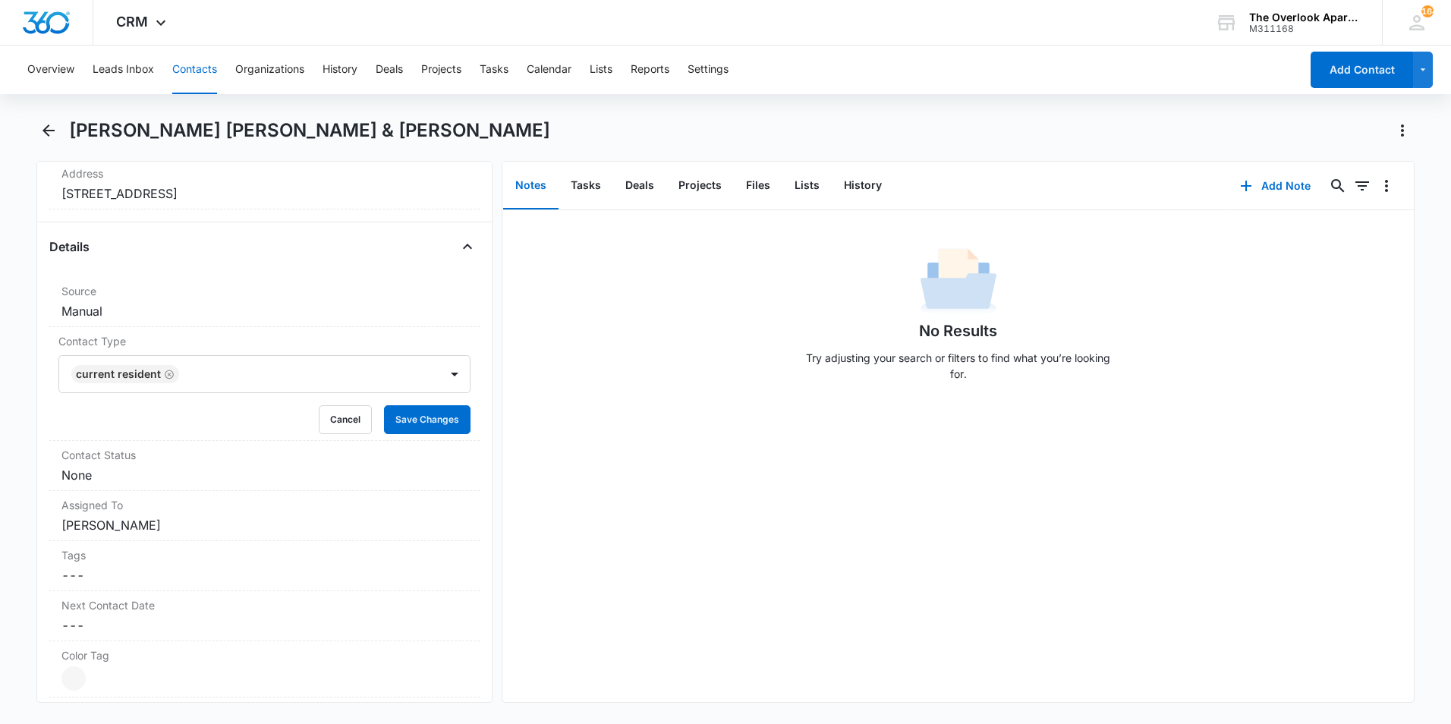
click at [634, 474] on div "No Results Try adjusting your search or filters to find what you’re looking for." at bounding box center [958, 456] width 912 height 492
click at [425, 405] on button "Save Changes" at bounding box center [427, 419] width 87 height 29
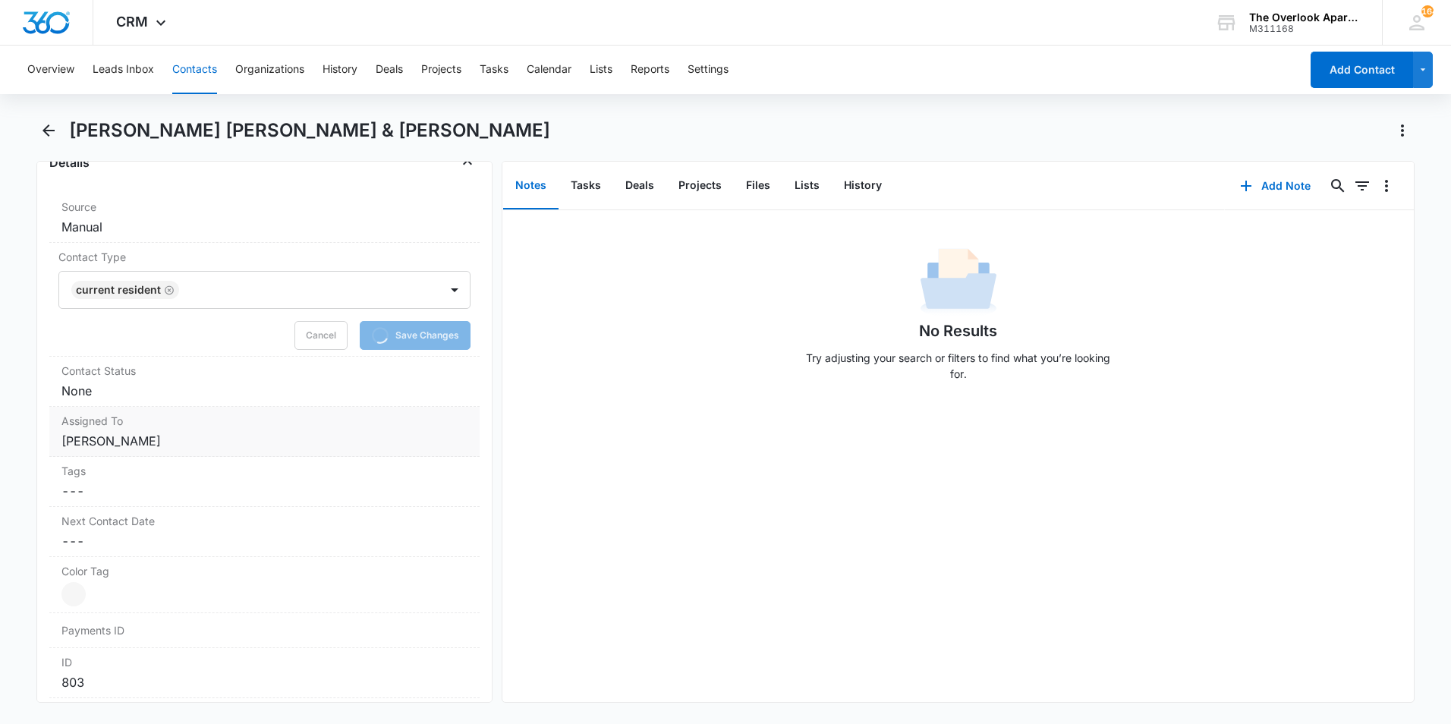
scroll to position [675, 0]
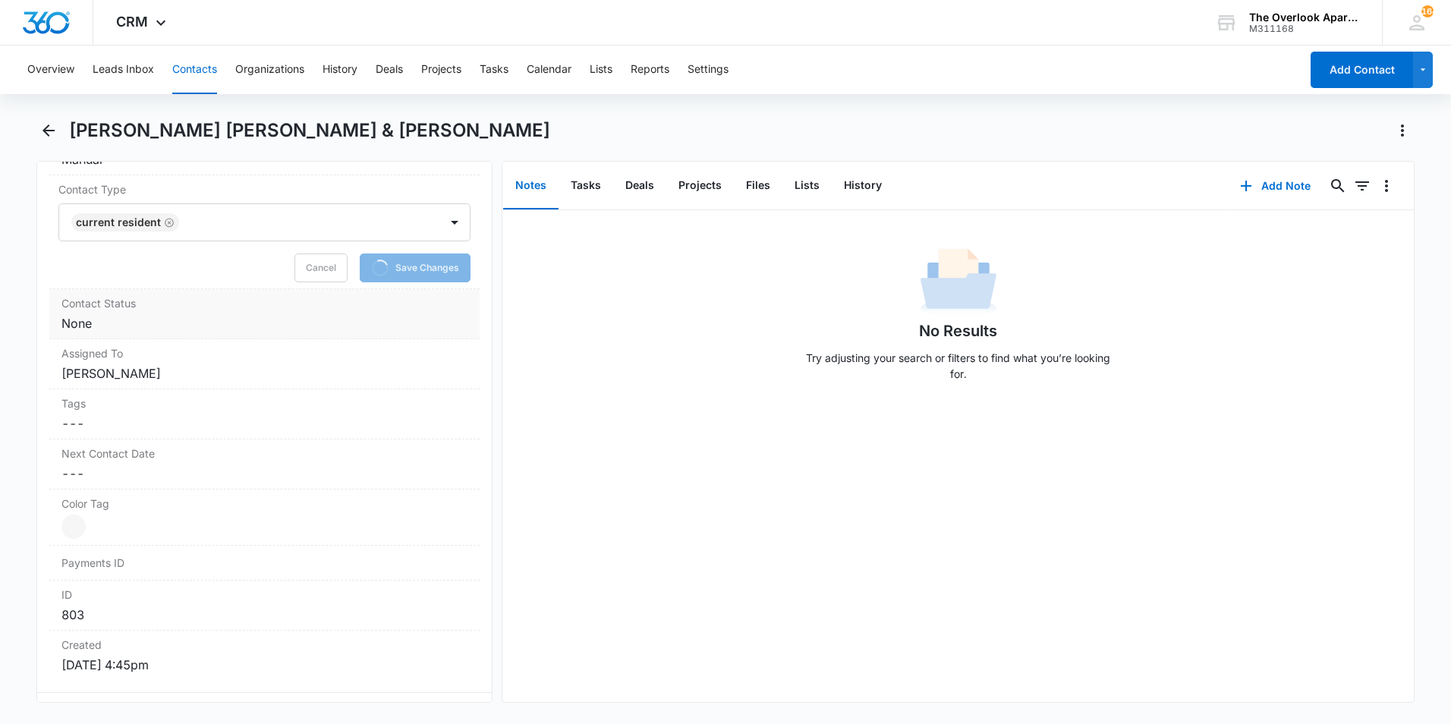
click at [152, 314] on dd "Cancel Save Changes None" at bounding box center [264, 323] width 406 height 18
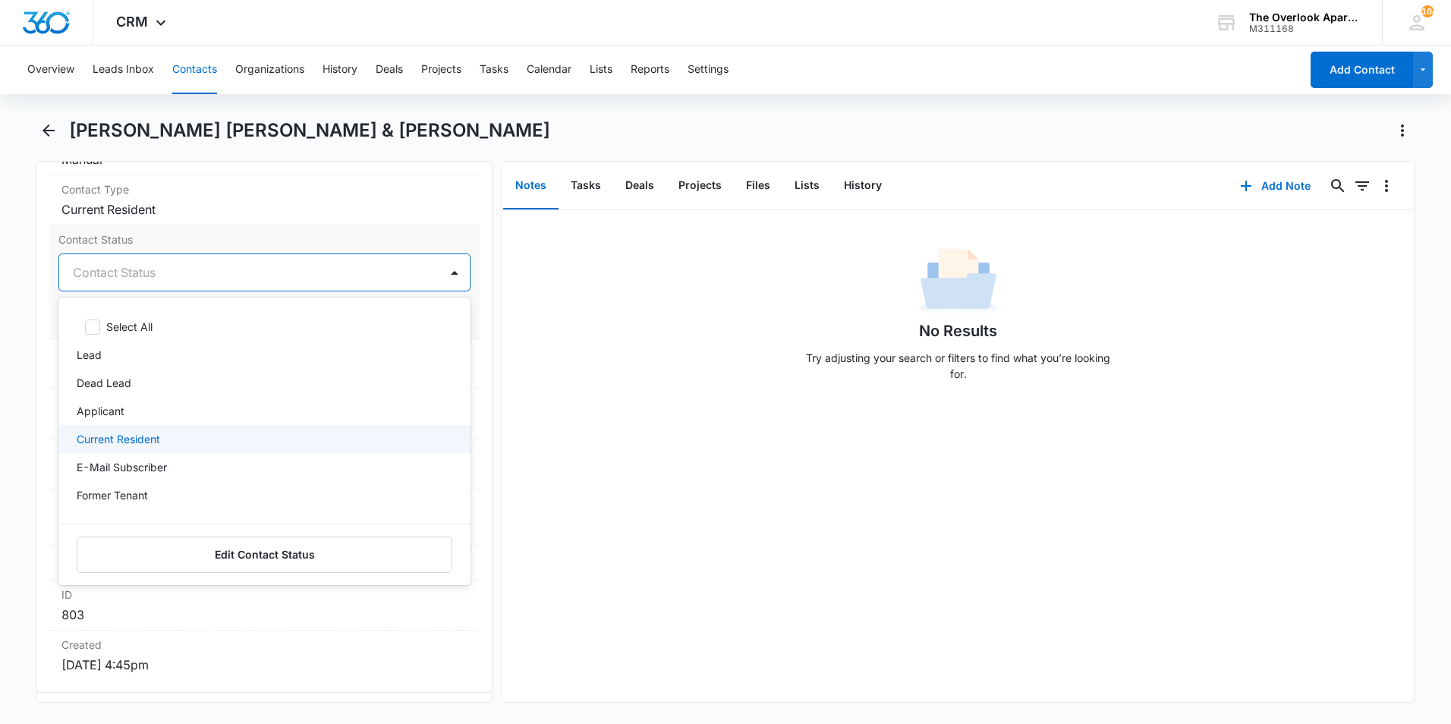
click at [149, 431] on p "Current Resident" at bounding box center [118, 439] width 83 height 16
click at [675, 414] on div "No Results Try adjusting your search or filters to find what you’re looking for." at bounding box center [958, 456] width 912 height 492
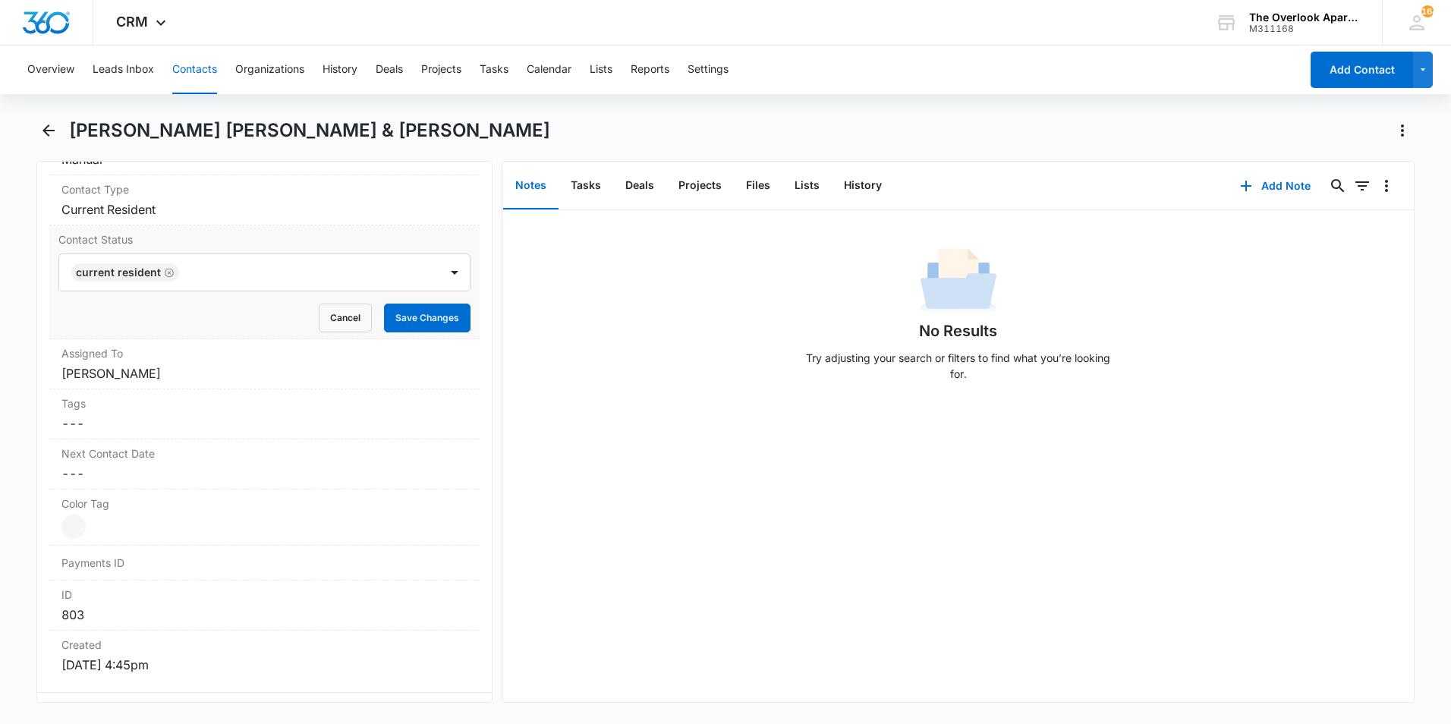
click at [412, 310] on div "Contact Status Current Resident Cancel Save Changes" at bounding box center [264, 282] width 430 height 114
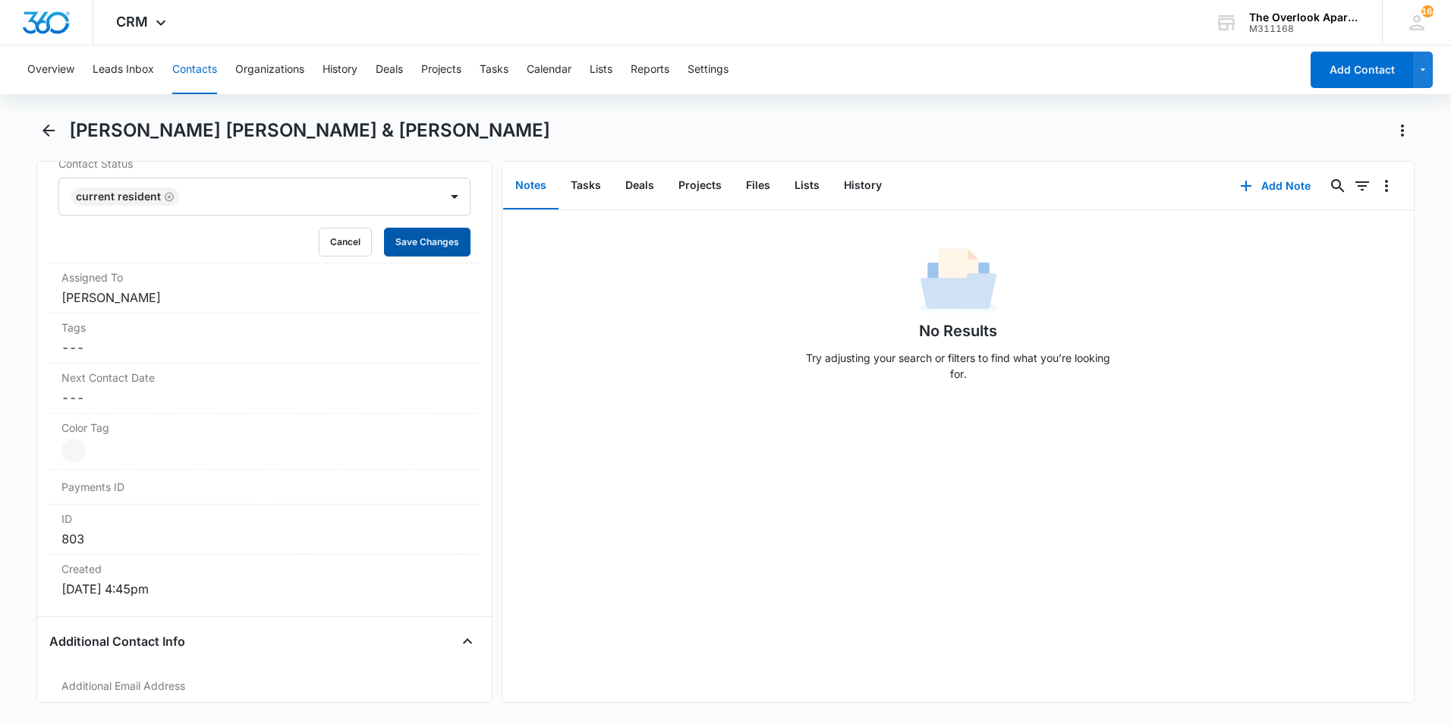
click at [430, 228] on button "Save Changes" at bounding box center [427, 242] width 87 height 29
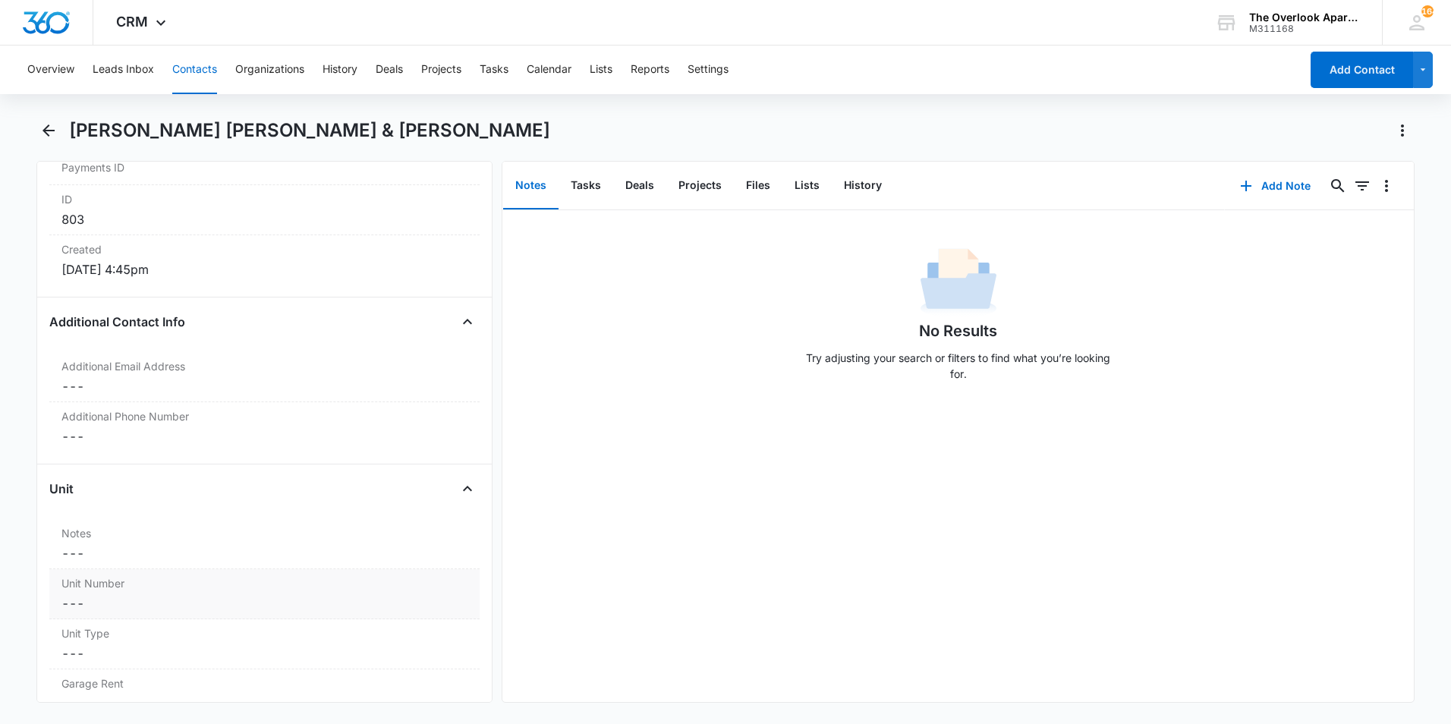
scroll to position [1206, 0]
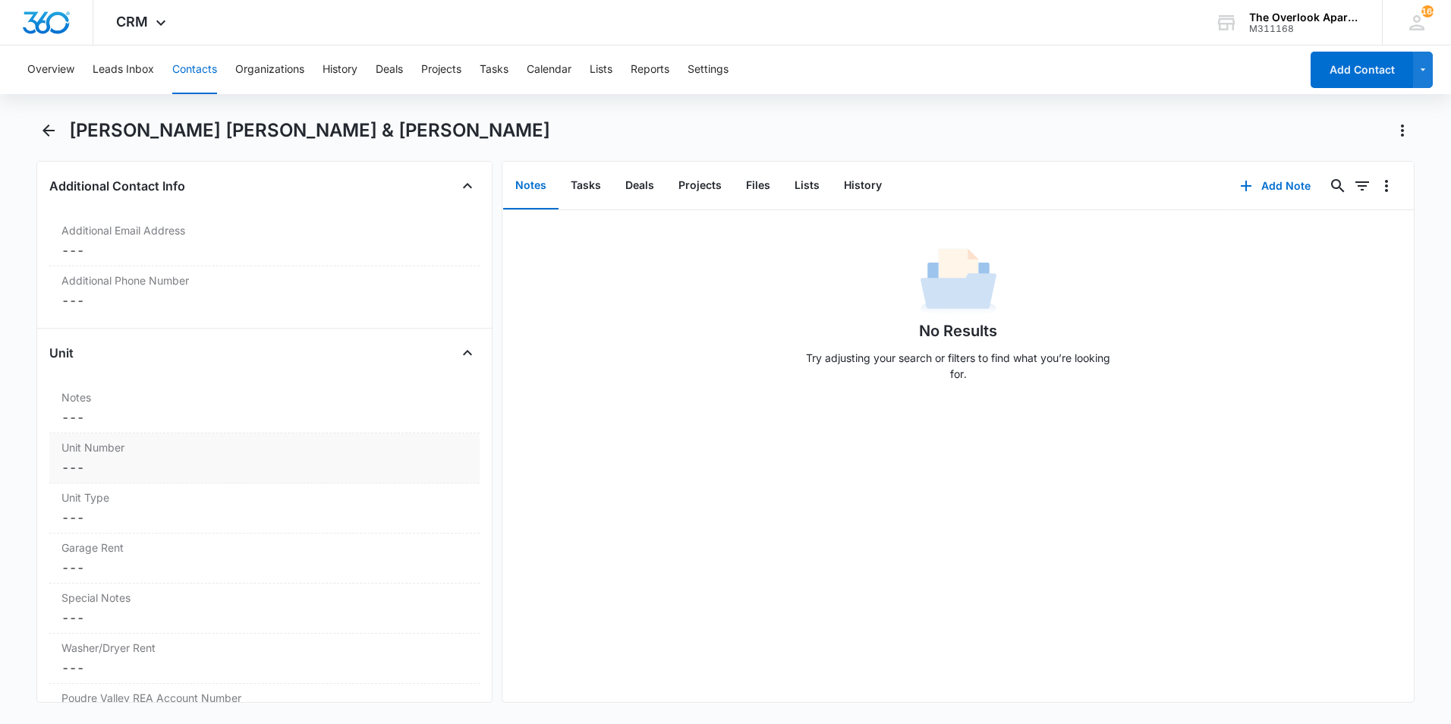
click at [135, 439] on label "Unit Number" at bounding box center [264, 447] width 406 height 16
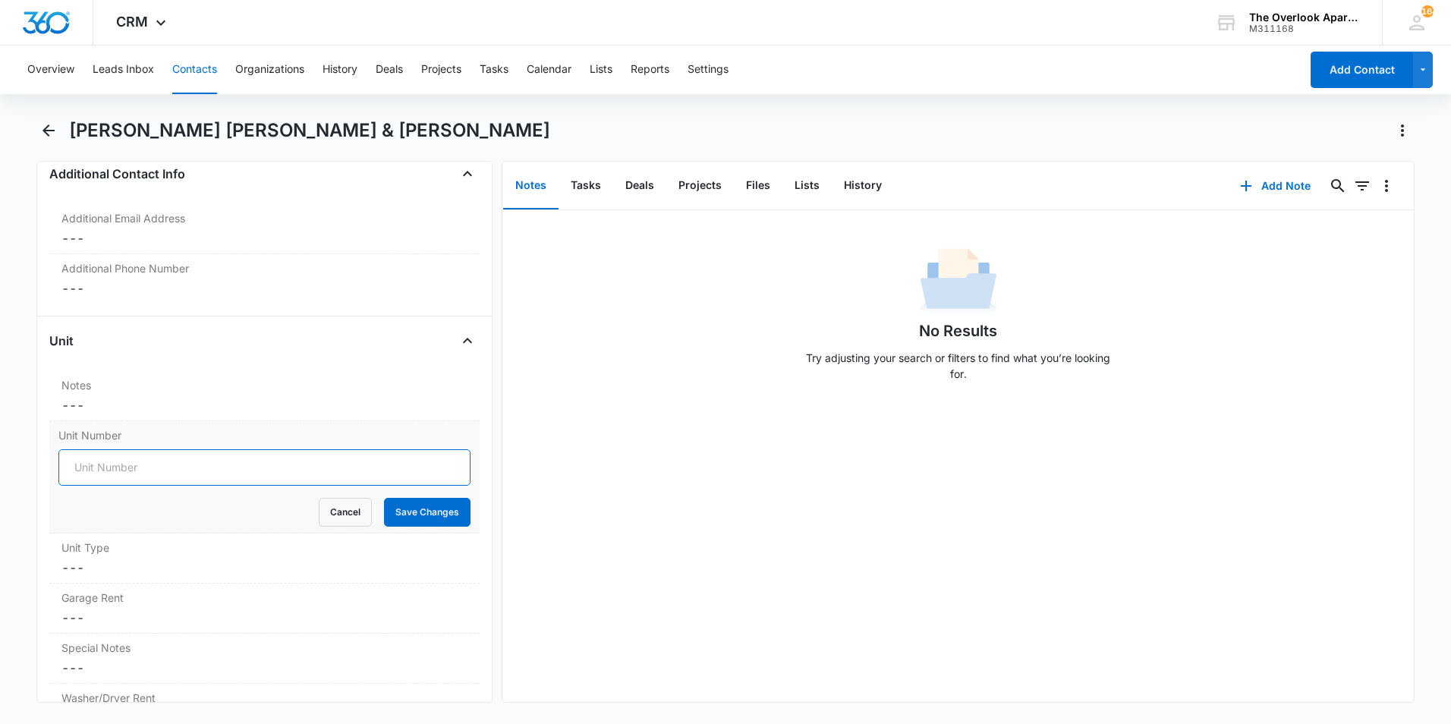
scroll to position [1142, 0]
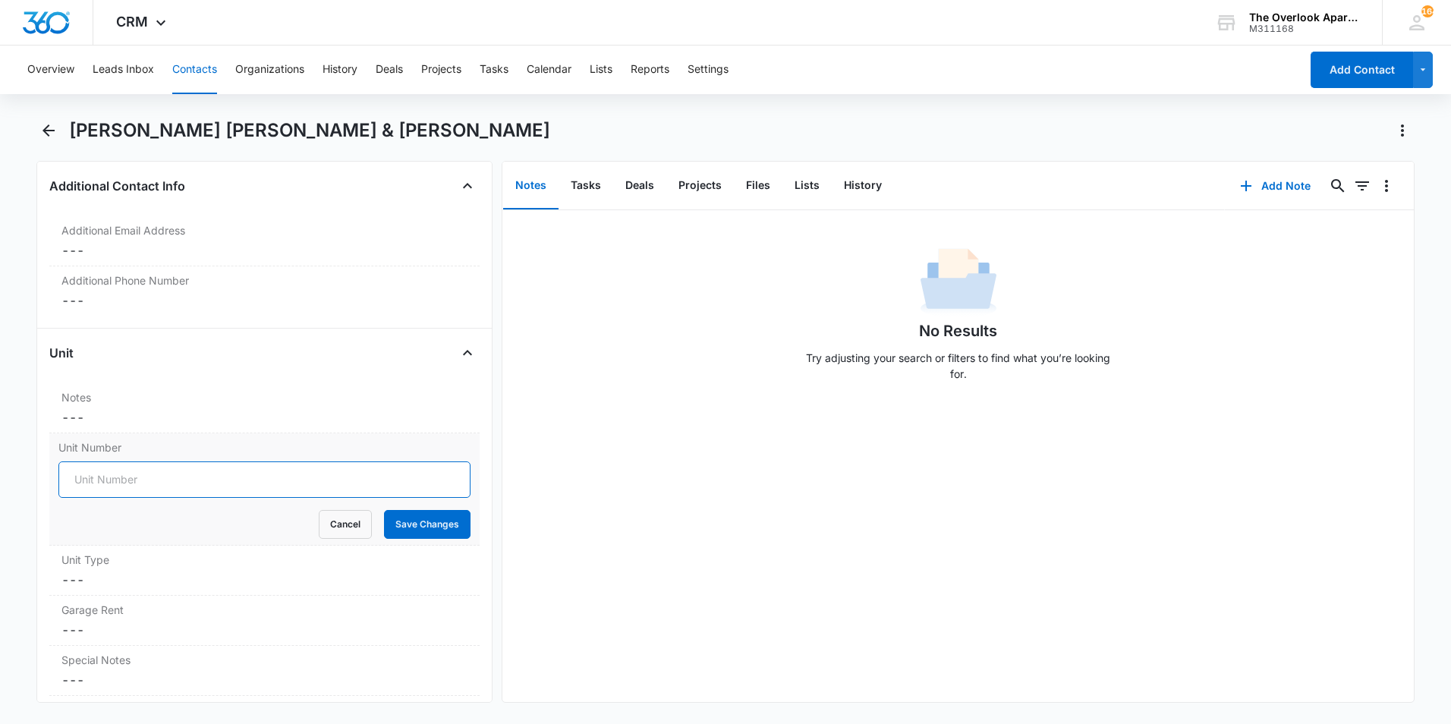
click at [109, 461] on input "Unit Number" at bounding box center [264, 479] width 412 height 36
click at [163, 461] on input "548-8206" at bounding box center [264, 479] width 412 height 36
type input "548-2307"
click at [427, 510] on button "Save Changes" at bounding box center [427, 524] width 87 height 29
click at [82, 553] on dl "Notes Cancel Save Changes --- Unit Number 548-2307 Cancel Save Changes Unit Typ…" at bounding box center [264, 639] width 430 height 512
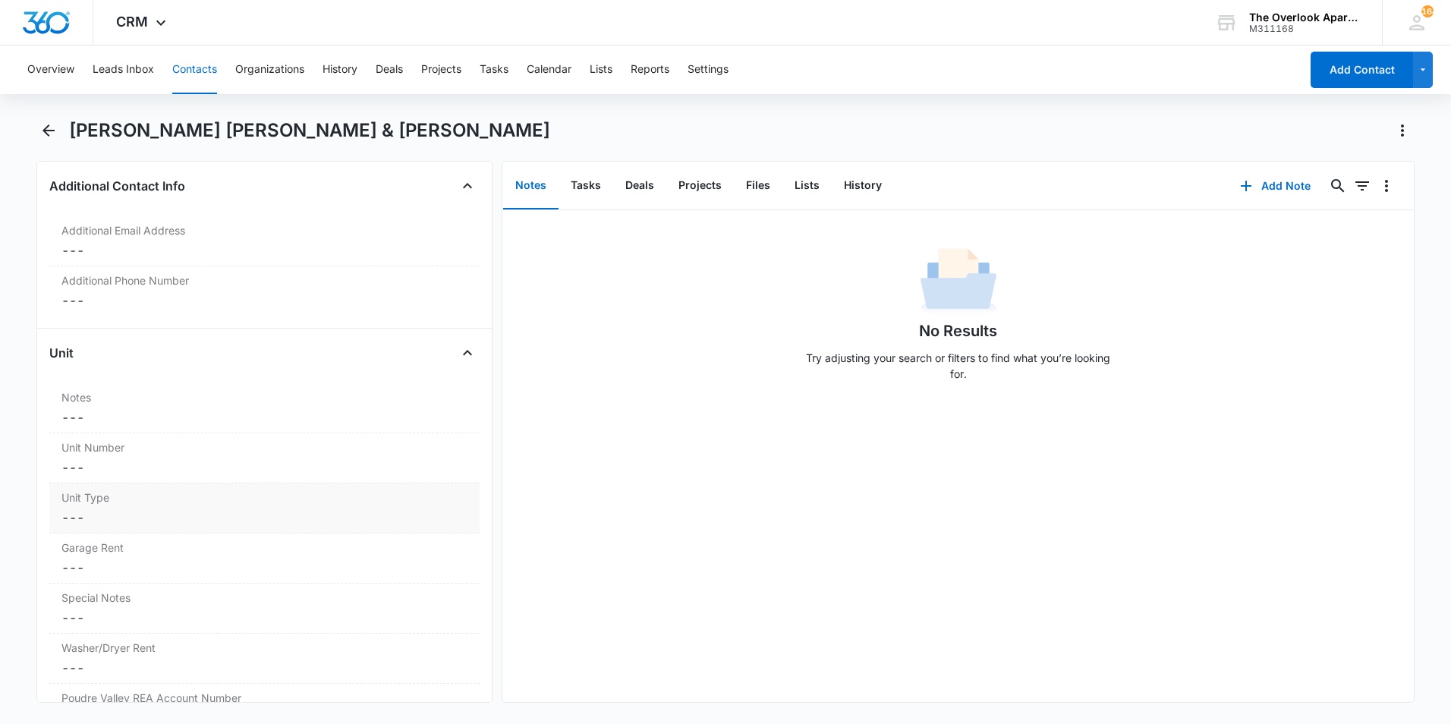
click at [87, 490] on label "Unit Type" at bounding box center [264, 498] width 406 height 16
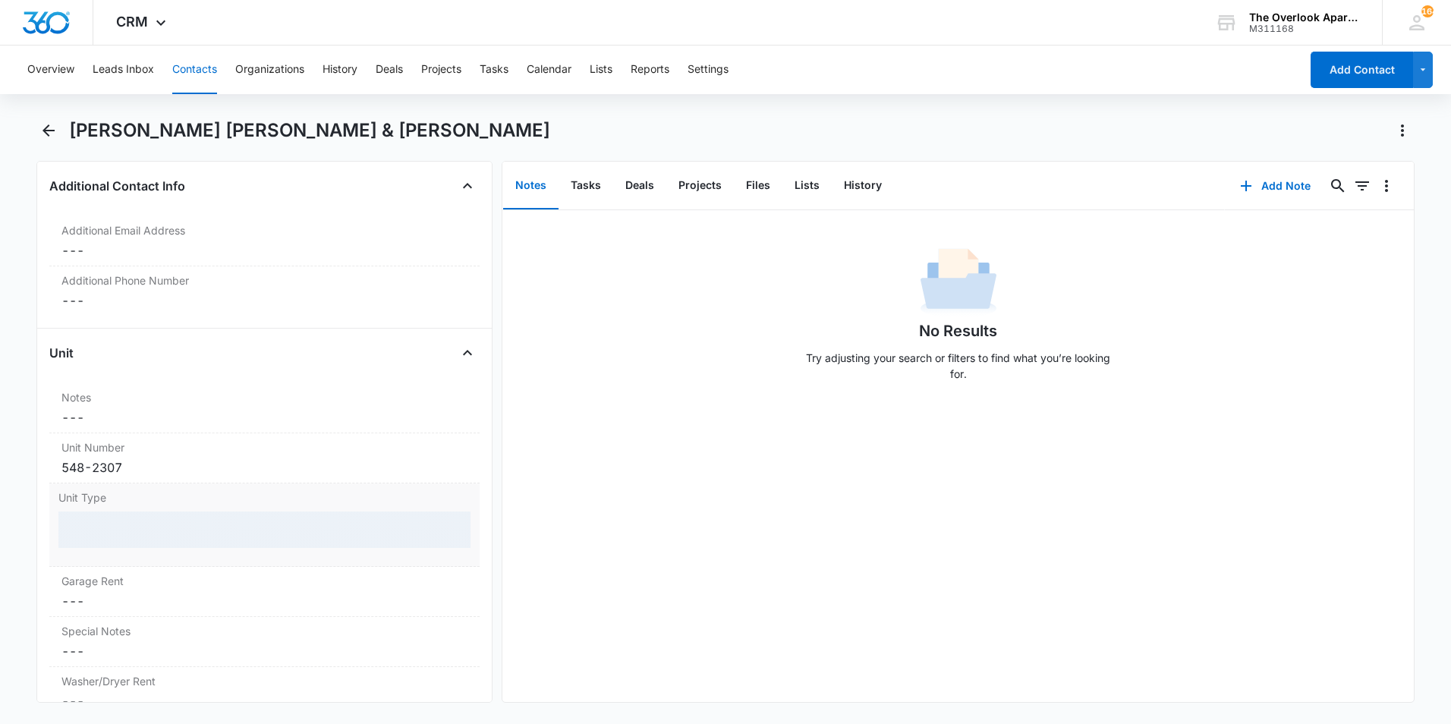
click at [84, 512] on div at bounding box center [264, 530] width 412 height 36
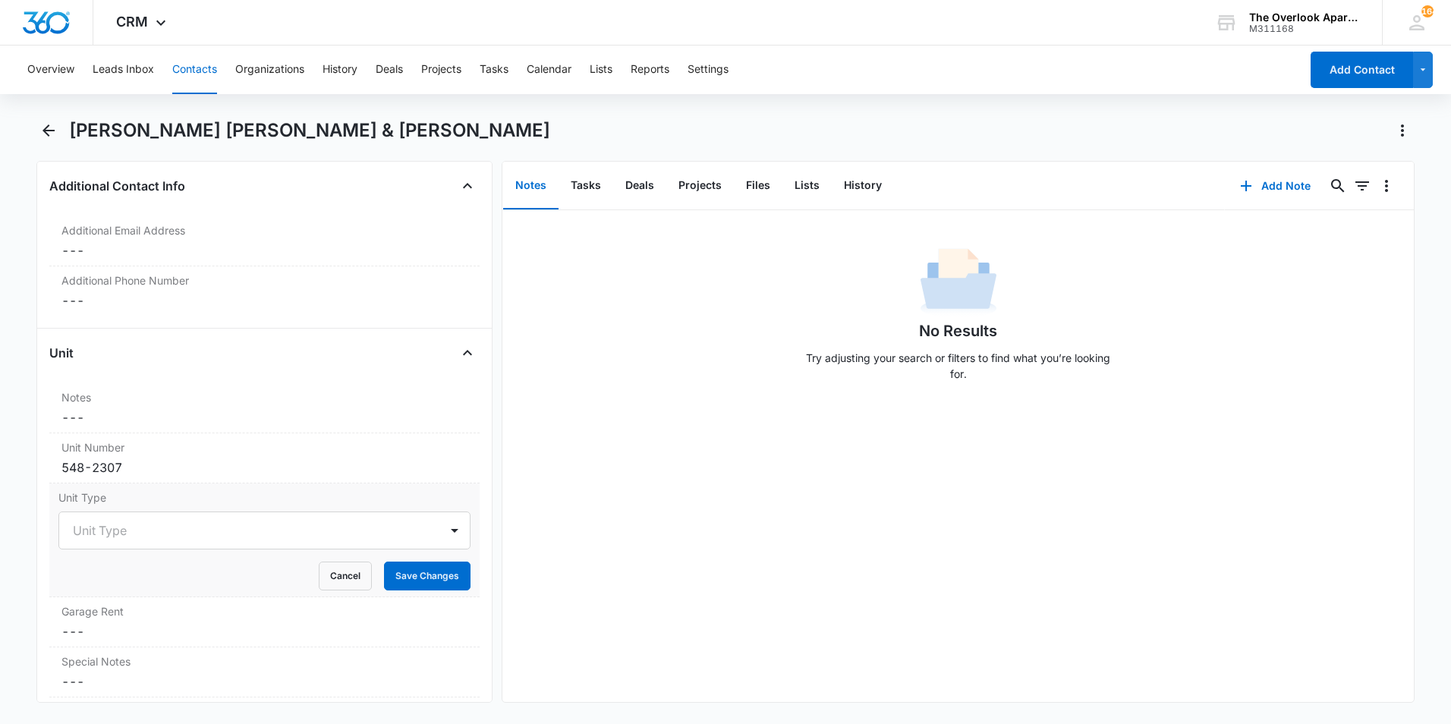
click at [85, 520] on div at bounding box center [246, 530] width 347 height 21
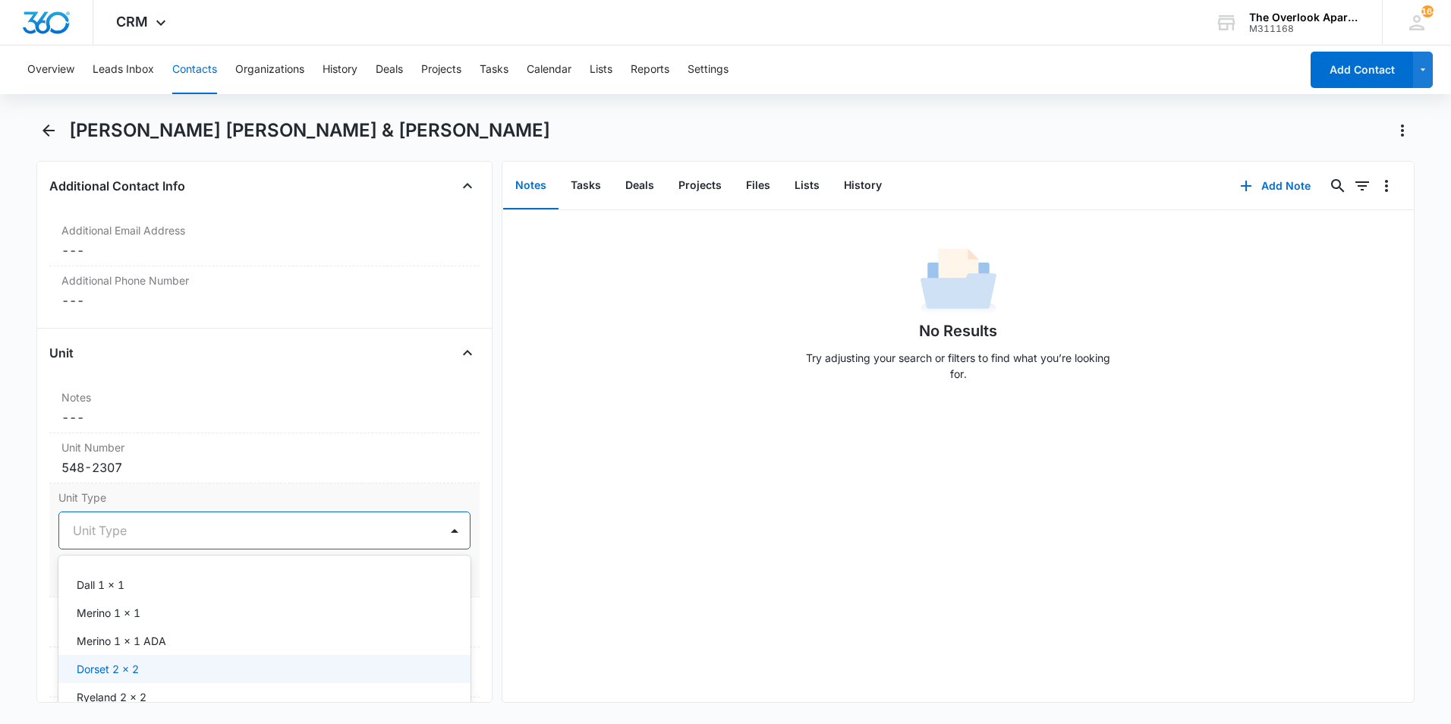
click at [117, 661] on p "Dorset 2 x 2" at bounding box center [108, 669] width 62 height 16
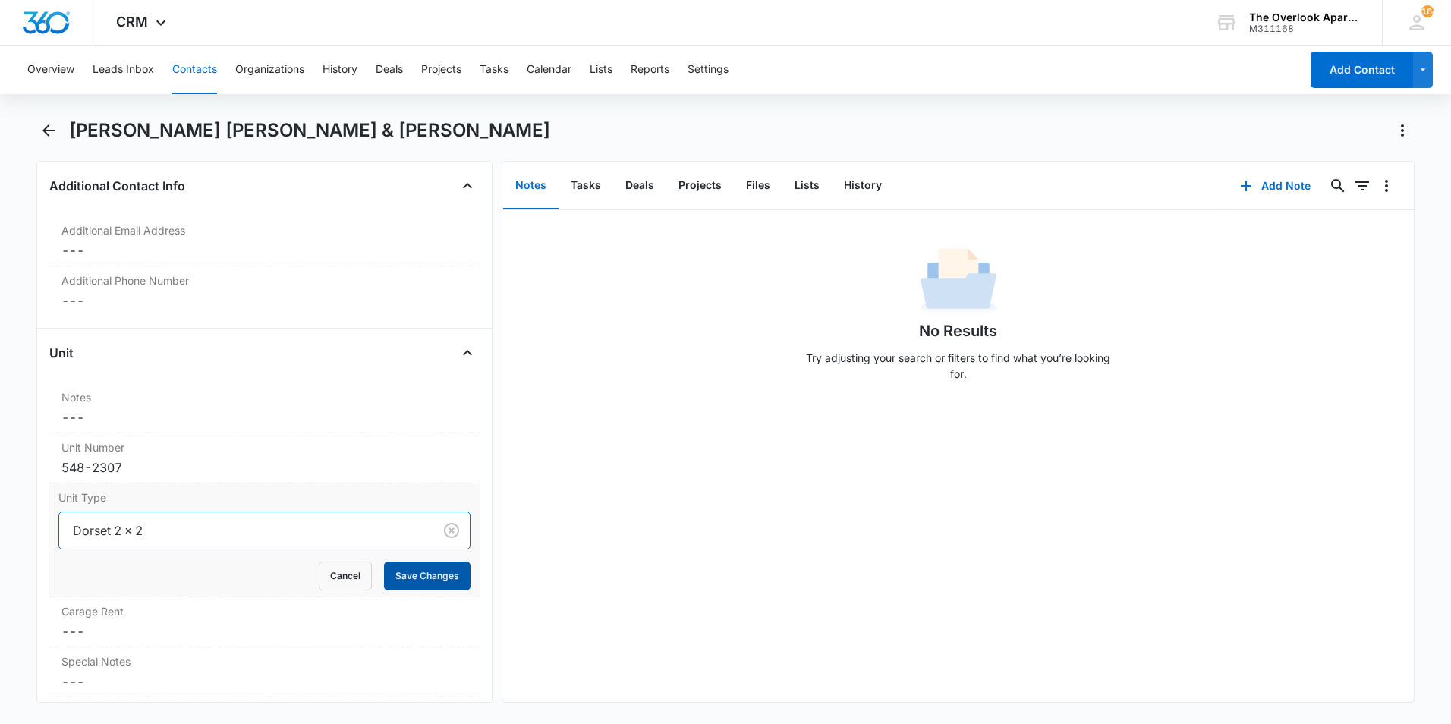
click at [409, 562] on button "Save Changes" at bounding box center [427, 576] width 87 height 29
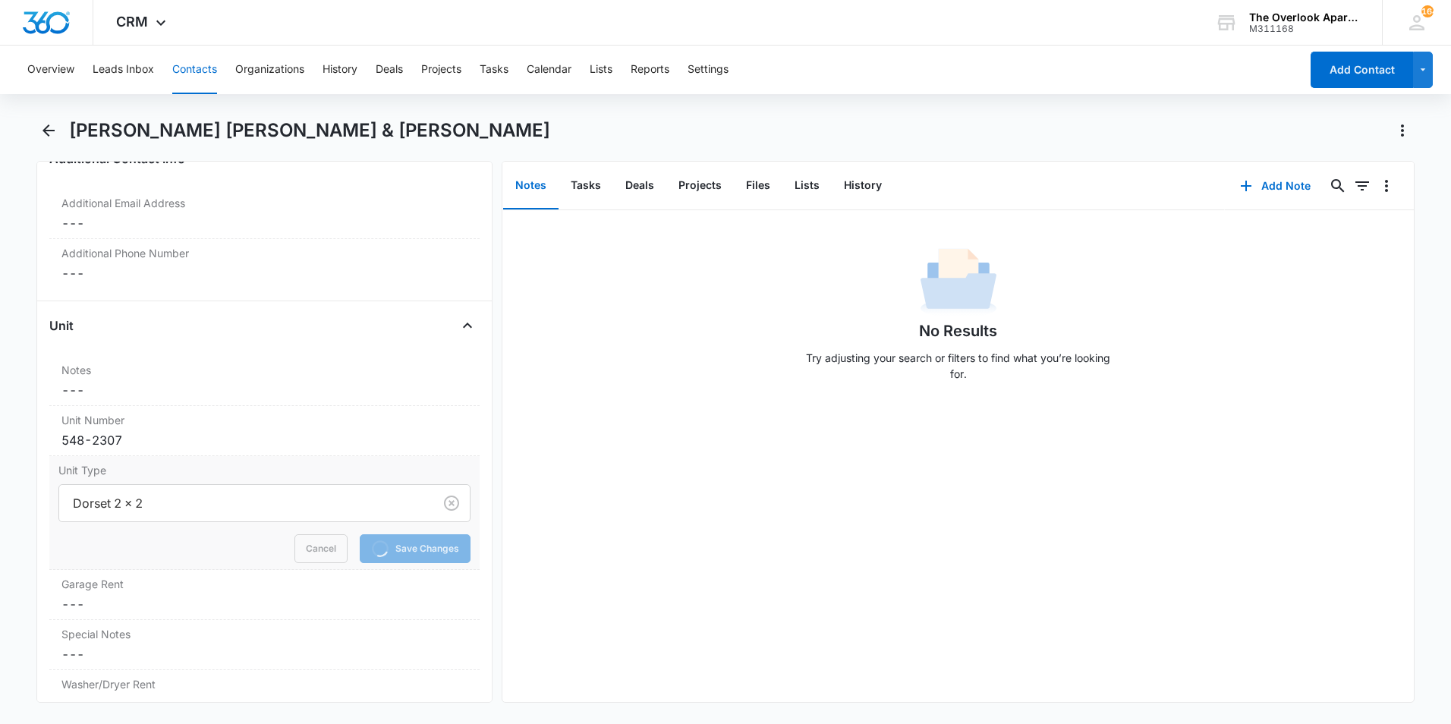
scroll to position [1218, 0]
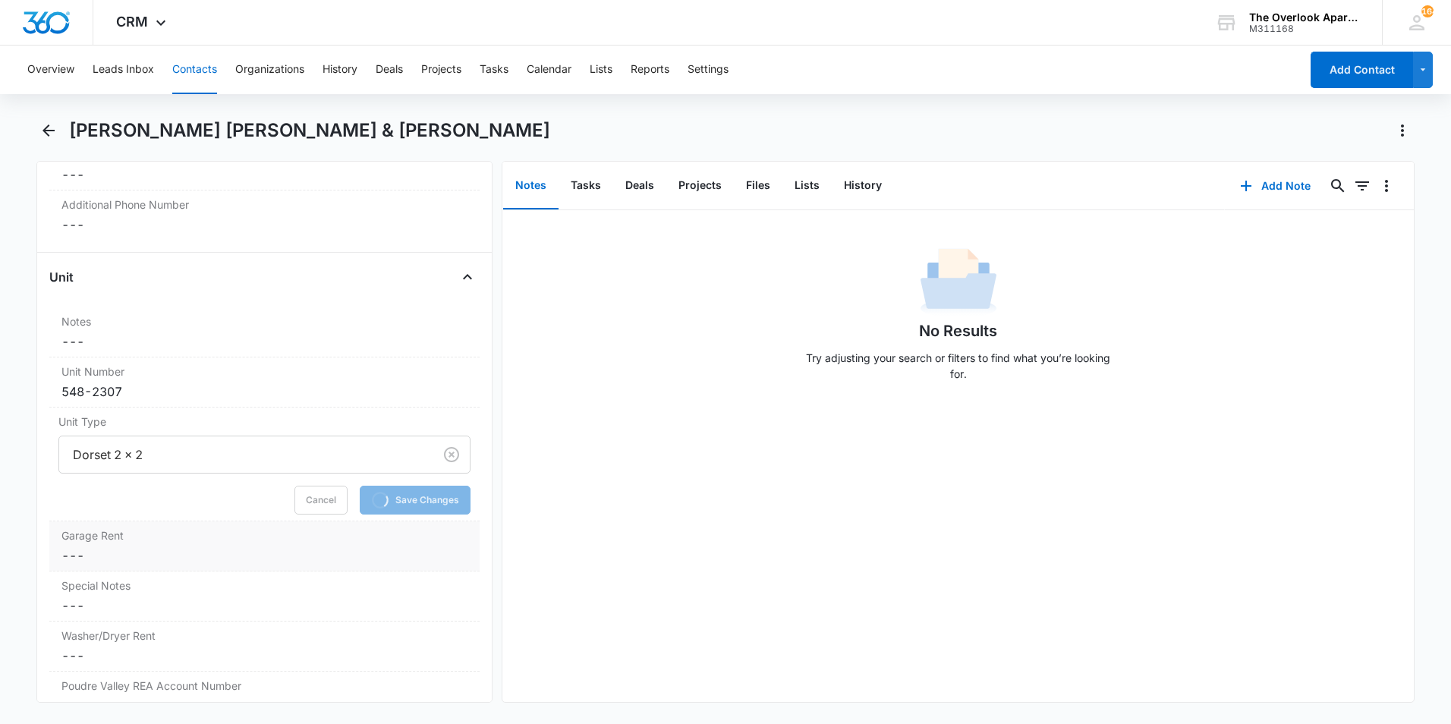
click at [121, 521] on div "Garage Rent Cancel Save Changes ---" at bounding box center [264, 546] width 430 height 50
click at [101, 549] on input "Garage Rent" at bounding box center [264, 567] width 412 height 36
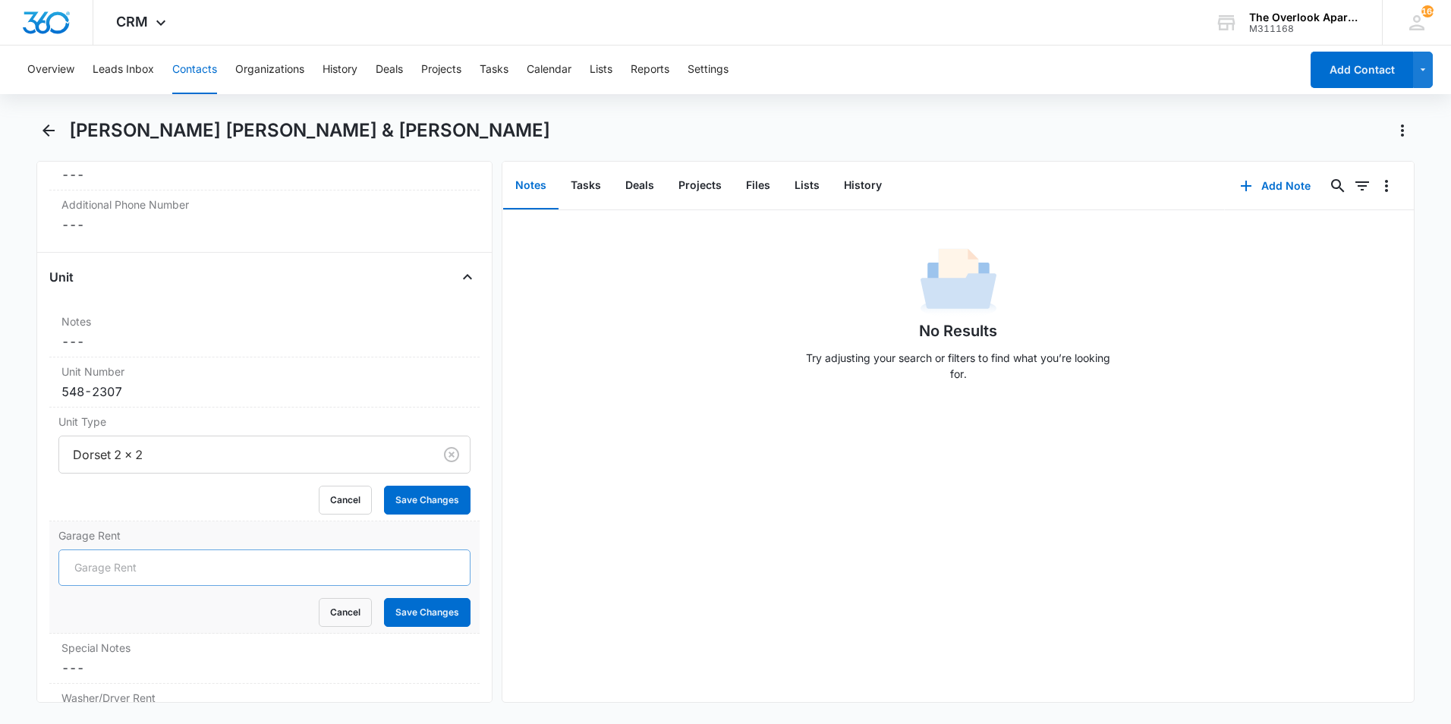
type input "N/A"
click at [408, 598] on button "Save Changes" at bounding box center [427, 612] width 87 height 29
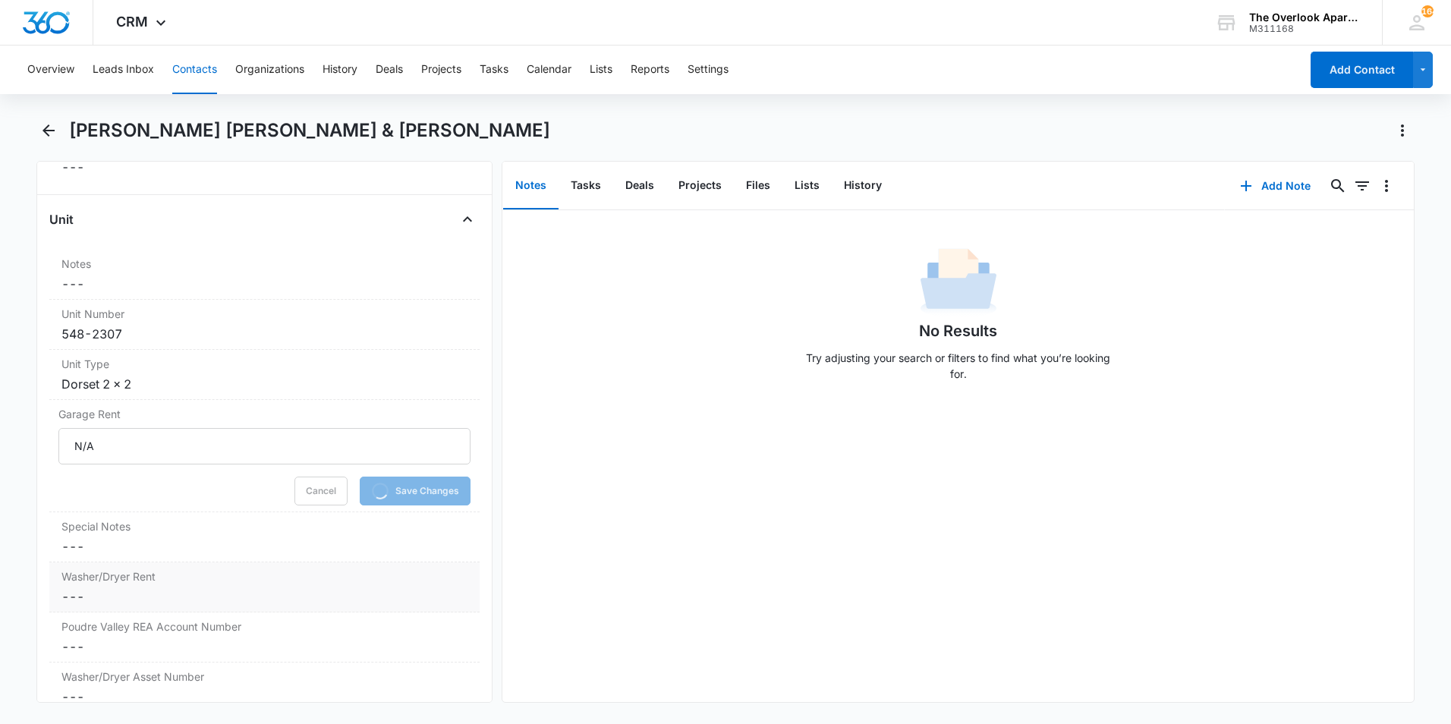
scroll to position [1370, 0]
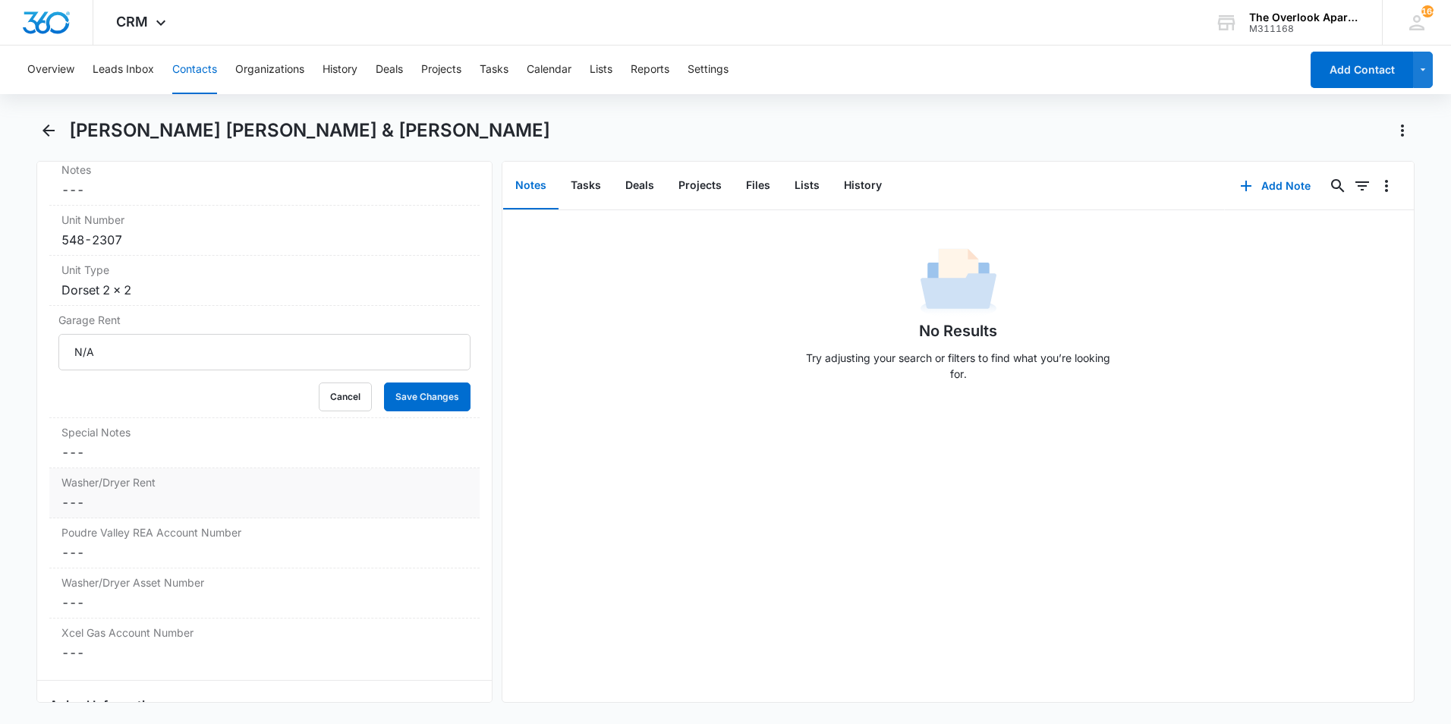
click at [137, 493] on dd "Cancel Save Changes ---" at bounding box center [264, 502] width 406 height 18
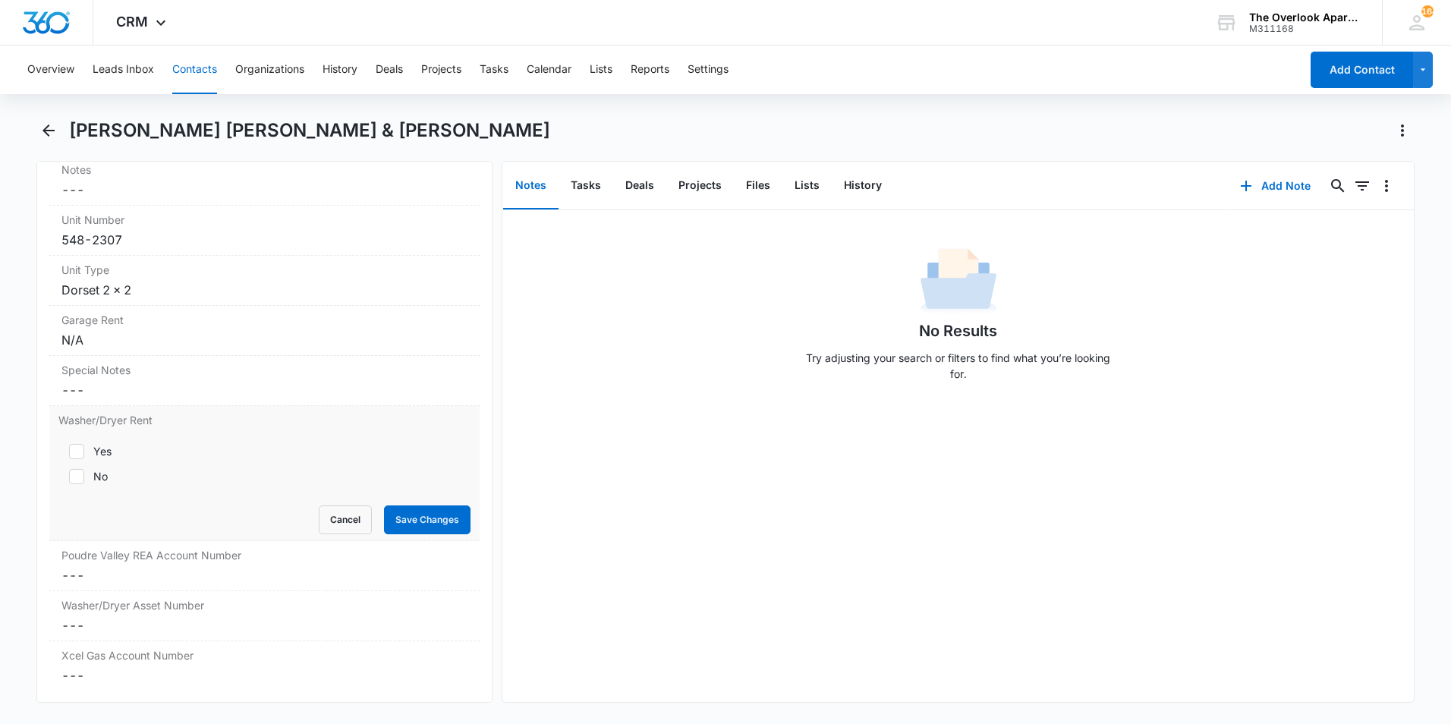
click at [96, 443] on div "Yes" at bounding box center [102, 451] width 18 height 16
click at [69, 446] on input "Yes" at bounding box center [63, 451] width 11 height 11
checkbox input "true"
click at [384, 505] on button "Save Changes" at bounding box center [427, 519] width 87 height 29
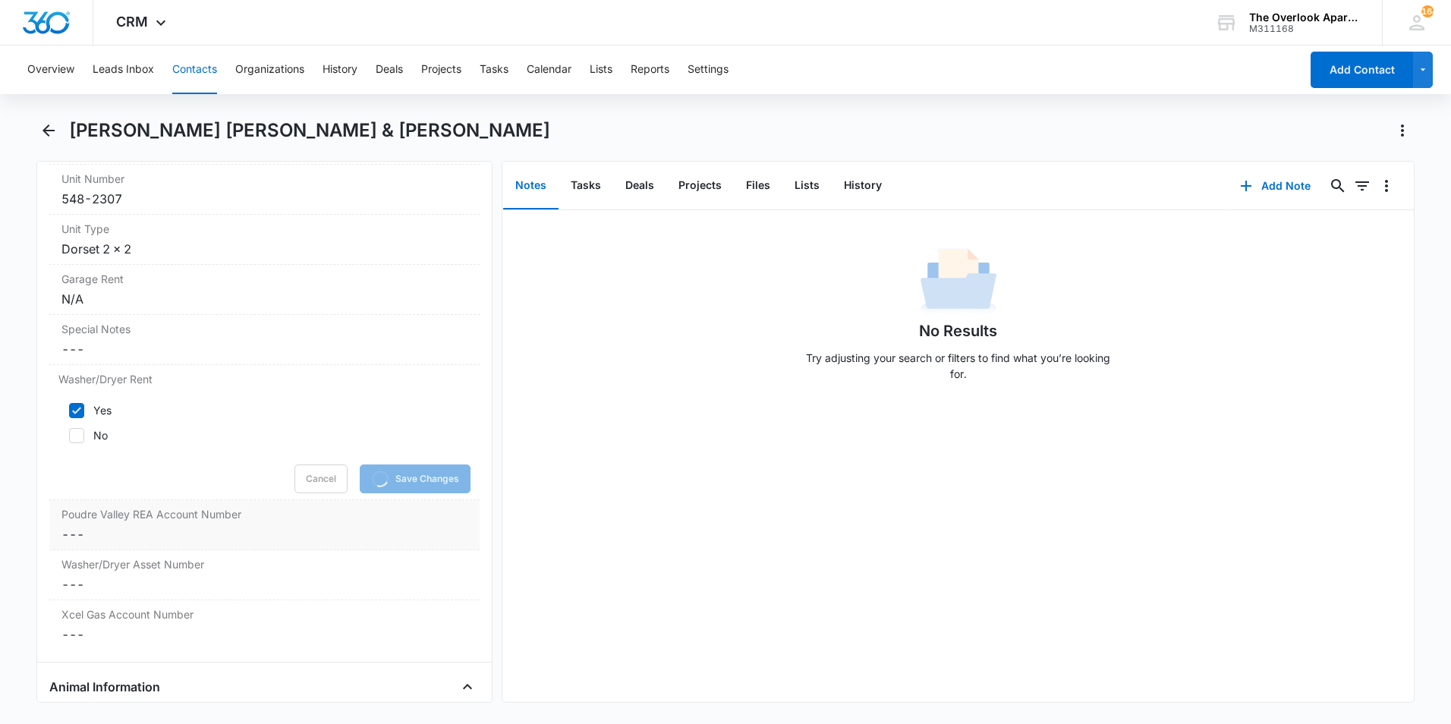
scroll to position [1446, 0]
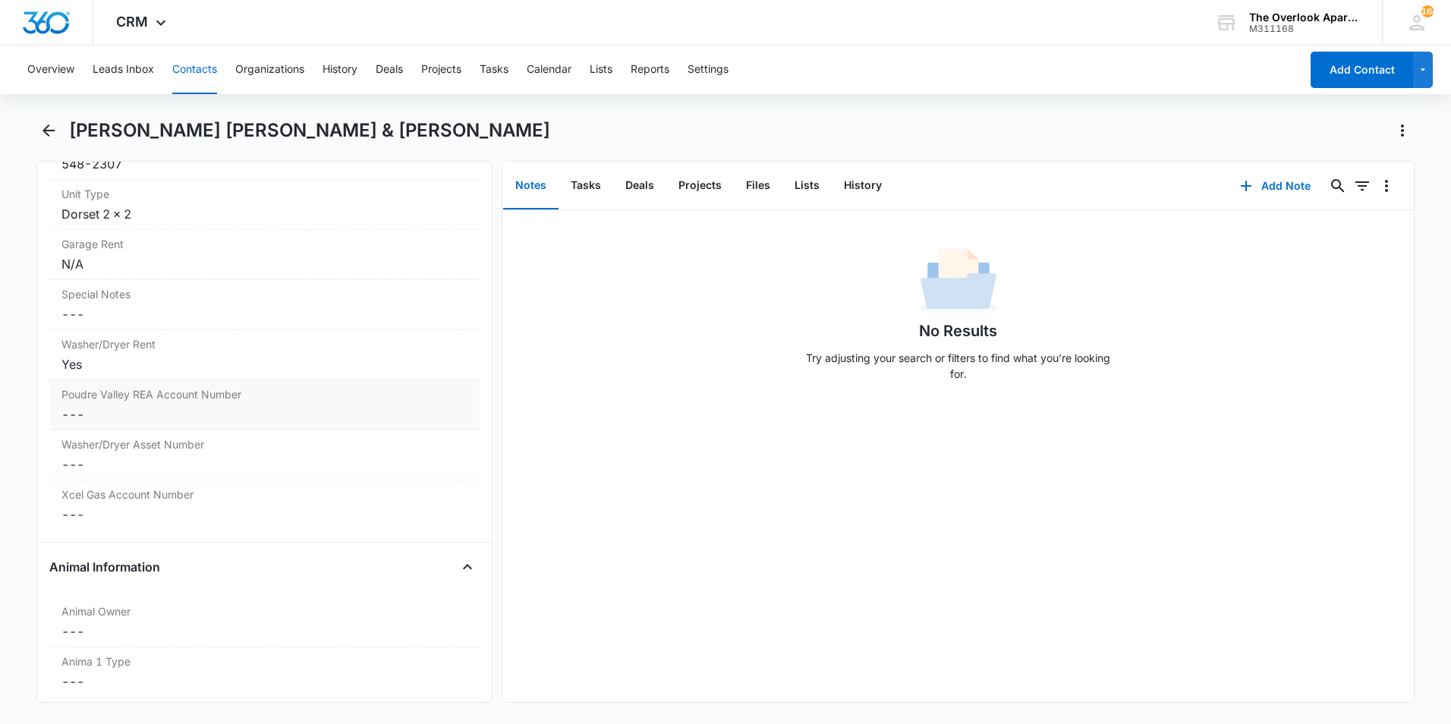
click at [189, 405] on dd "Cancel Save Changes ---" at bounding box center [264, 414] width 406 height 18
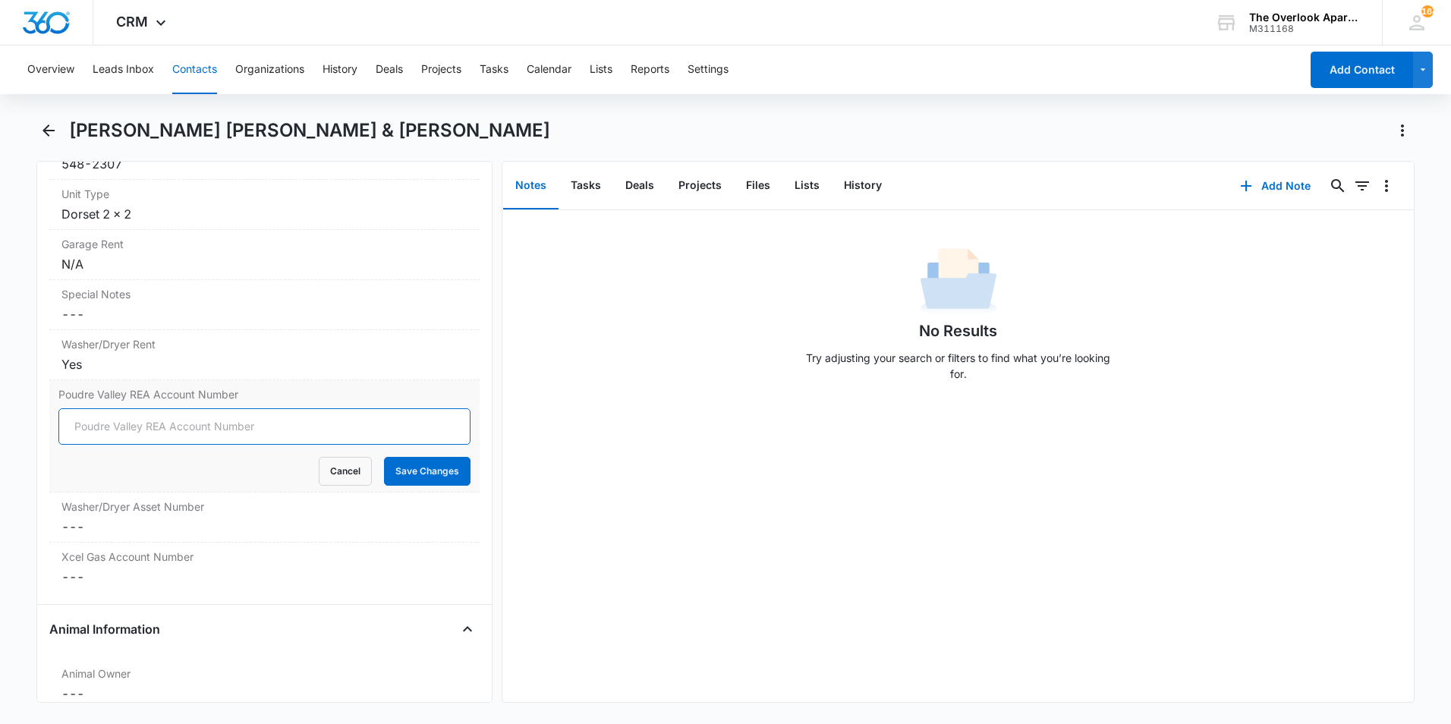
click at [179, 408] on input "Poudre Valley REA Account Number" at bounding box center [264, 426] width 412 height 36
type input "85244003"
click at [455, 457] on button "Save Changes" at bounding box center [427, 471] width 87 height 29
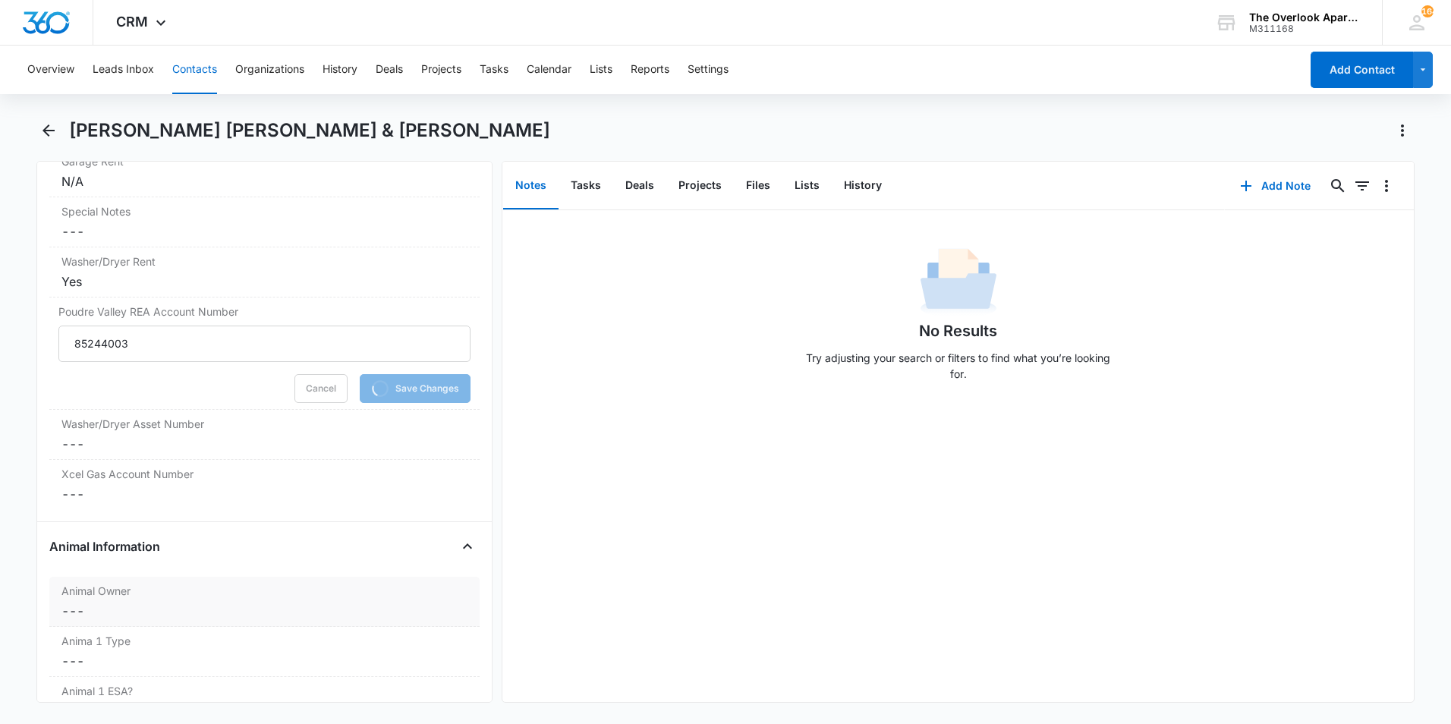
scroll to position [1674, 0]
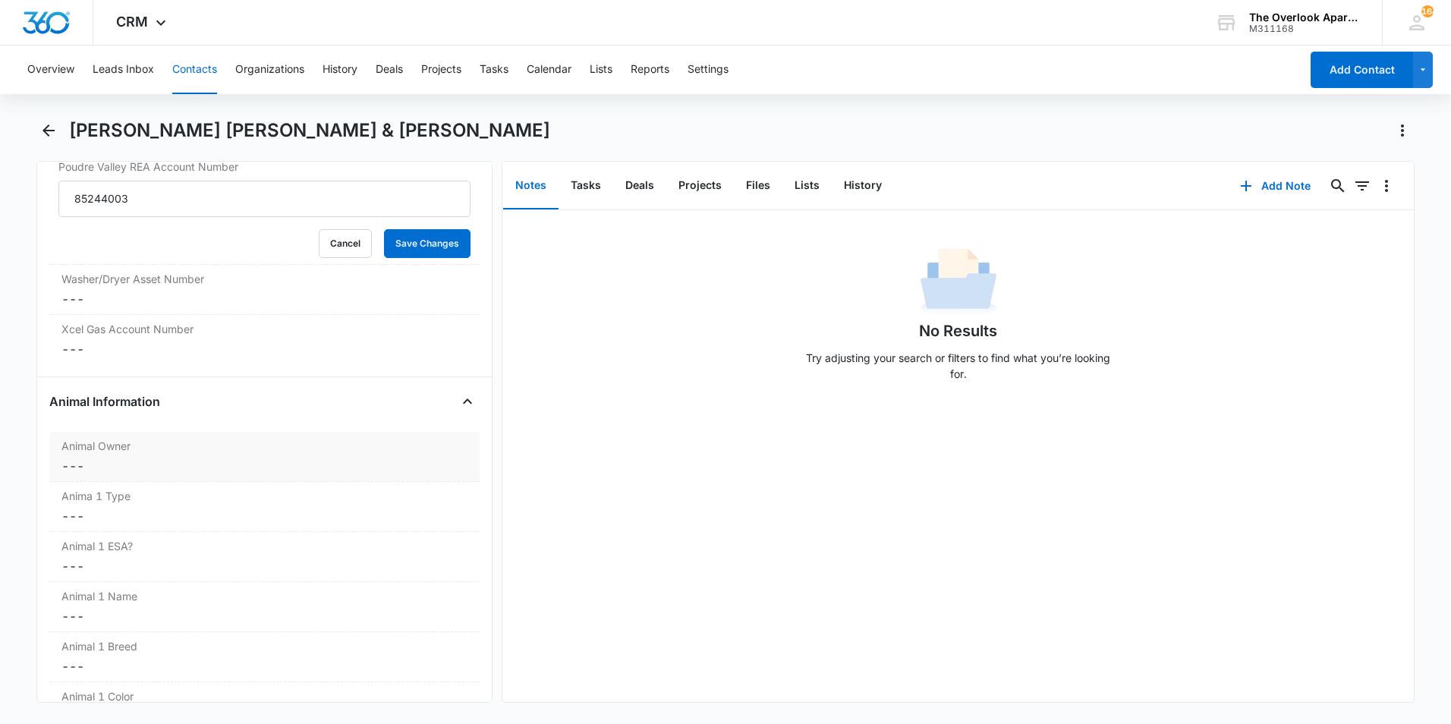
click at [134, 433] on div "Animal Owner Cancel Save Changes ---" at bounding box center [264, 457] width 430 height 50
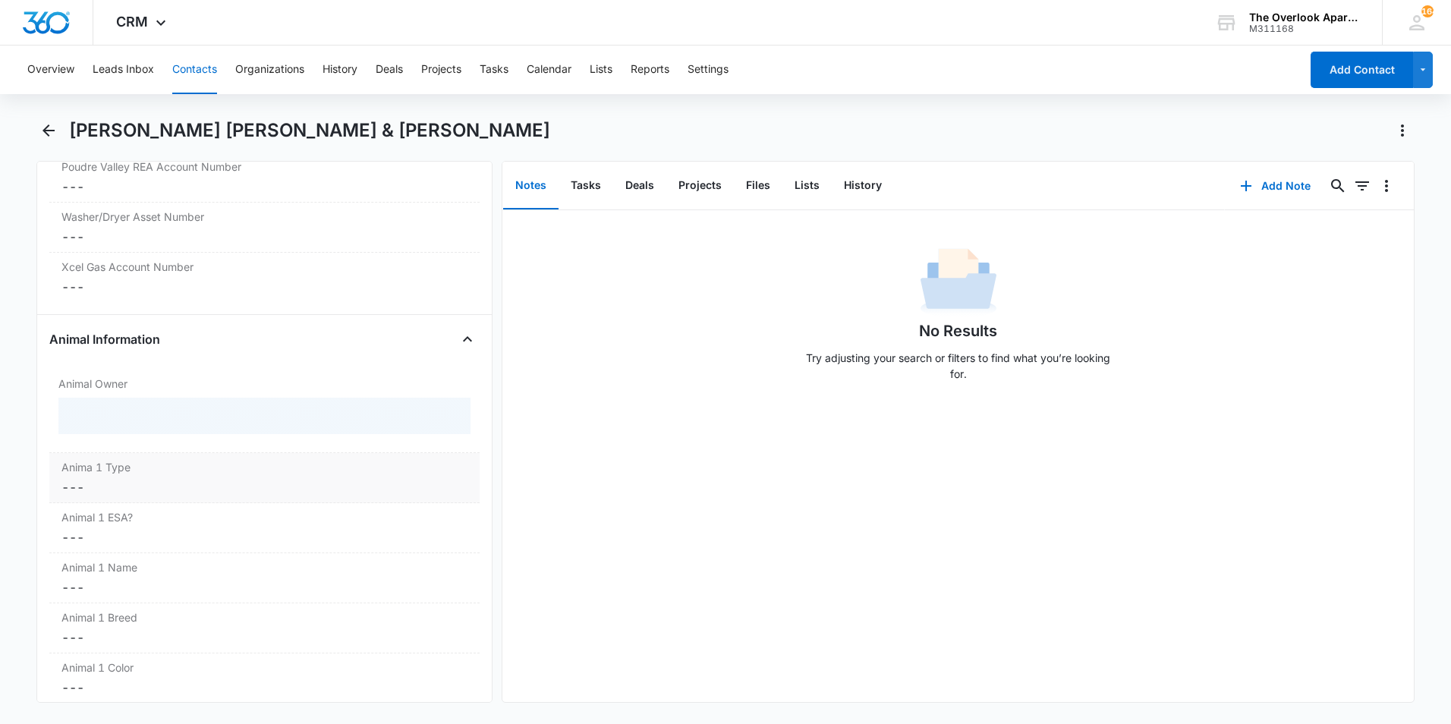
scroll to position [1667, 0]
click at [84, 413] on label "Yes" at bounding box center [264, 421] width 412 height 16
click at [69, 416] on input "Yes" at bounding box center [63, 421] width 11 height 11
checkbox input "true"
click at [388, 475] on button "Save Changes" at bounding box center [427, 489] width 87 height 29
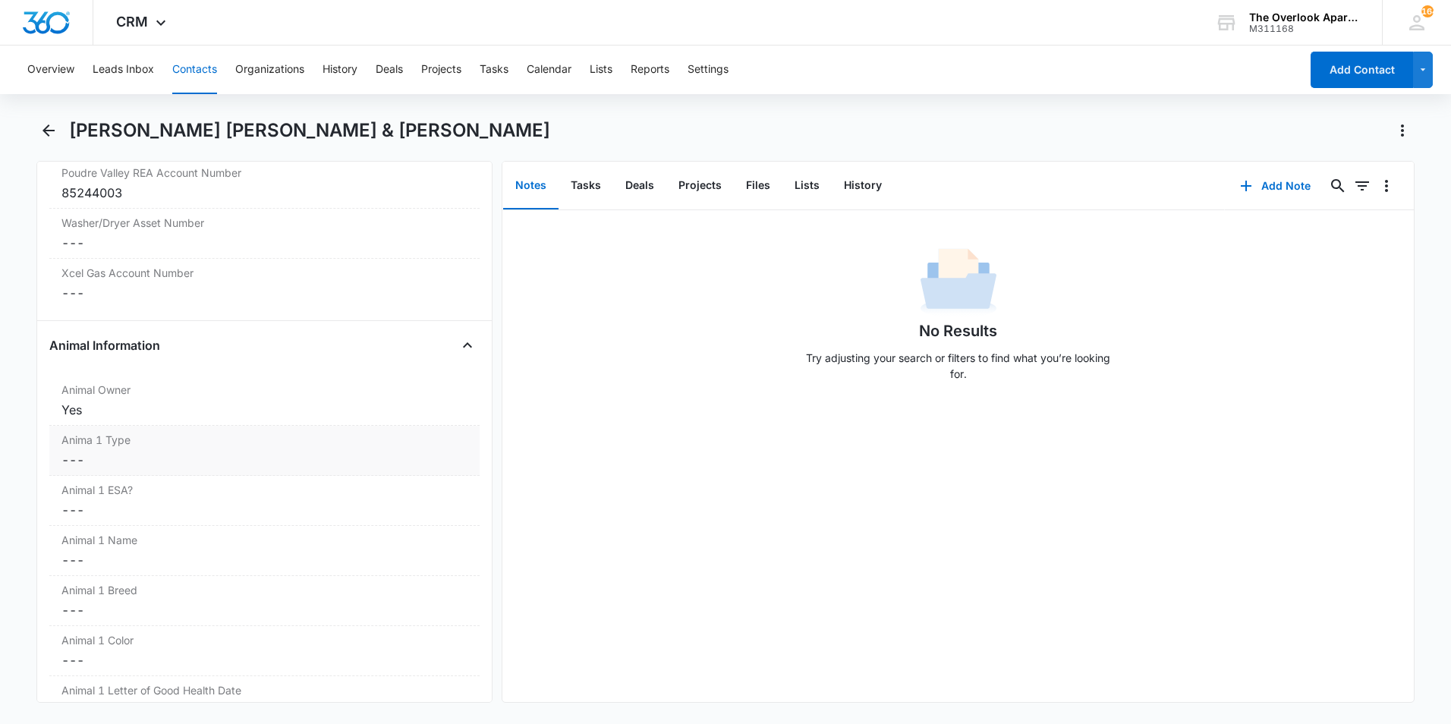
click at [123, 451] on dd "Cancel Save Changes ---" at bounding box center [264, 460] width 406 height 18
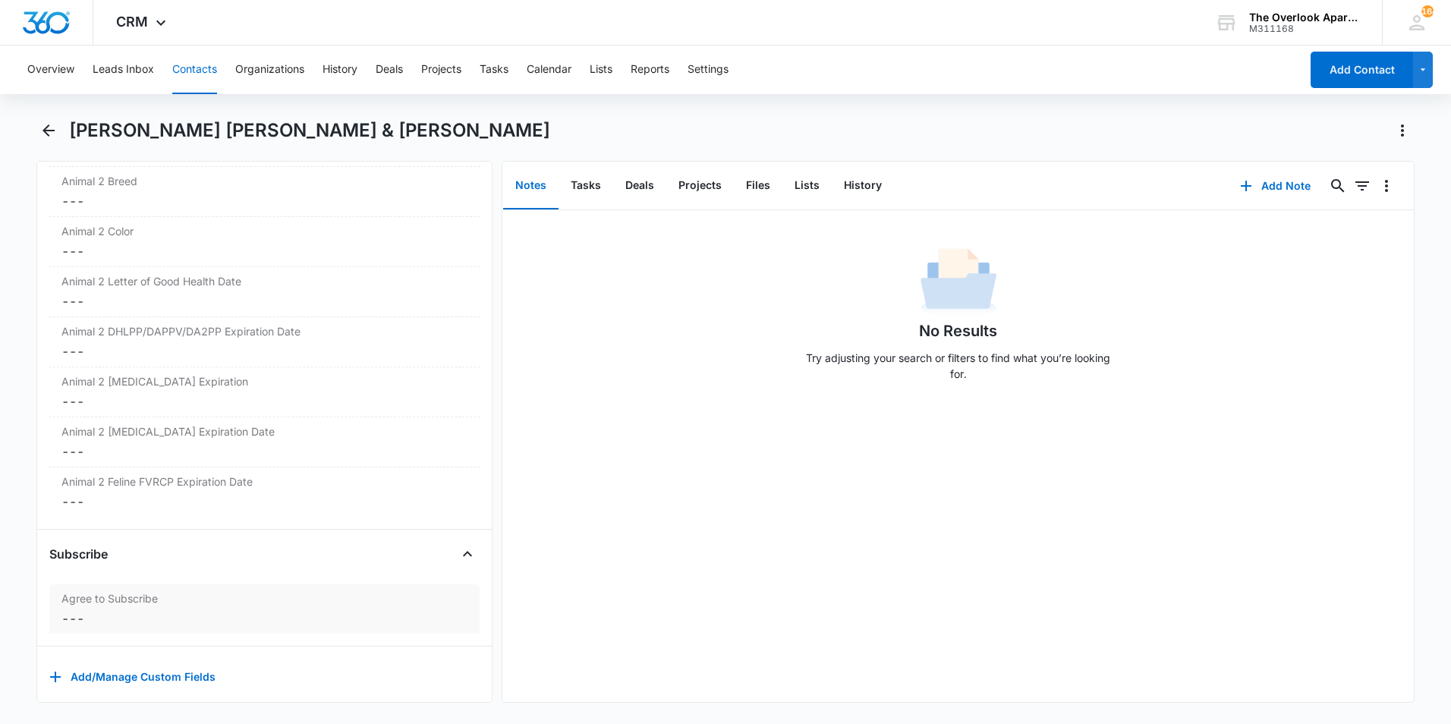
click at [116, 609] on dd "Cancel Save Changes ---" at bounding box center [264, 618] width 406 height 18
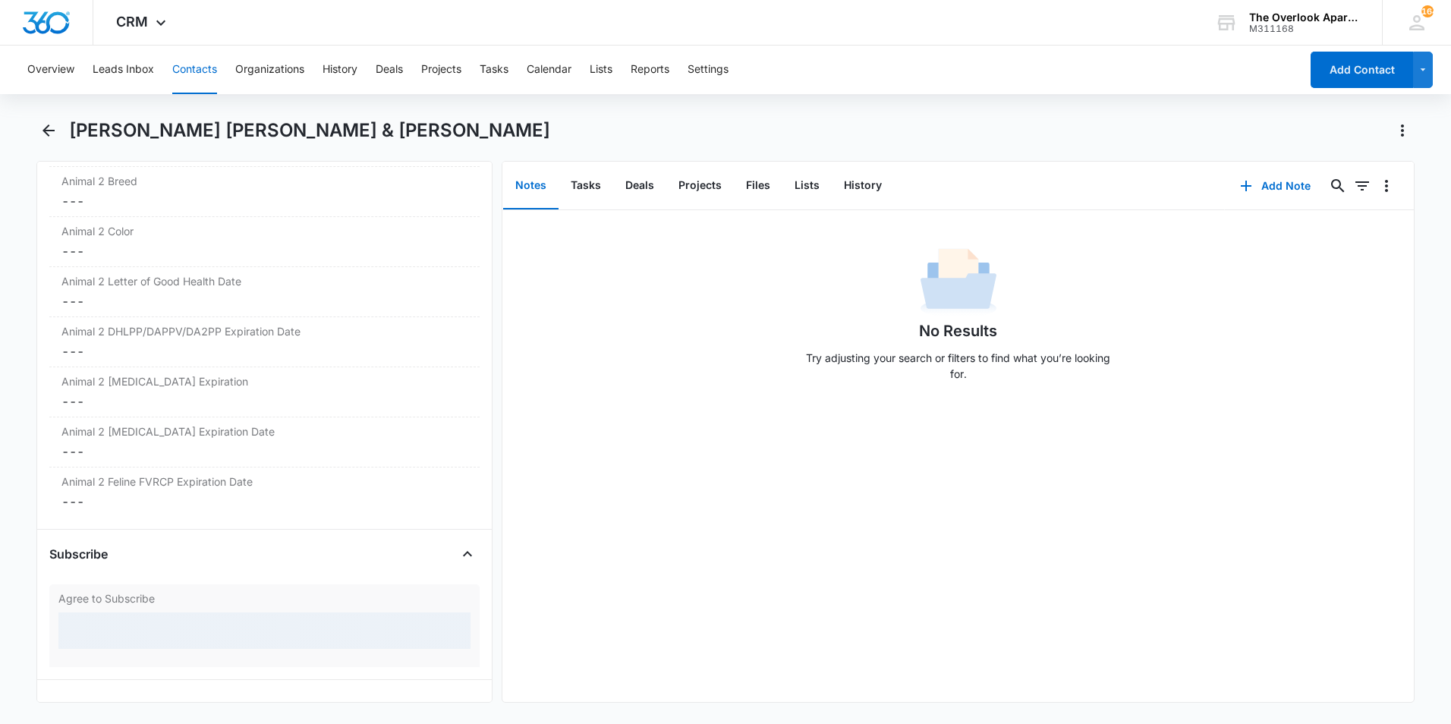
scroll to position [2591, 0]
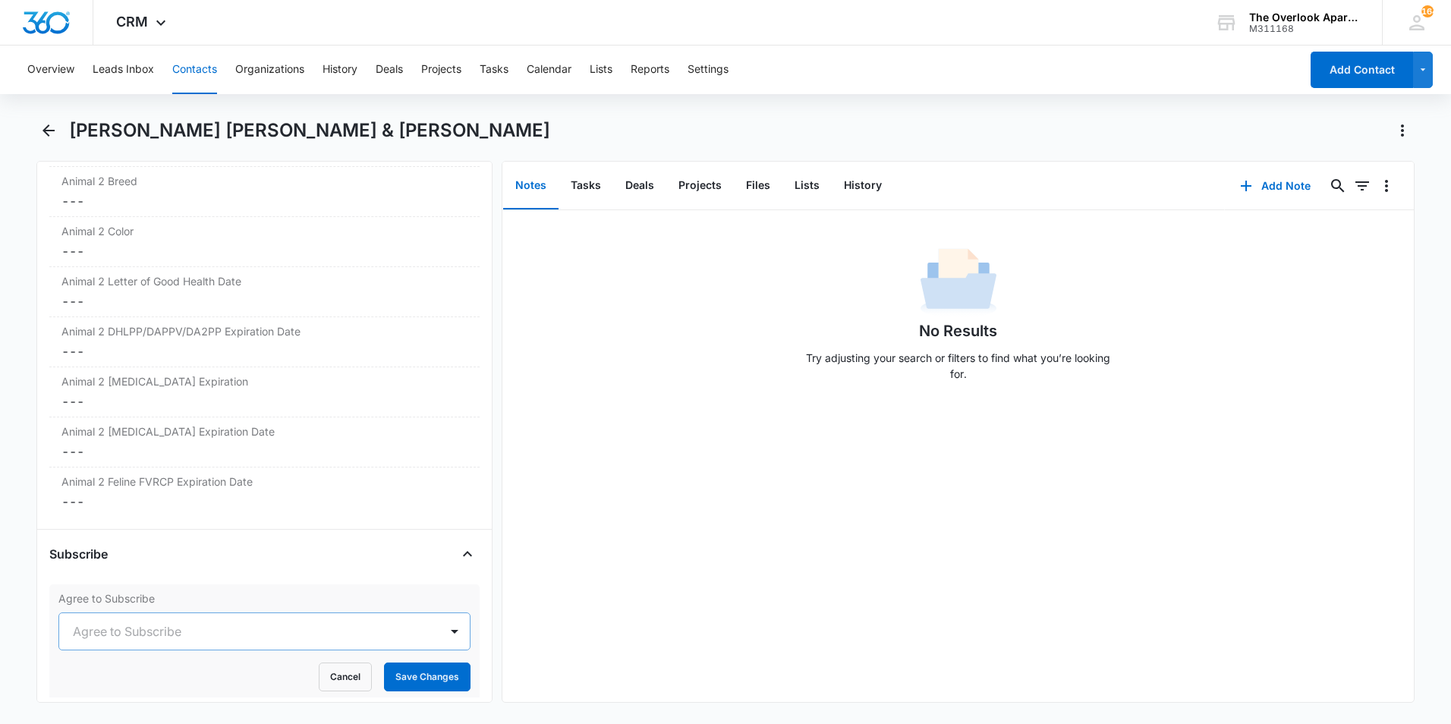
click at [155, 621] on div at bounding box center [246, 631] width 347 height 21
click at [110, 700] on div "Yes" at bounding box center [264, 714] width 412 height 28
click at [452, 663] on button "Save Changes" at bounding box center [427, 677] width 87 height 29
click at [745, 192] on button "Files" at bounding box center [758, 185] width 49 height 47
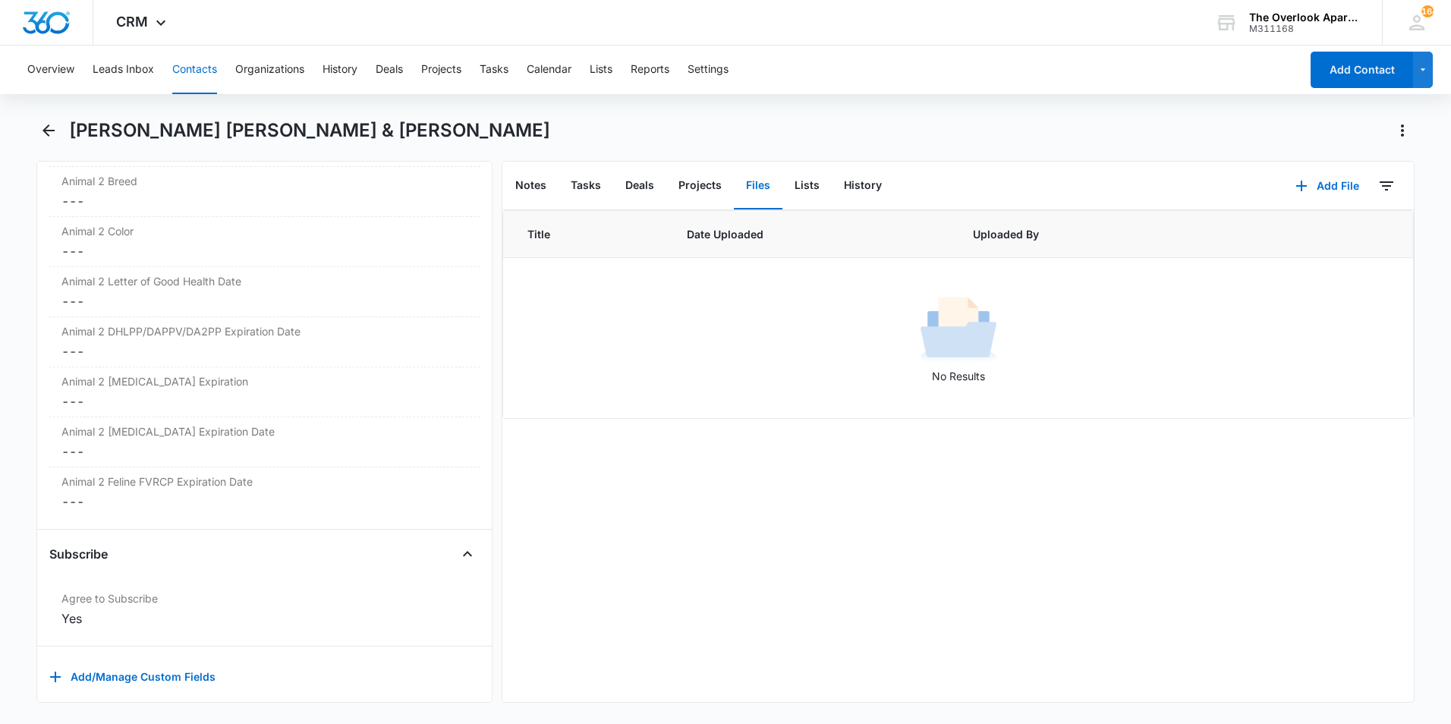
click at [750, 187] on button "Files" at bounding box center [758, 185] width 49 height 47
click at [1324, 165] on div "Add File 0" at bounding box center [1347, 186] width 134 height 49
click at [1309, 184] on button "Add File" at bounding box center [1327, 186] width 94 height 36
click at [1277, 232] on div "Upload Files" at bounding box center [1307, 234] width 61 height 11
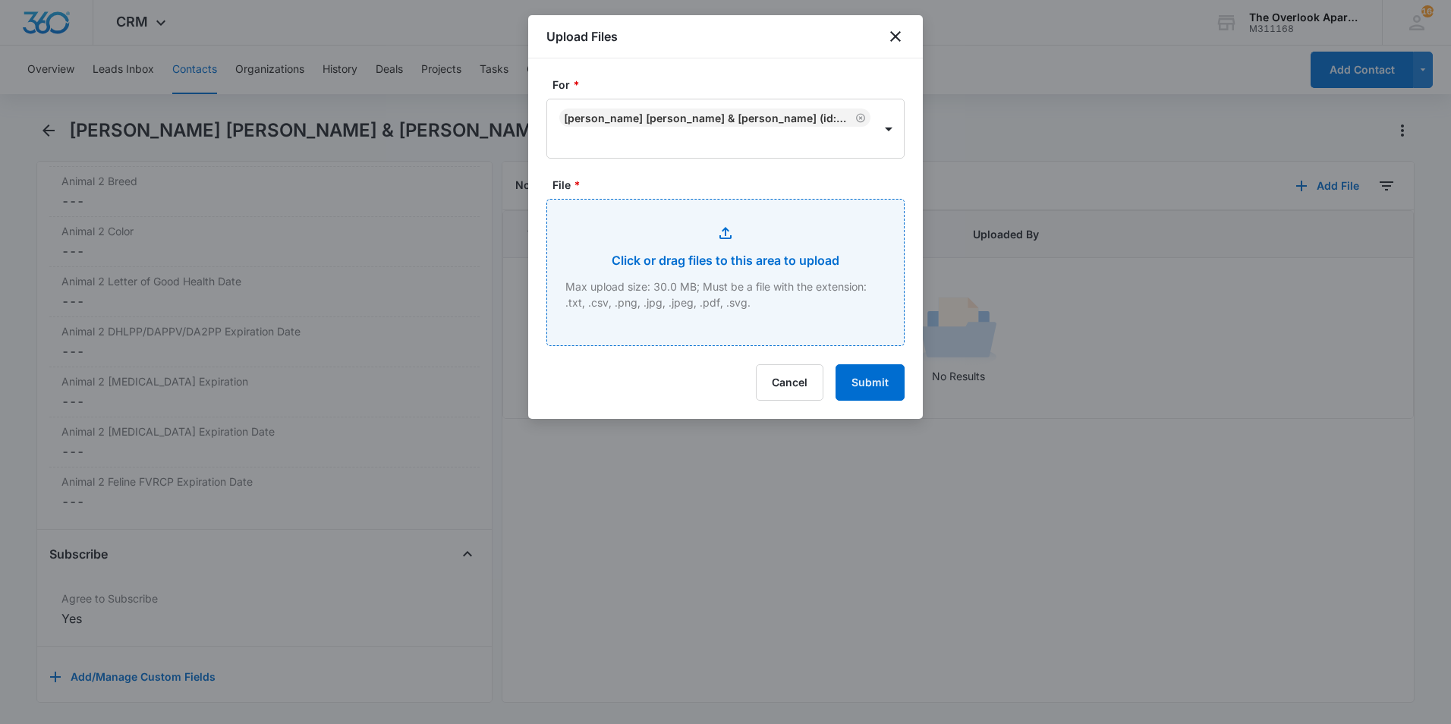
click at [729, 241] on input "File *" at bounding box center [725, 273] width 357 height 146
type input "C:\fakepath\548-2307 app (J).pdf"
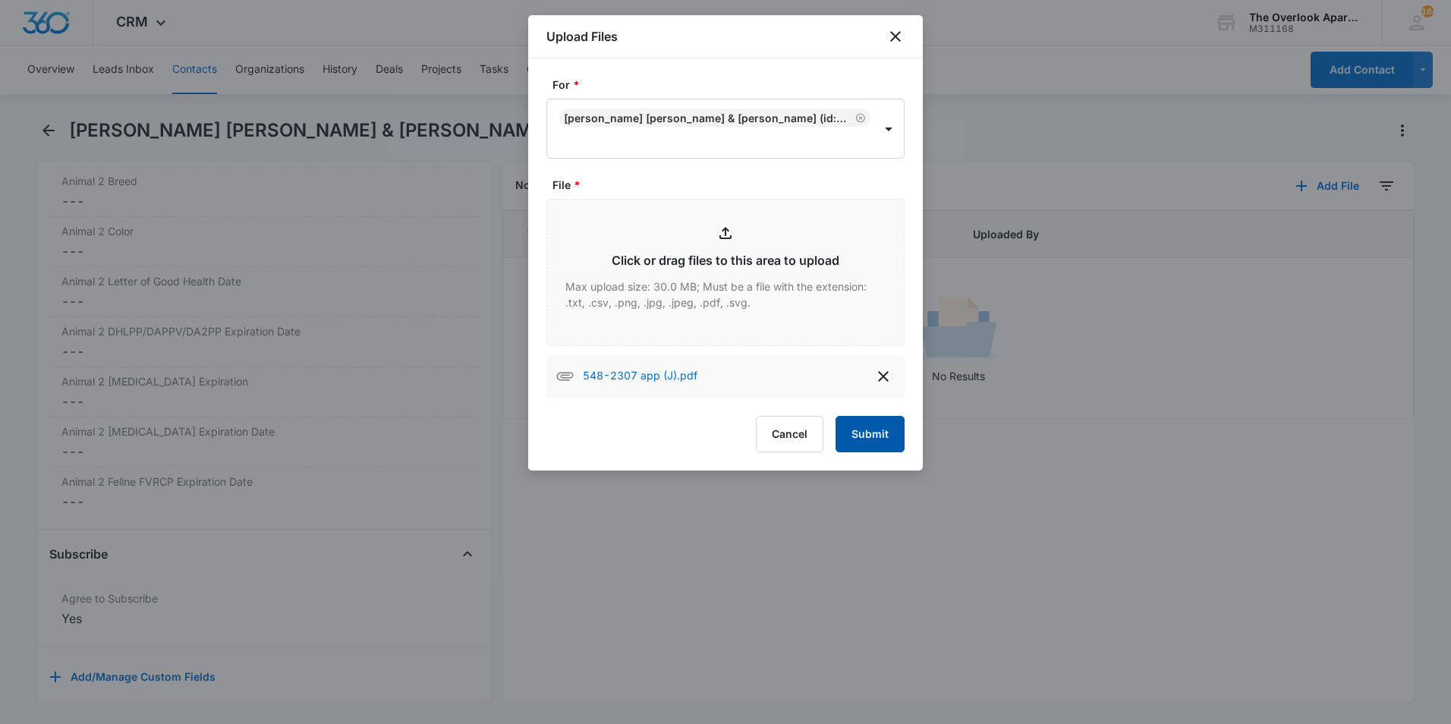
click at [858, 433] on button "Submit" at bounding box center [870, 434] width 69 height 36
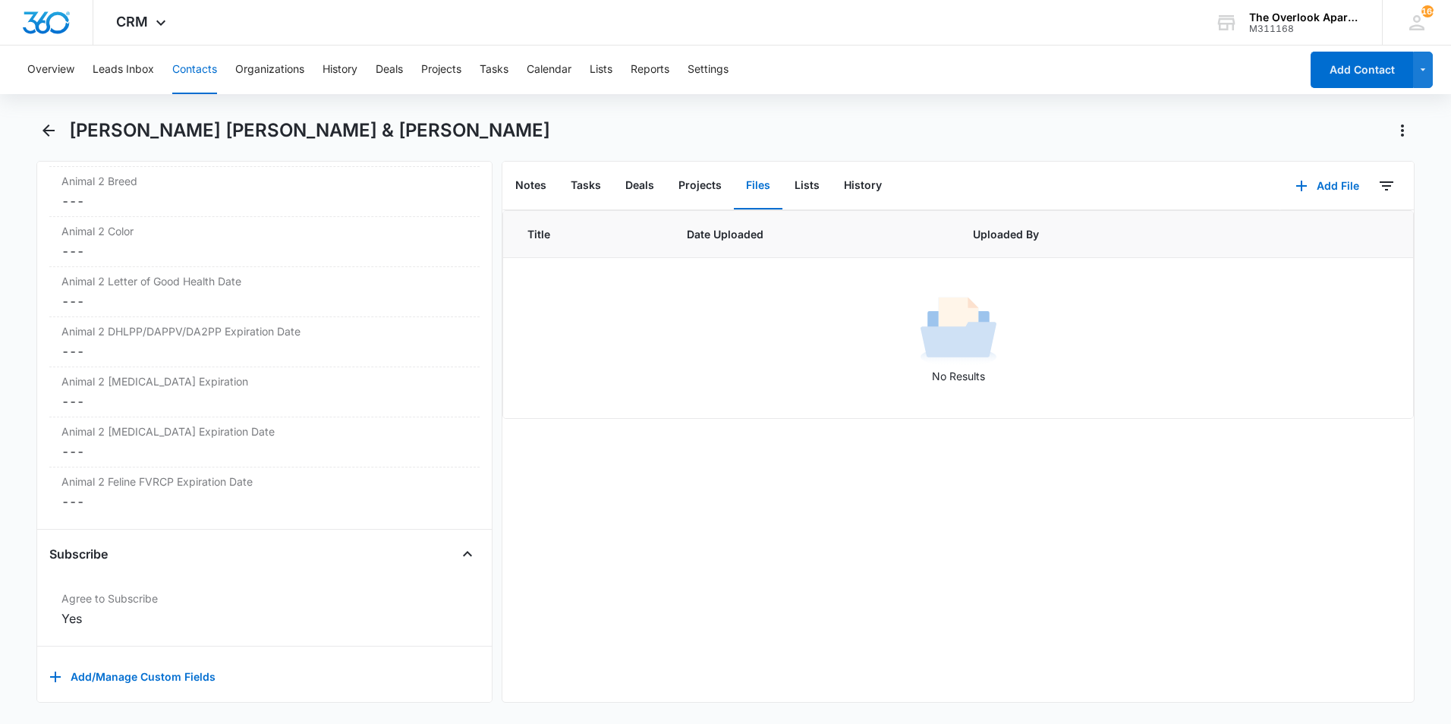
click at [699, 395] on td "No Results" at bounding box center [958, 338] width 910 height 161
click at [701, 395] on td "No Results" at bounding box center [958, 338] width 910 height 161
click at [1074, 322] on div "No Results" at bounding box center [958, 338] width 908 height 92
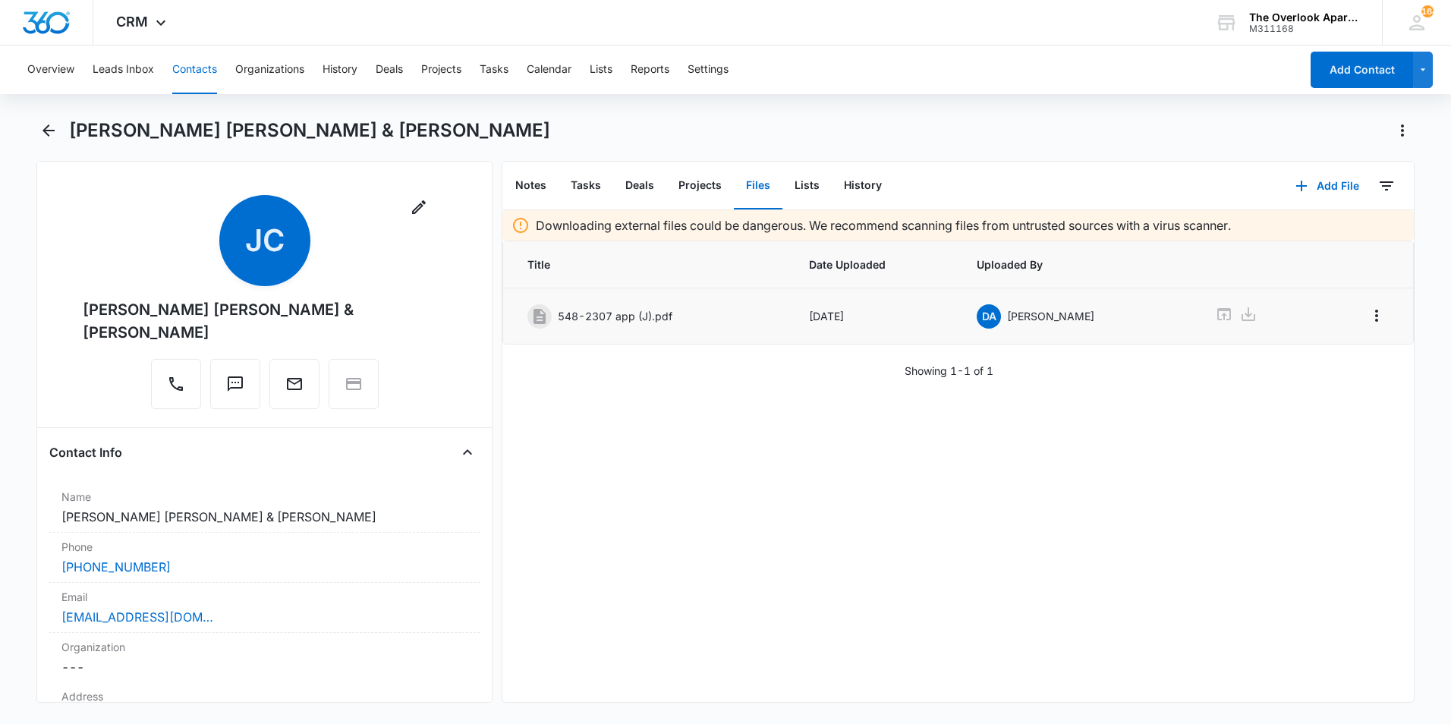
click at [672, 318] on div "548-2307 app (J).pdf" at bounding box center [646, 316] width 239 height 24
click at [655, 318] on p "548-2307 app (J).pdf" at bounding box center [615, 316] width 115 height 16
click at [540, 317] on icon at bounding box center [540, 316] width 18 height 18
click at [1215, 316] on icon at bounding box center [1224, 314] width 18 height 18
click at [1368, 308] on icon "Overflow Menu" at bounding box center [1377, 316] width 18 height 18
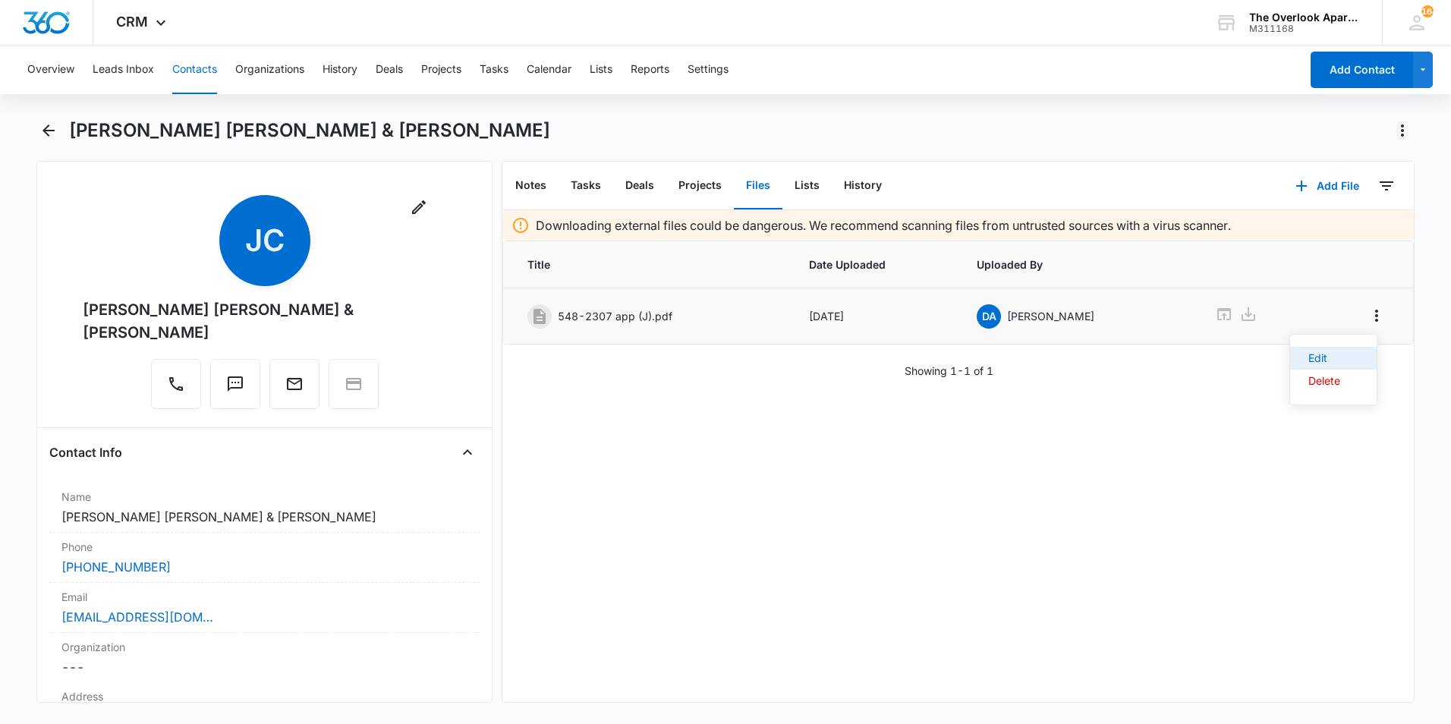
click at [1321, 354] on div "Edit" at bounding box center [1324, 358] width 32 height 11
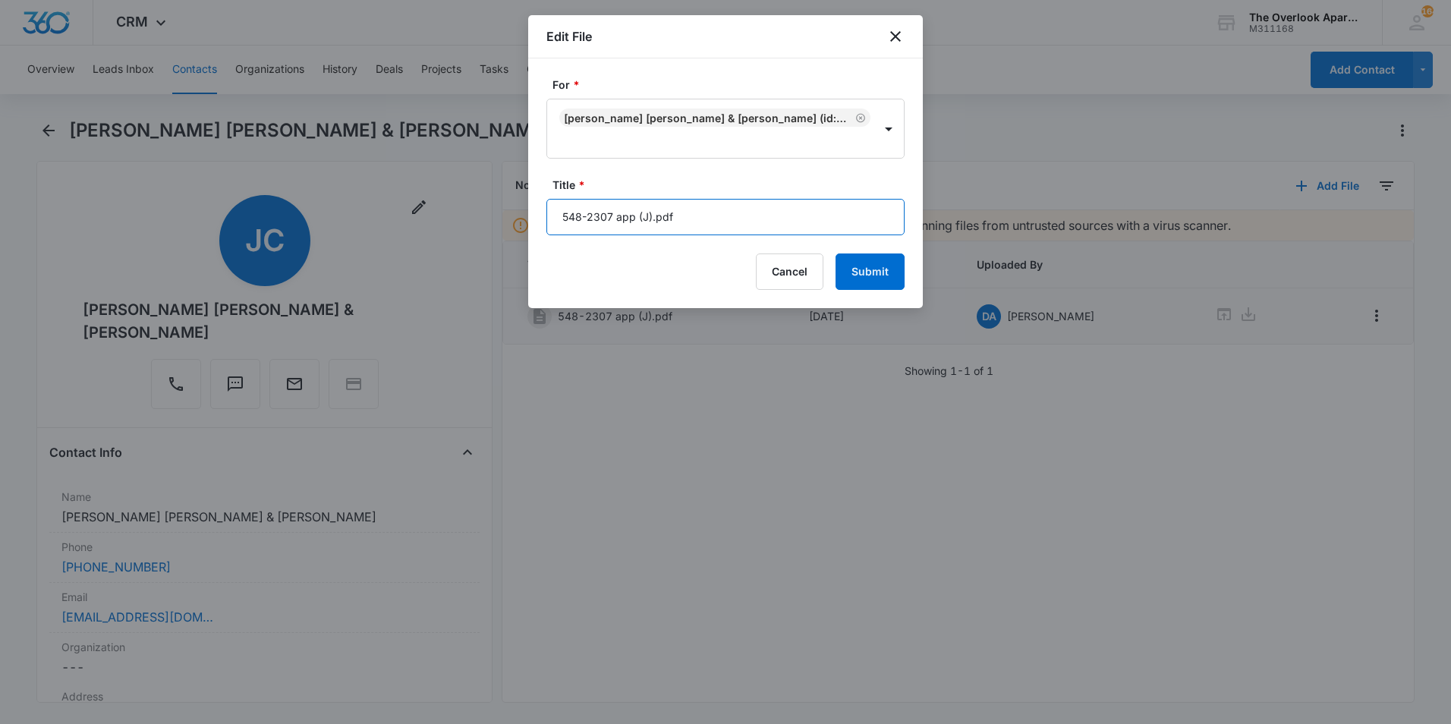
drag, startPoint x: 650, startPoint y: 214, endPoint x: 639, endPoint y: 213, distance: 11.5
click at [639, 213] on input "548-2307 app (J).pdf" at bounding box center [725, 217] width 358 height 36
type input "548-2307 apps.pdf"
click at [858, 267] on button "Submit" at bounding box center [870, 271] width 69 height 36
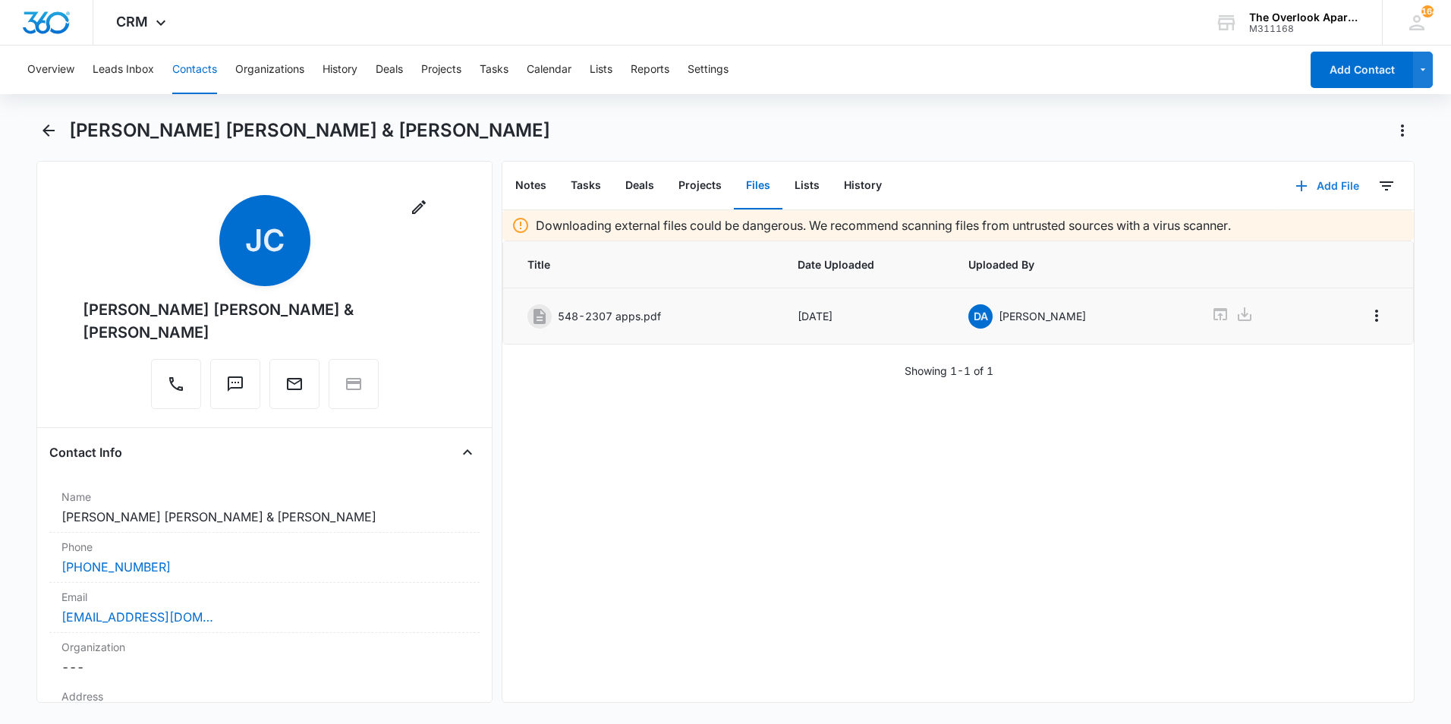
click at [1316, 183] on button "Add File" at bounding box center [1327, 186] width 94 height 36
click at [1292, 241] on button "Upload Files" at bounding box center [1315, 234] width 115 height 23
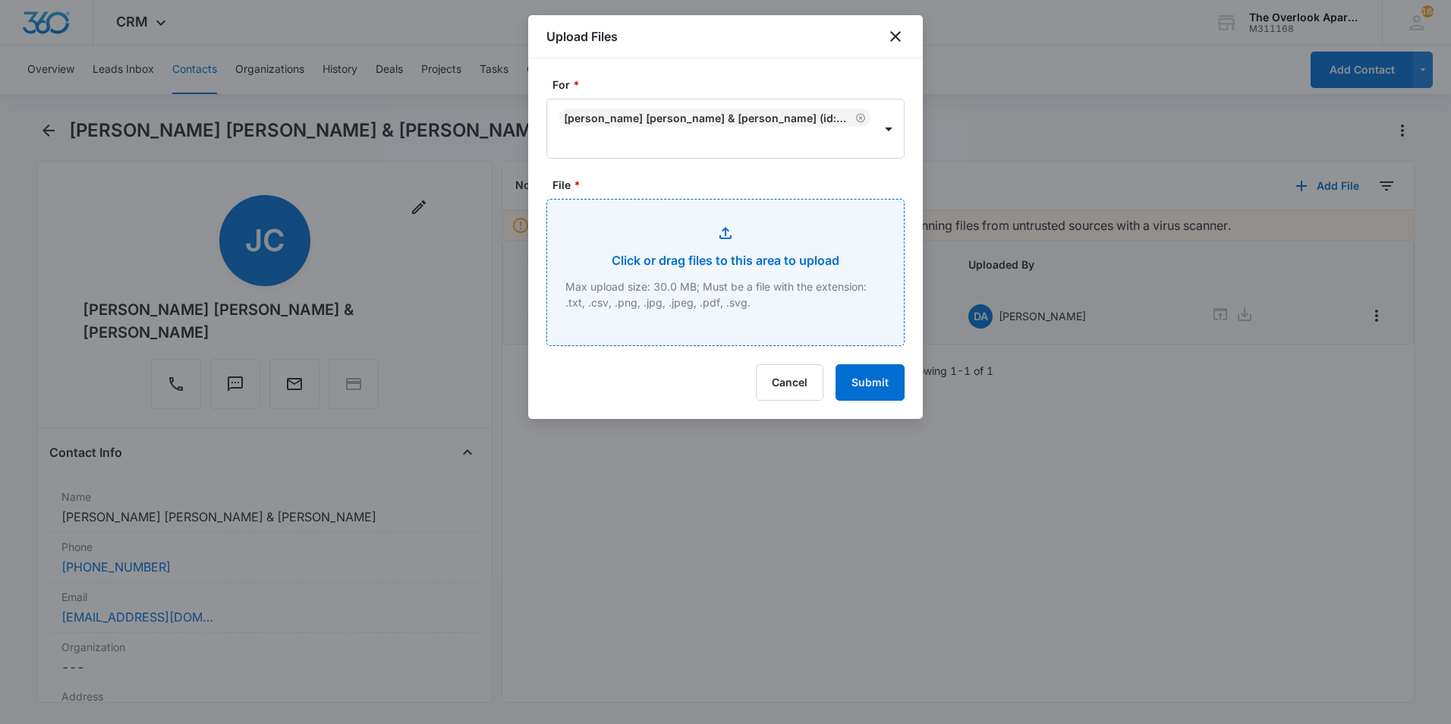
click at [751, 268] on input "File *" at bounding box center [725, 273] width 357 height 146
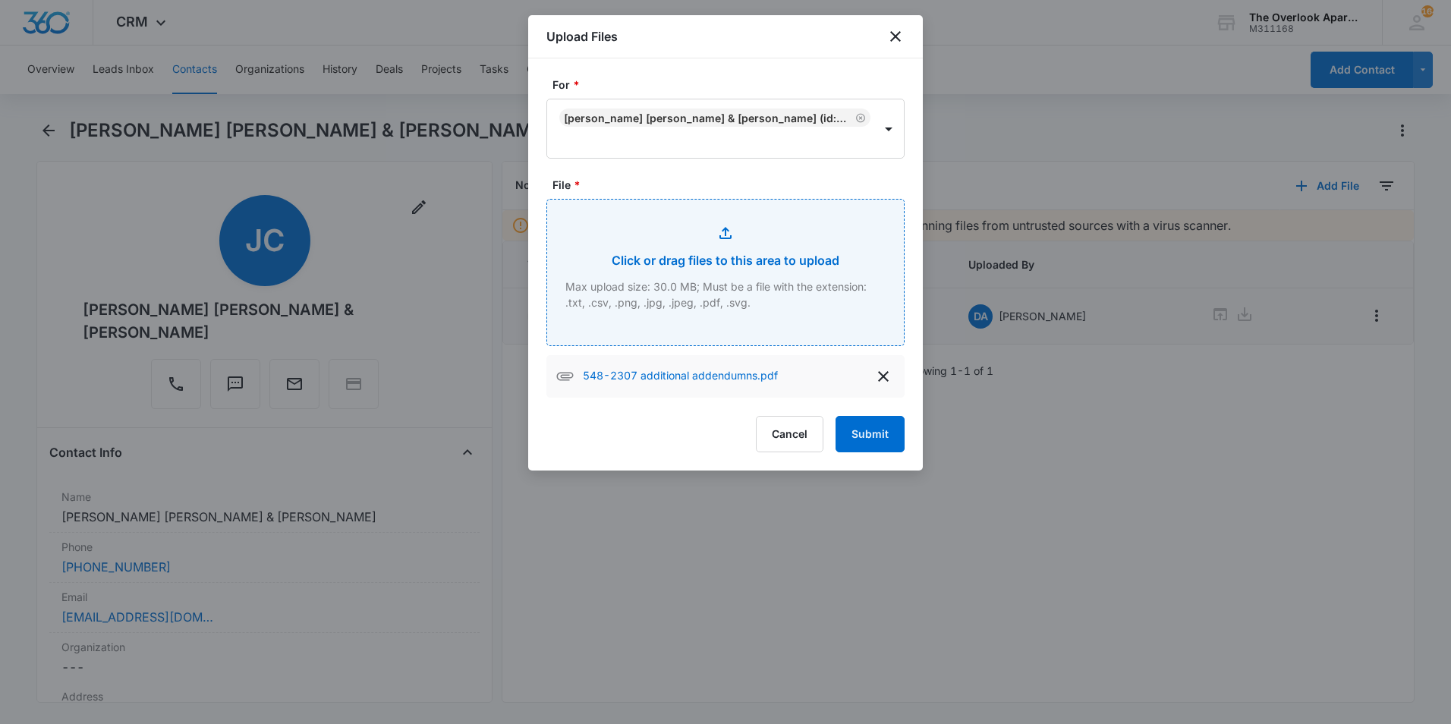
click at [752, 278] on input "File *" at bounding box center [725, 273] width 357 height 146
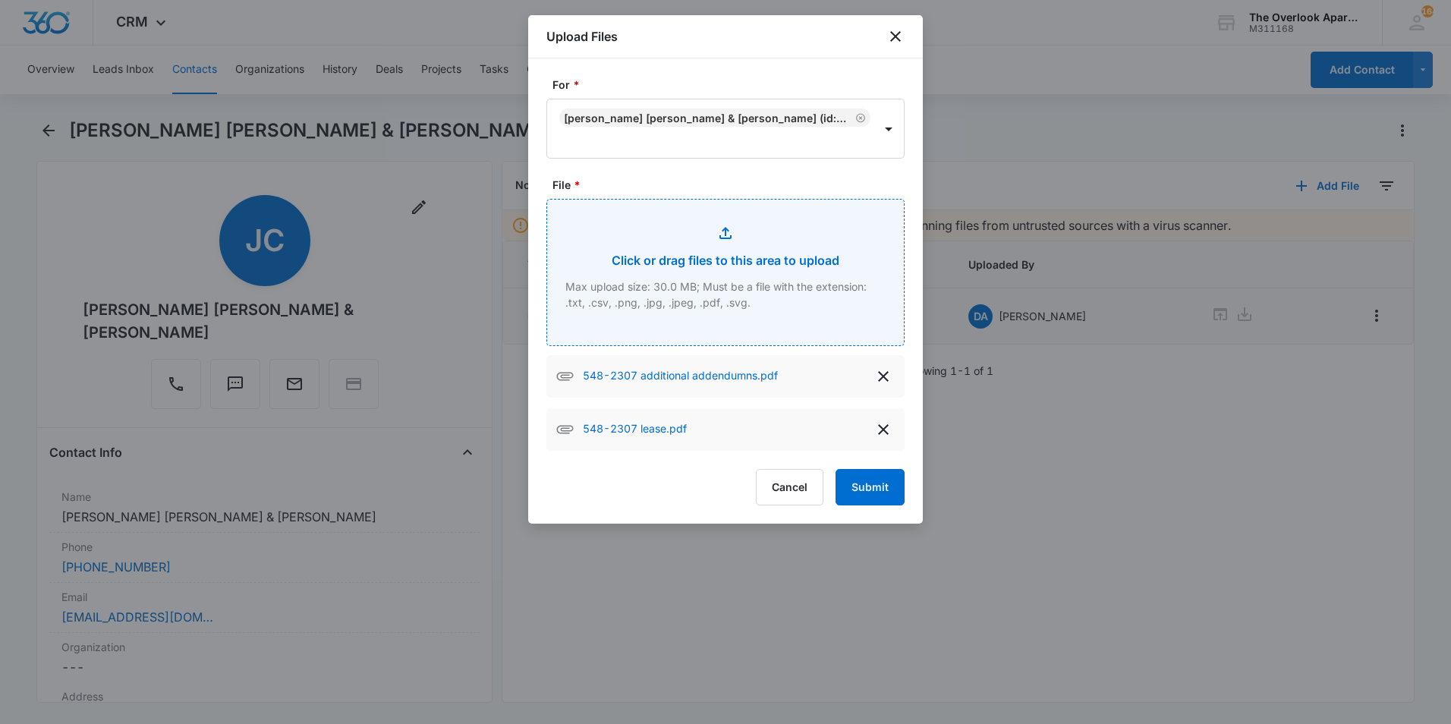
click at [831, 304] on input "File *" at bounding box center [725, 273] width 357 height 146
type input "C:\fakepath\548-2307 renters insurance.pdf"
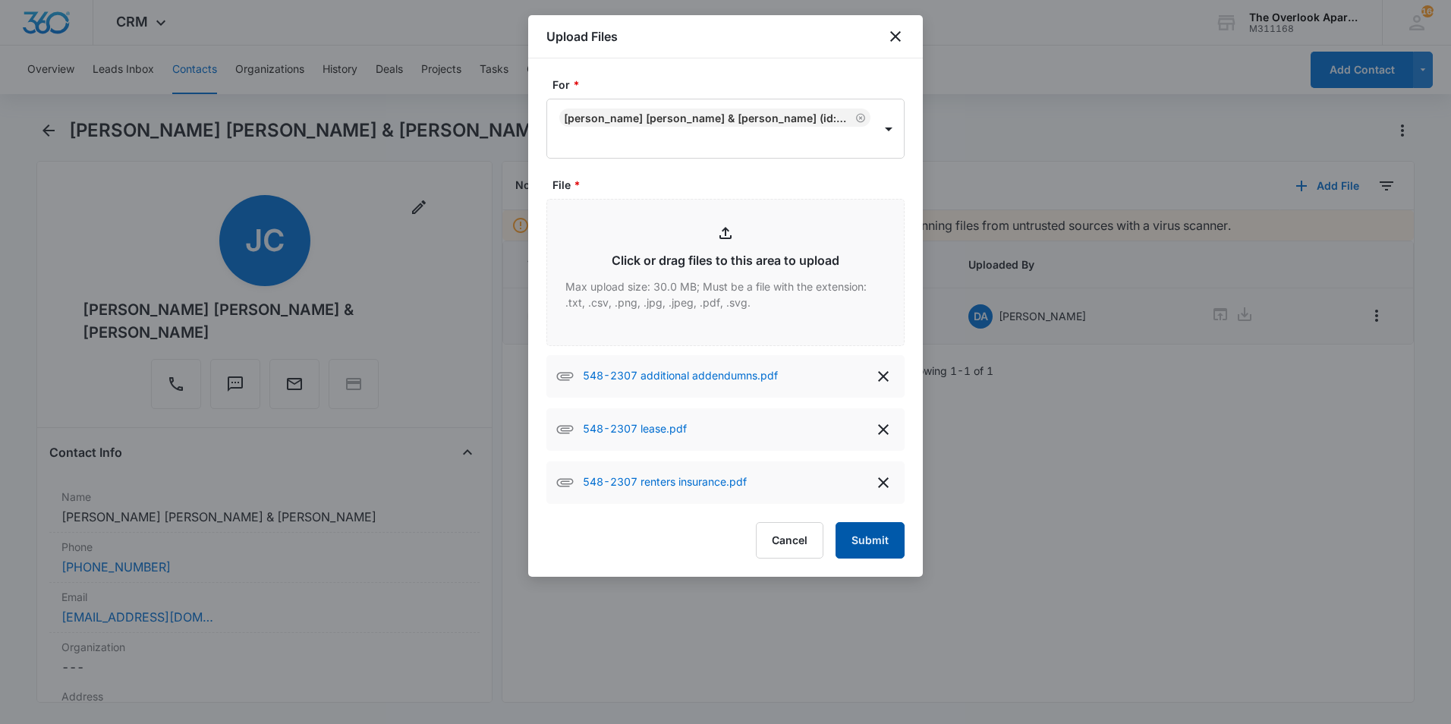
click at [888, 526] on button "Submit" at bounding box center [870, 540] width 69 height 36
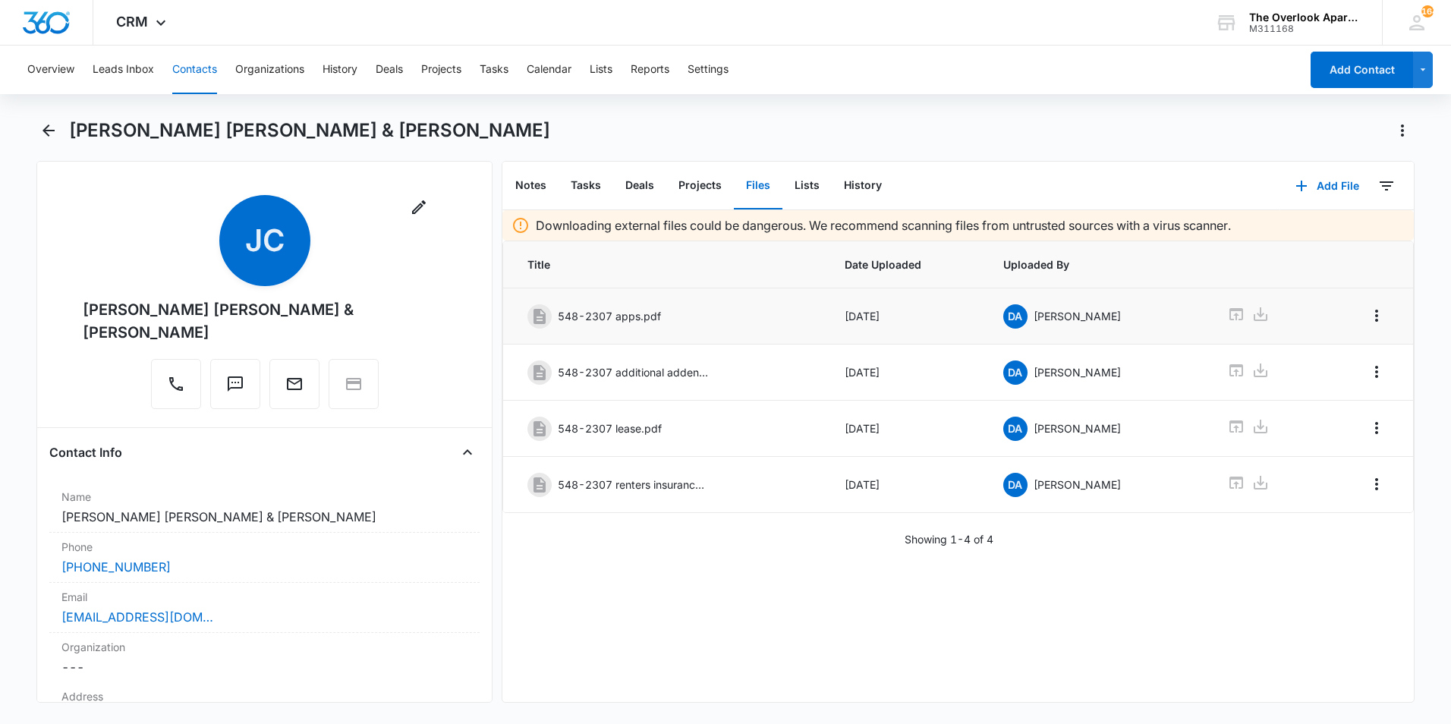
click at [720, 107] on div "Overview Leads Inbox Contacts Organizations History Deals Projects Tasks Calend…" at bounding box center [725, 383] width 1451 height 675
click at [720, 108] on div "Overview Leads Inbox Contacts Organizations History Deals Projects Tasks Calend…" at bounding box center [725, 383] width 1451 height 675
click at [718, 109] on div "Overview Leads Inbox Contacts Organizations History Deals Projects Tasks Calend…" at bounding box center [725, 383] width 1451 height 675
click at [713, 109] on div "Overview Leads Inbox Contacts Organizations History Deals Projects Tasks Calend…" at bounding box center [725, 383] width 1451 height 675
click at [744, 561] on div "Downloading external files could be dangerous. We recommend scanning files from…" at bounding box center [958, 456] width 912 height 492
